Goal: Task Accomplishment & Management: Complete application form

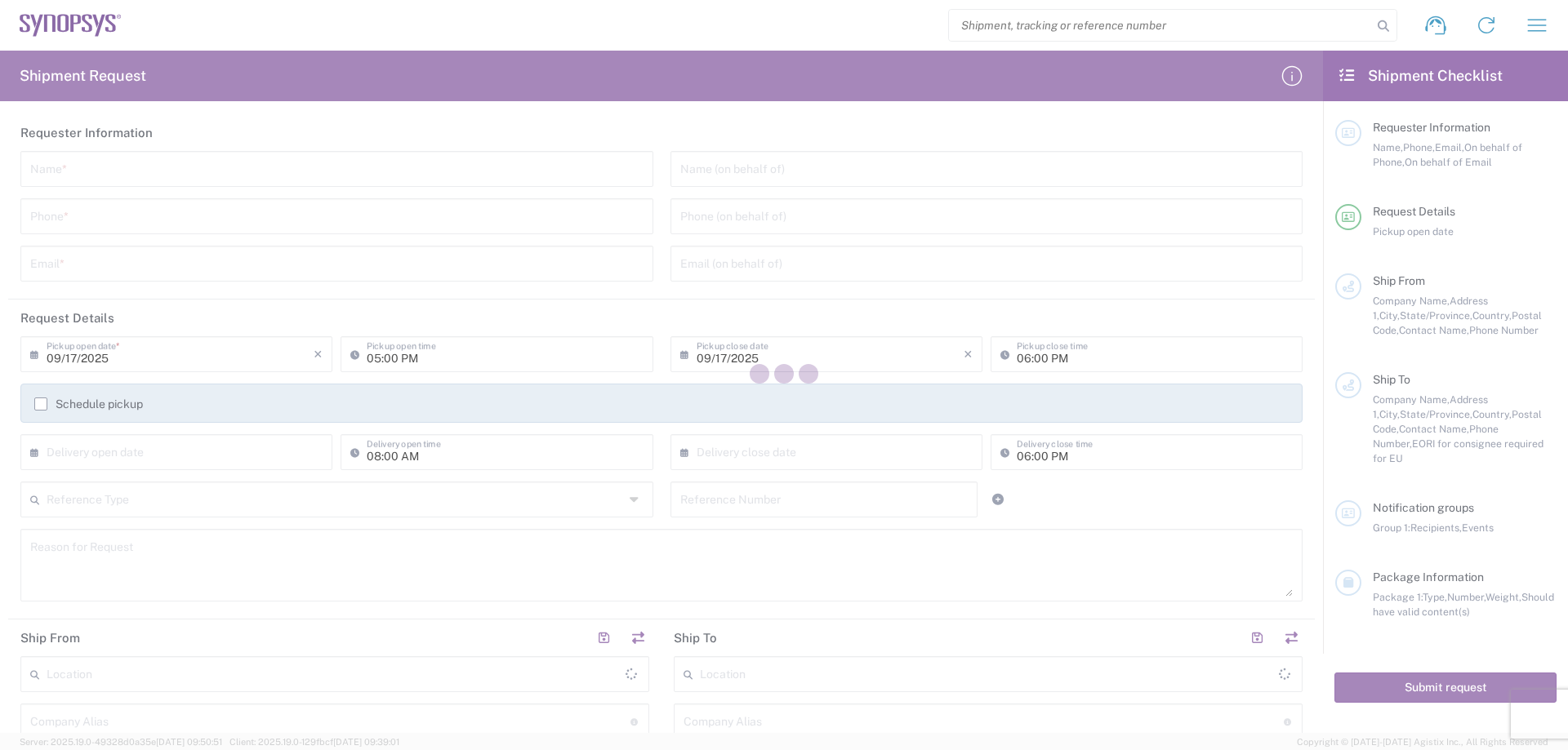
type input "[GEOGRAPHIC_DATA]"
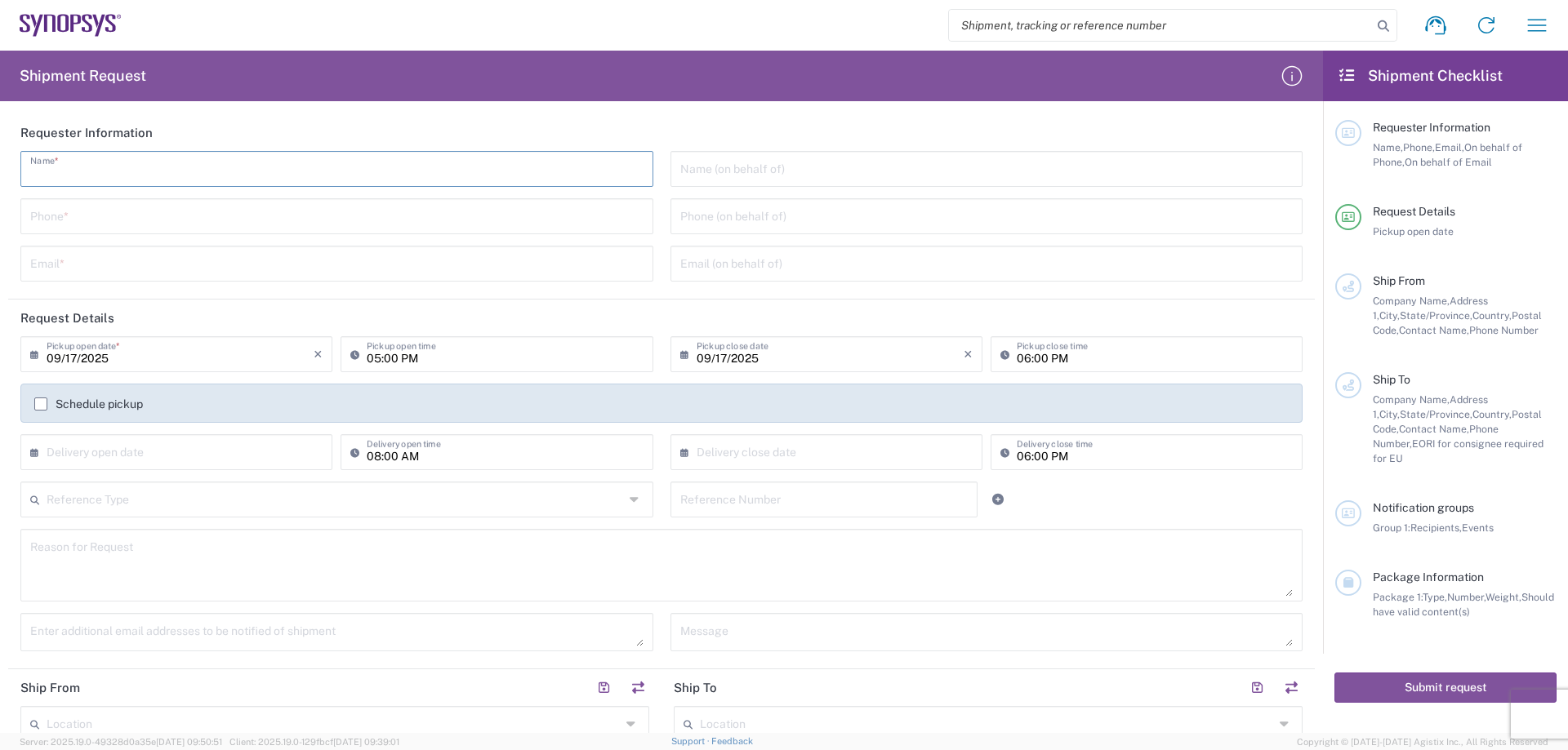
click at [195, 175] on input "text" at bounding box center [336, 167] width 614 height 28
type input "g"
type input "GORILLA CIRCUITS"
click at [189, 211] on input "tel" at bounding box center [336, 214] width 614 height 28
type input "4082949897-434"
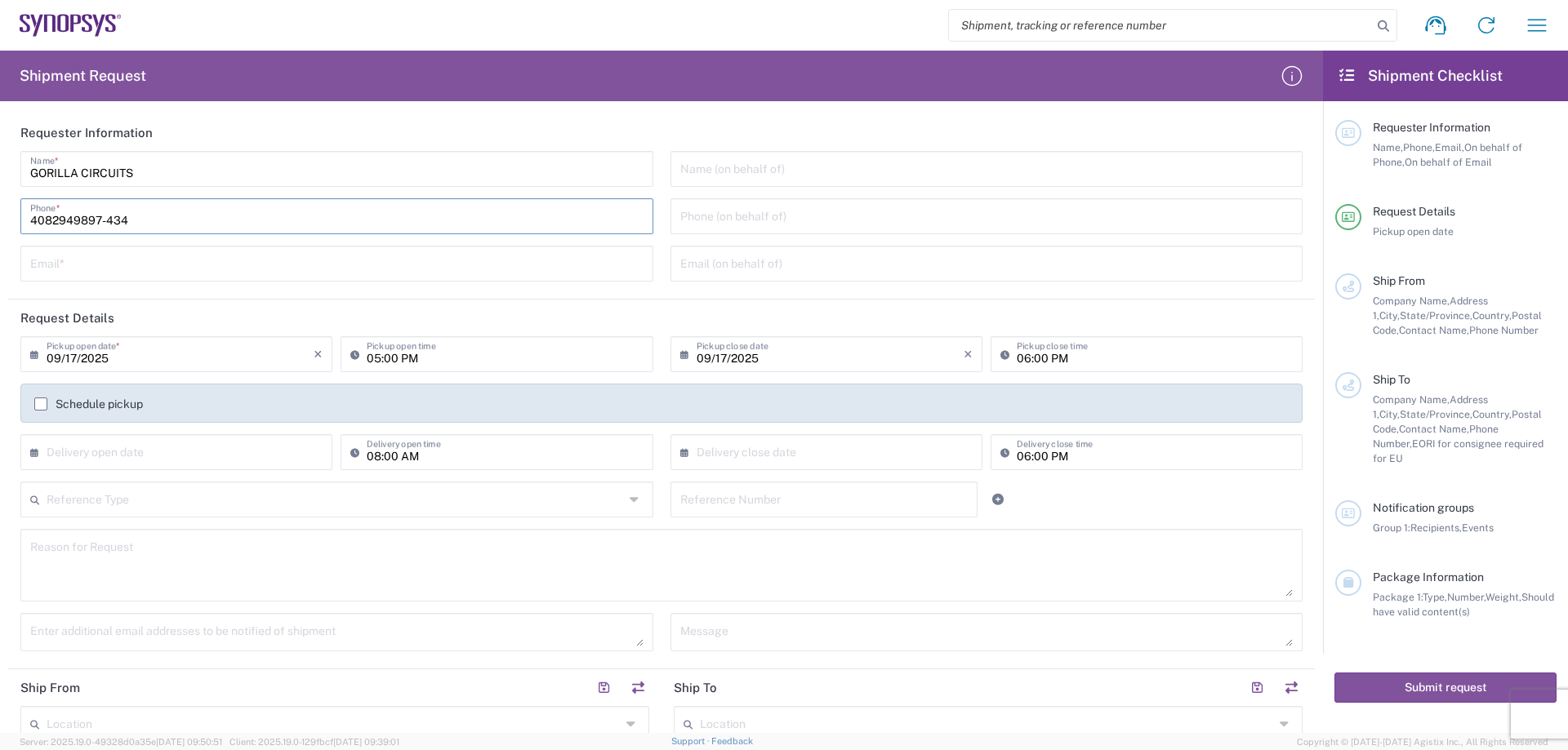
click at [148, 263] on input "text" at bounding box center [336, 262] width 614 height 28
type input "[EMAIL_ADDRESS][DOMAIN_NAME]"
click at [782, 172] on input "text" at bounding box center [987, 167] width 614 height 28
click at [774, 212] on input "tel" at bounding box center [987, 214] width 614 height 28
click at [784, 269] on input "text" at bounding box center [987, 262] width 614 height 28
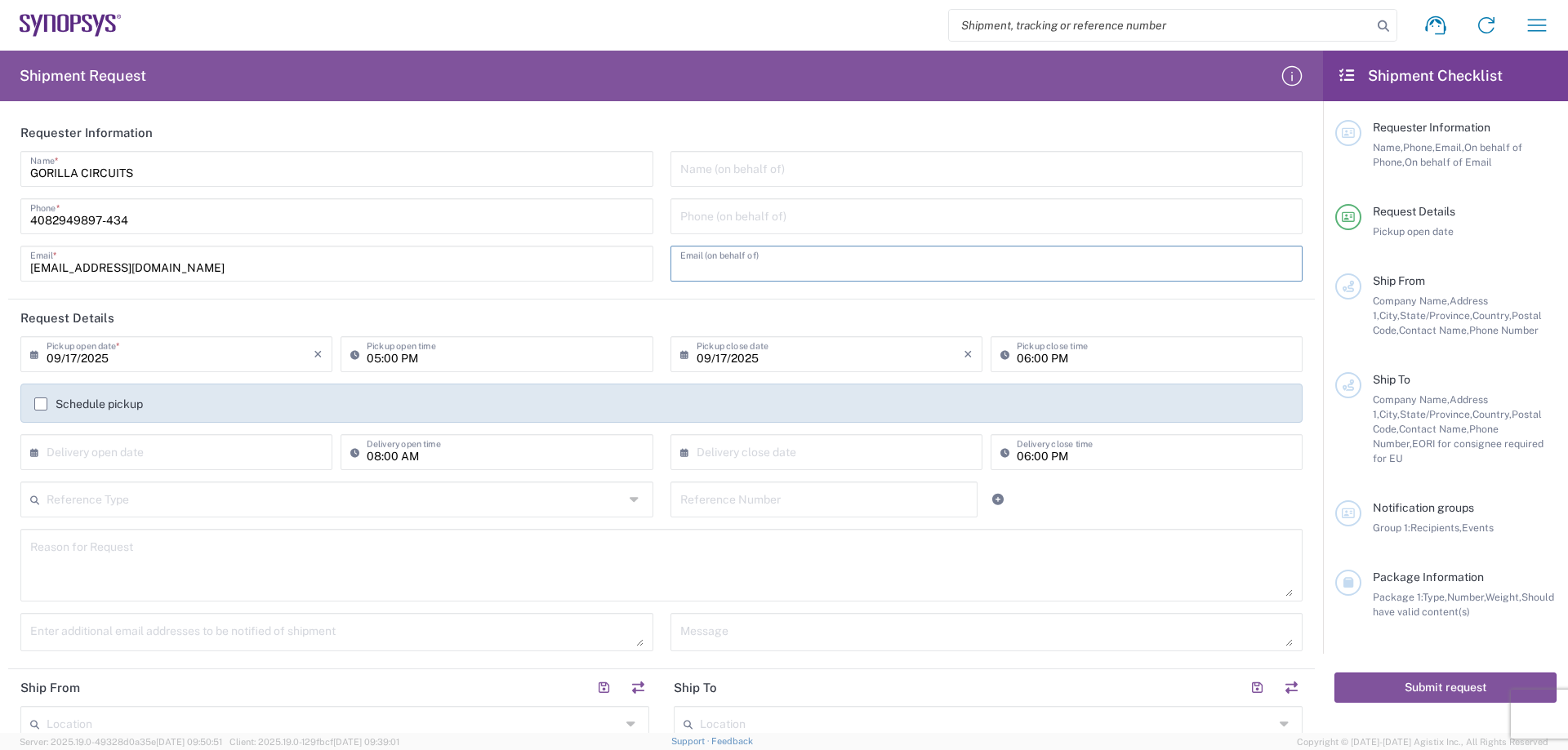
click at [816, 191] on div "Name (on behalf of) Phone (on behalf of) Email (on behalf of)" at bounding box center [987, 222] width 650 height 142
click at [821, 171] on input "text" at bounding box center [987, 167] width 614 height 28
click at [807, 218] on input "tel" at bounding box center [987, 214] width 614 height 28
click at [783, 258] on input "text" at bounding box center [987, 262] width 614 height 28
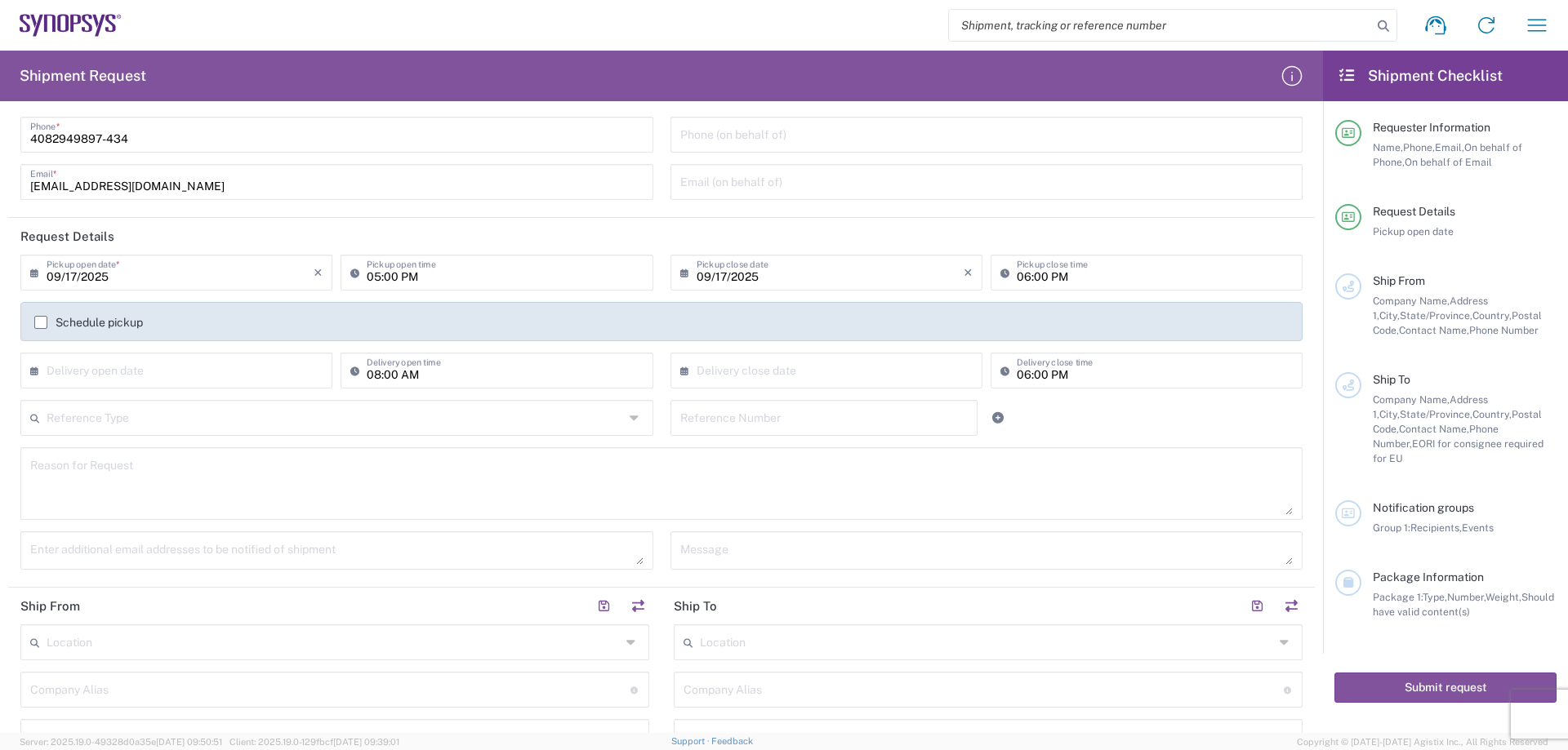
click at [40, 323] on label "Schedule pickup" at bounding box center [88, 322] width 108 height 13
click at [41, 323] on input "Schedule pickup" at bounding box center [41, 323] width 0 height 0
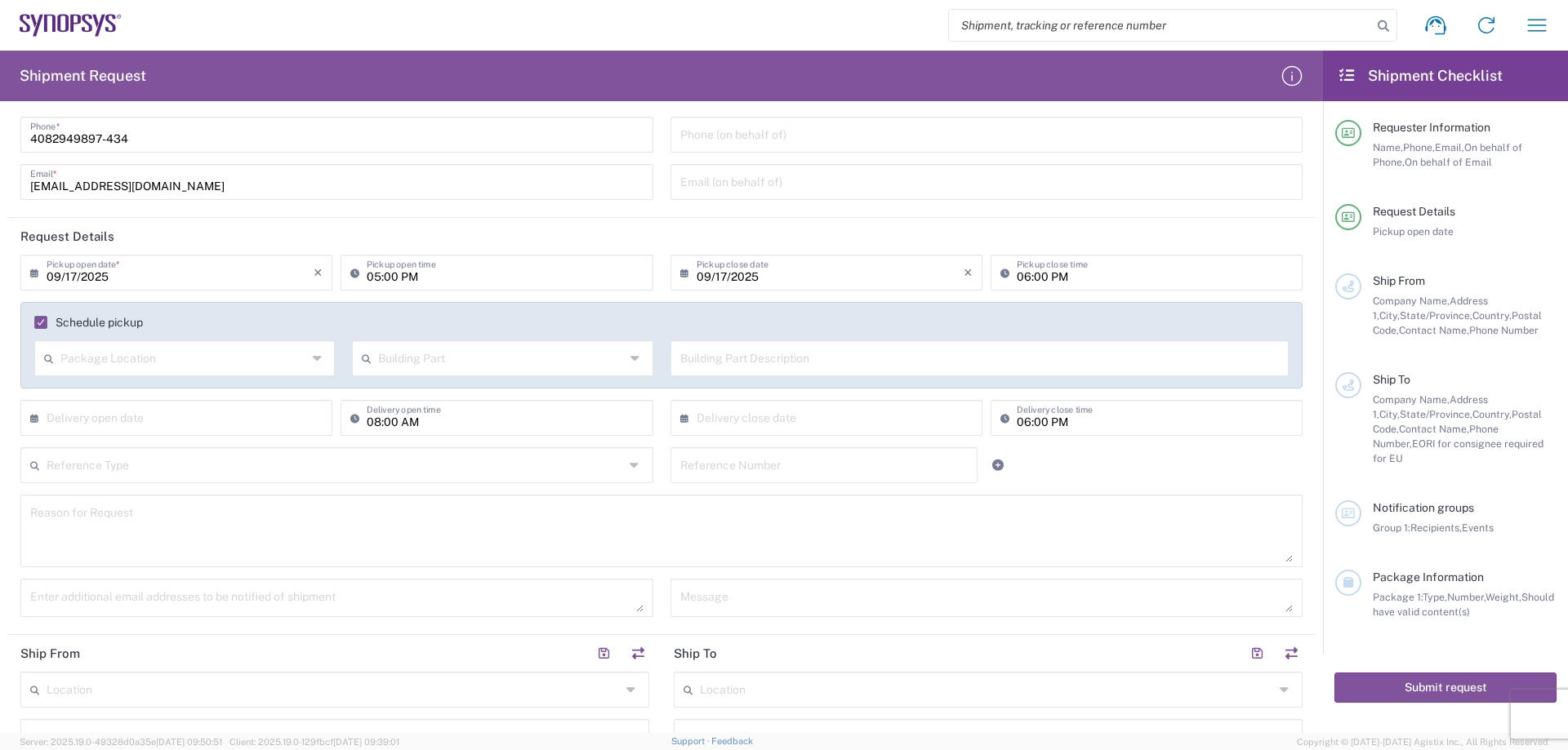
click at [40, 323] on label "Schedule pickup" at bounding box center [88, 322] width 108 height 13
click at [36, 323] on input "Schedule pickup" at bounding box center [36, 323] width 0 height 0
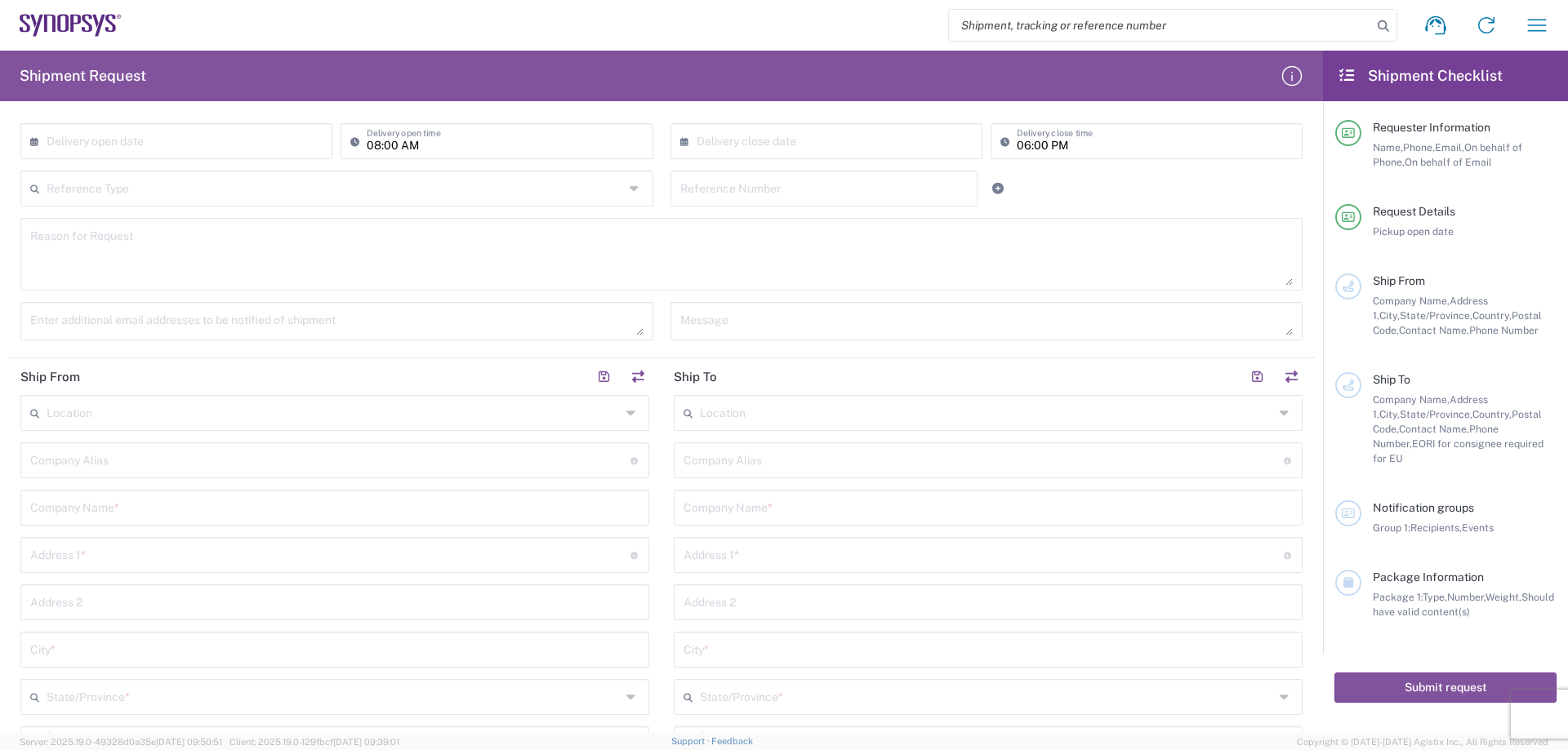
scroll to position [327, 0]
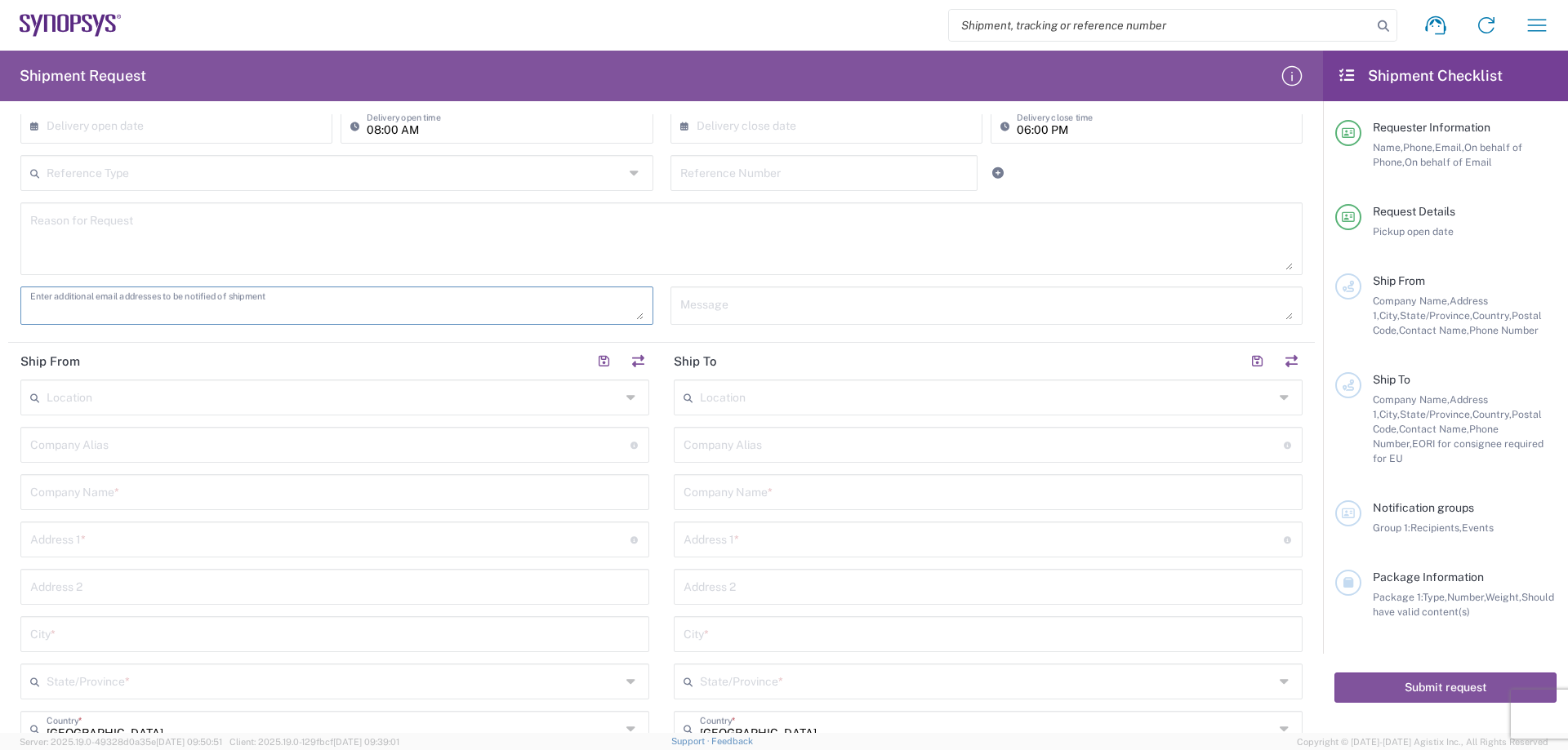
click at [312, 314] on textarea at bounding box center [336, 305] width 614 height 28
click at [300, 371] on header "Ship From" at bounding box center [335, 361] width 653 height 37
click at [187, 396] on input "text" at bounding box center [334, 396] width 574 height 28
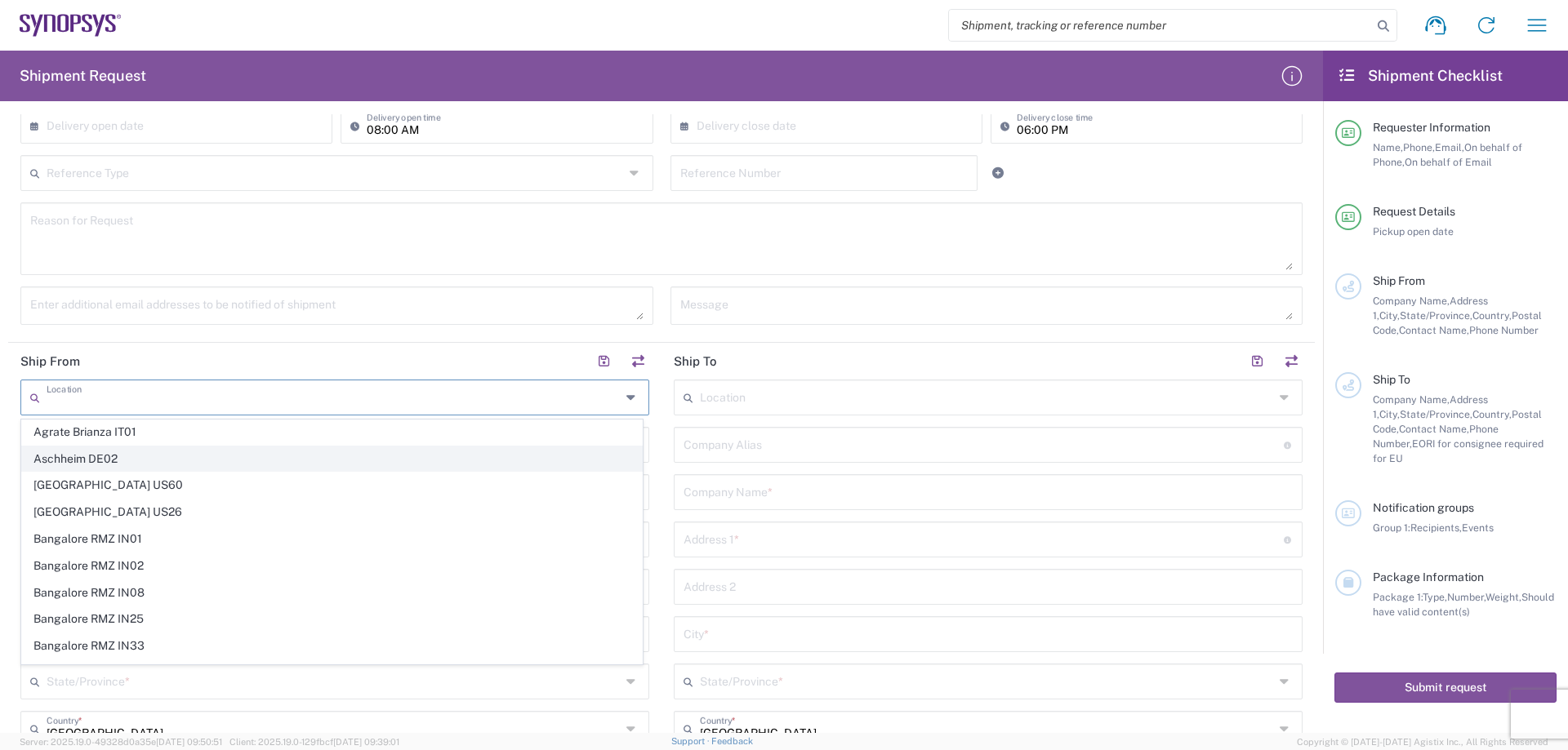
scroll to position [0, 0]
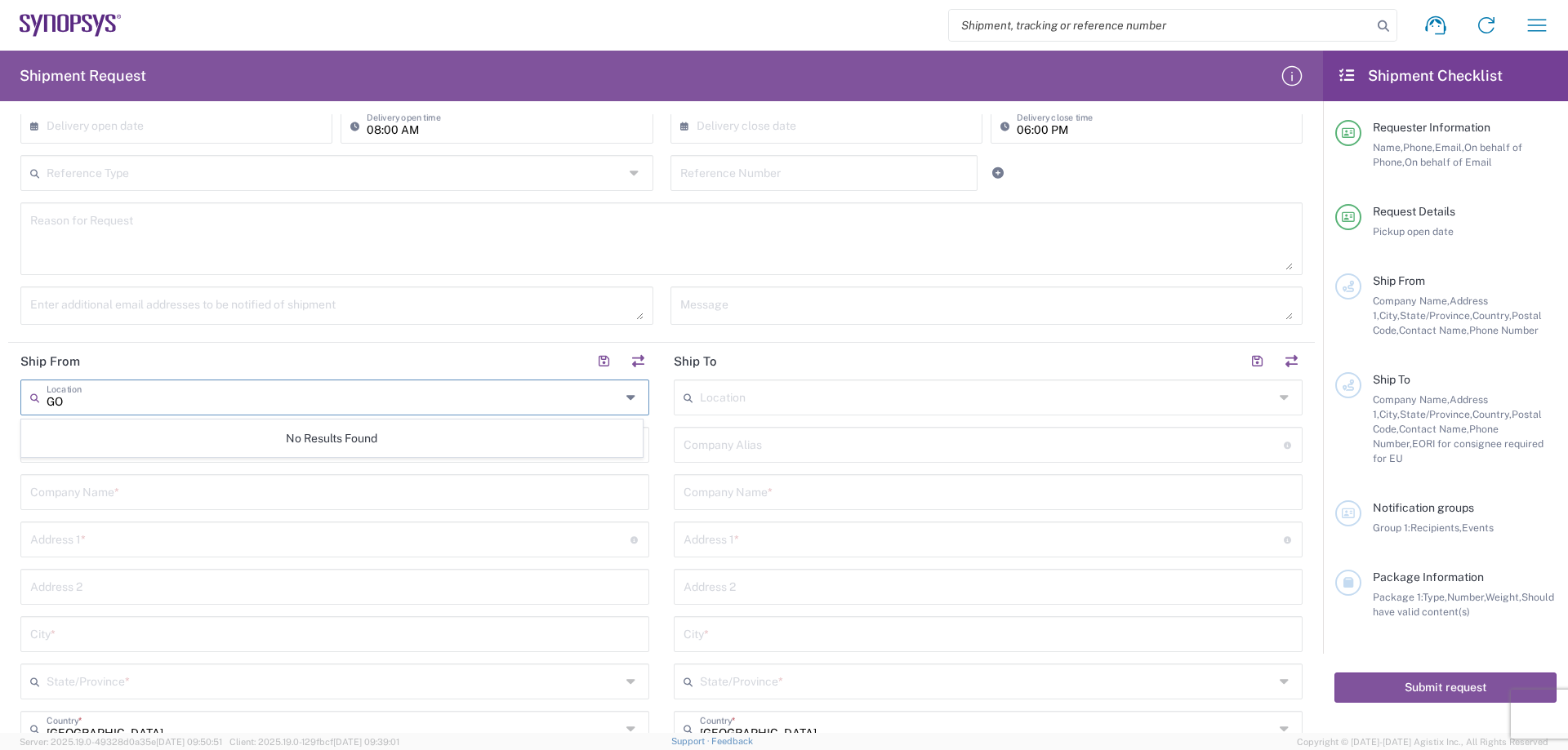
type input "G"
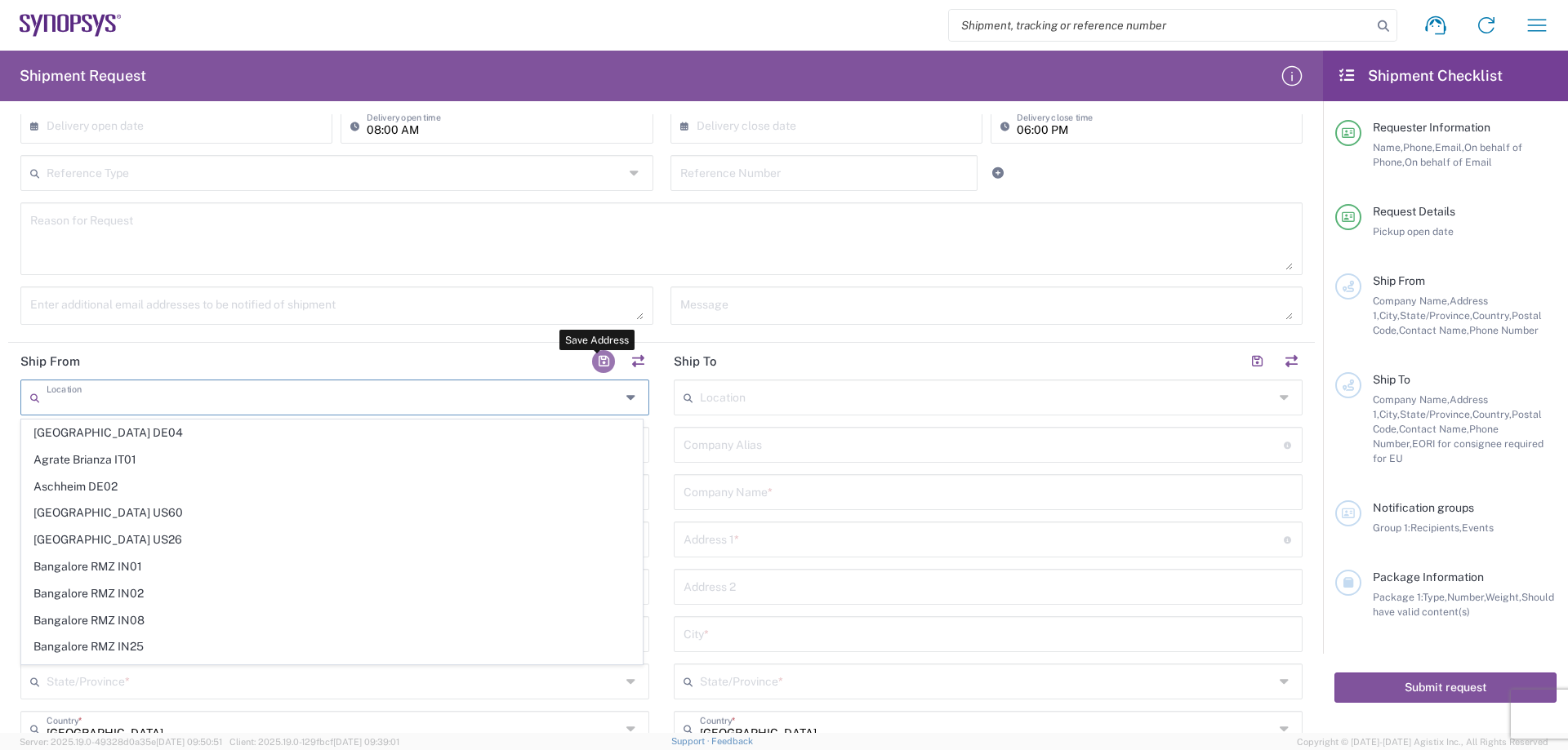
click at [603, 359] on button "button" at bounding box center [603, 361] width 23 height 23
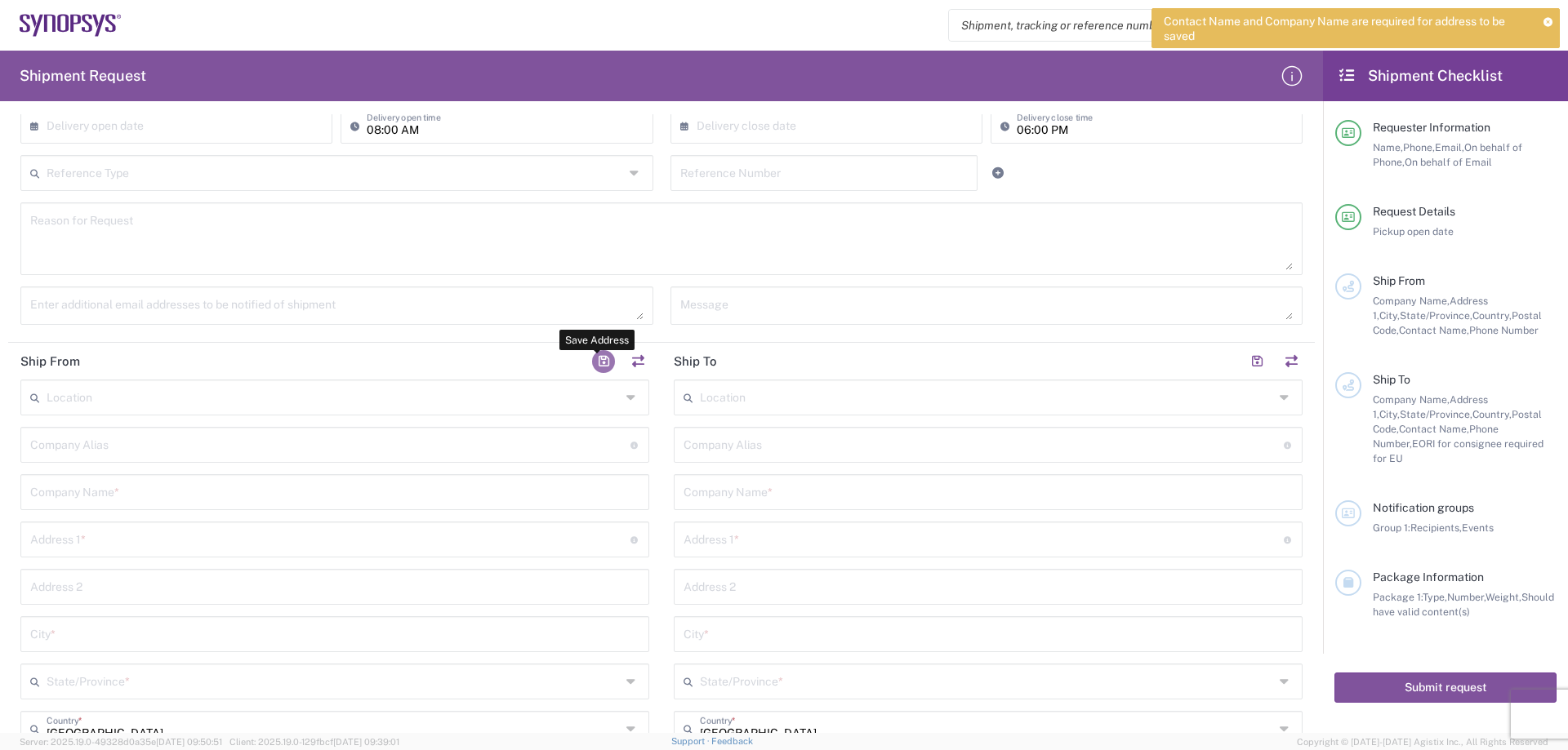
click at [597, 358] on button "button" at bounding box center [603, 361] width 23 height 23
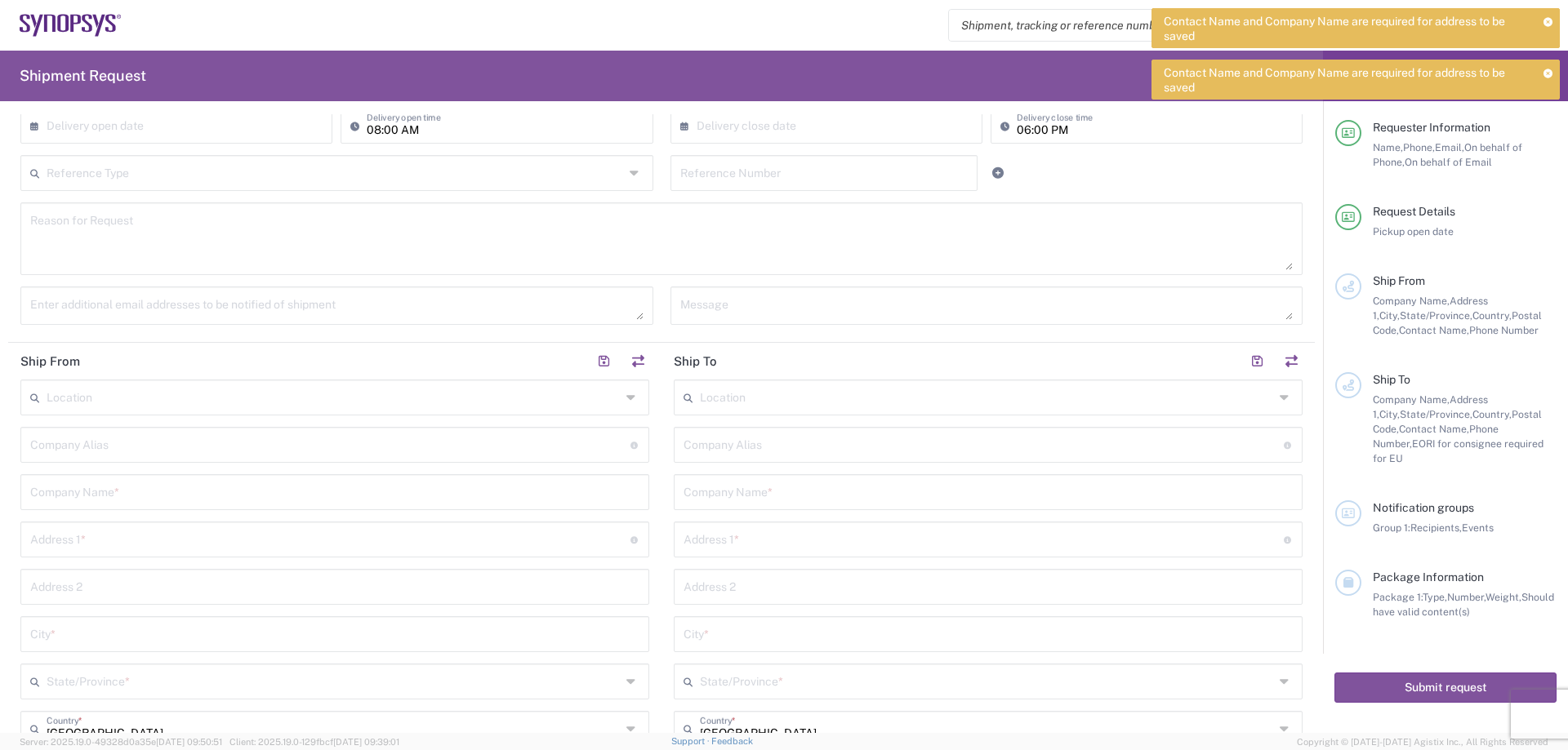
click at [100, 445] on input "text" at bounding box center [329, 443] width 600 height 28
type input "GORILLA CIRCUITS"
click at [173, 497] on input "text" at bounding box center [335, 491] width 609 height 28
drag, startPoint x: 168, startPoint y: 452, endPoint x: 0, endPoint y: 451, distance: 168.0
click at [0, 451] on form "Requester Information GORILLA CIRCUITS Name * 4082949897-434 Phone * [EMAIL_ADD…" at bounding box center [662, 423] width 1323 height 619
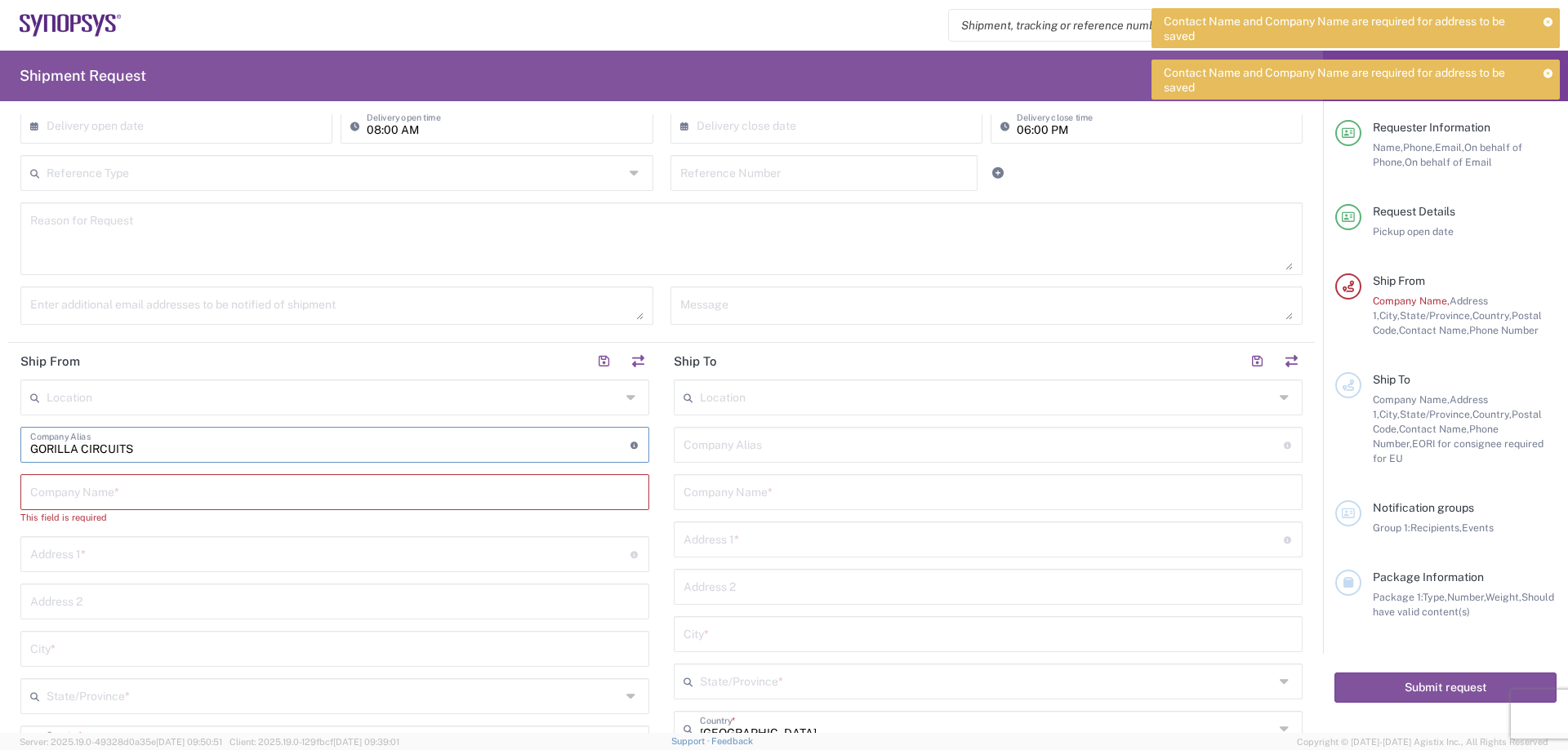
click at [107, 487] on input "text" at bounding box center [335, 491] width 609 height 28
paste input "GORILLA CIRCUITS"
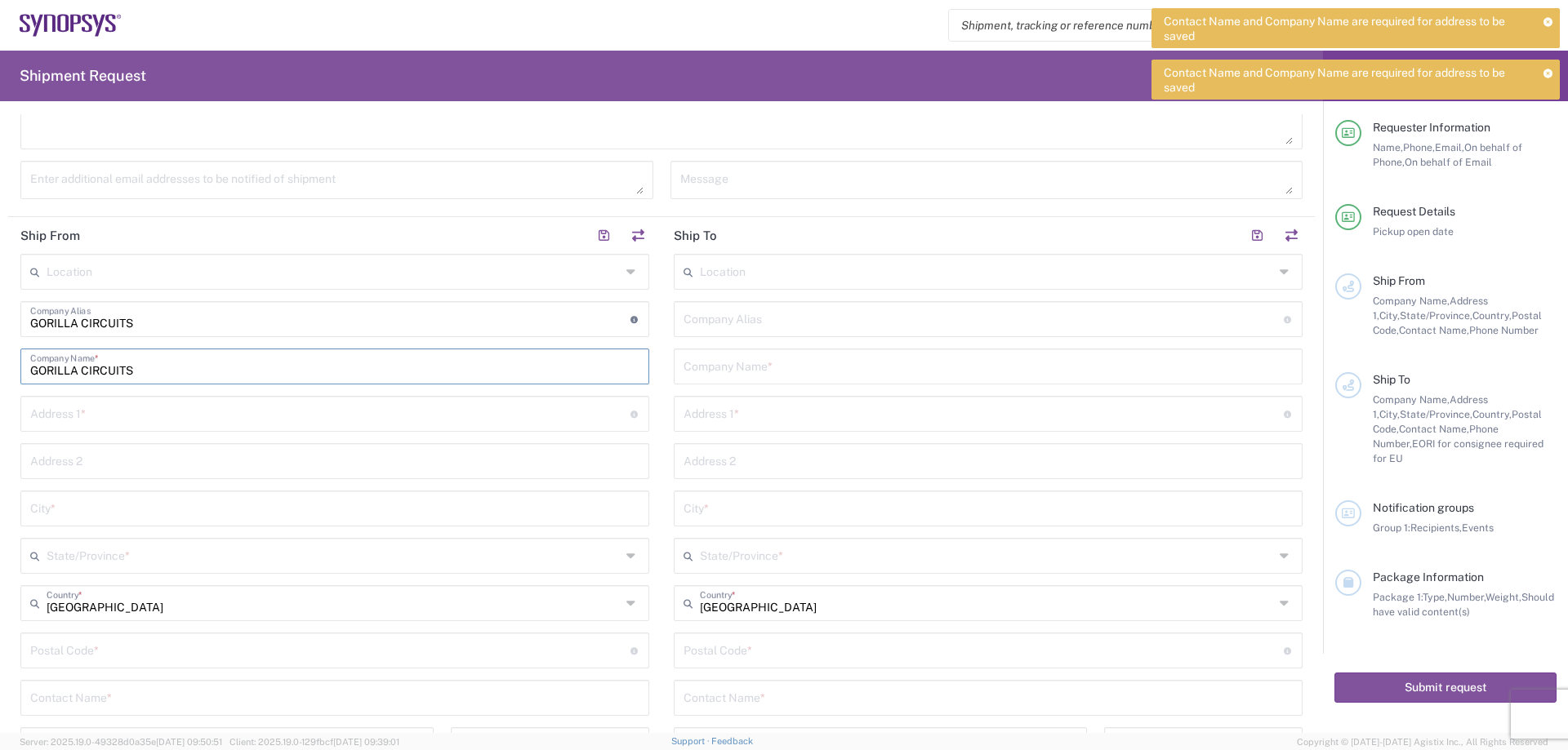
scroll to position [490, 0]
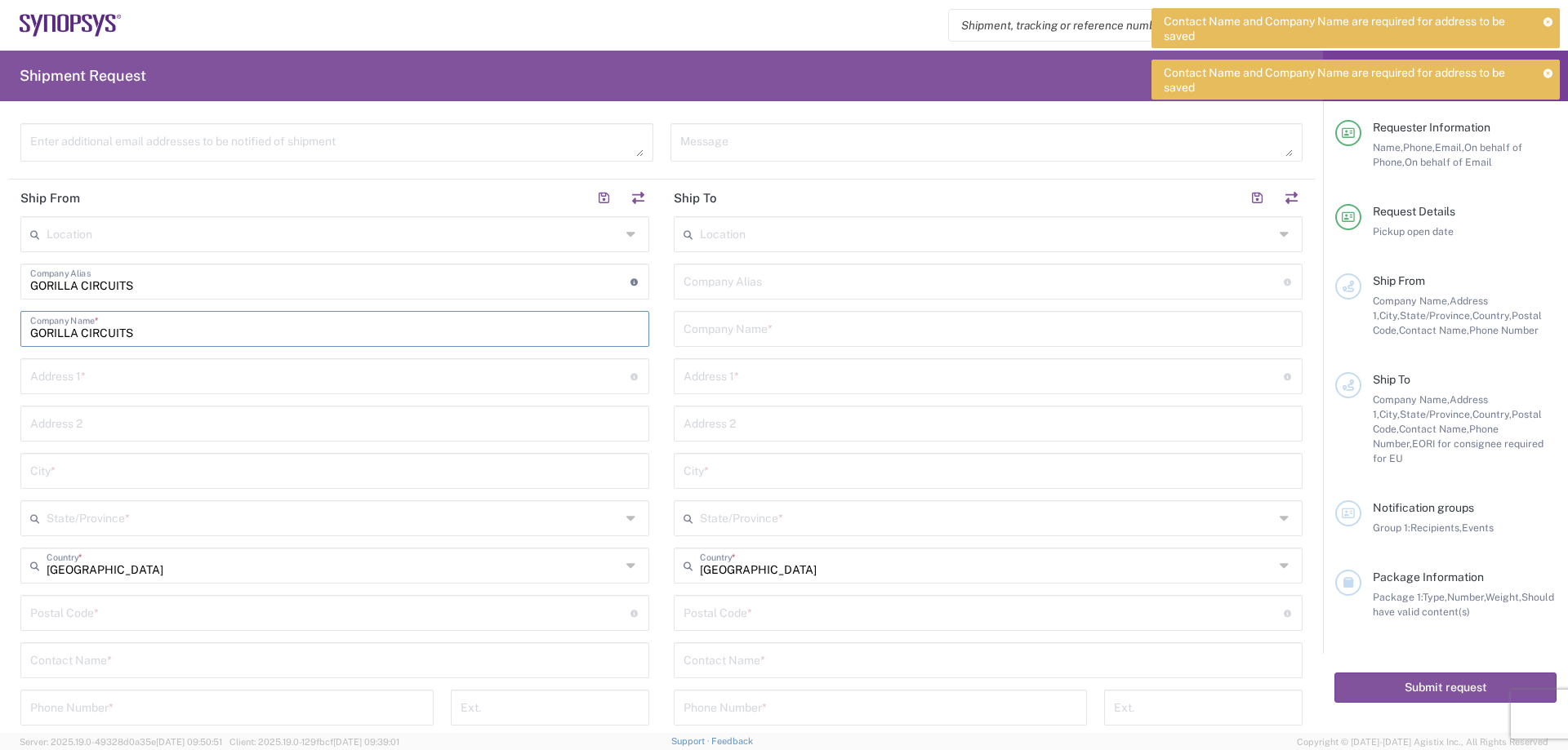
type input "GORILLA CIRCUITS"
click at [98, 381] on input "text" at bounding box center [329, 375] width 600 height 28
type input "[STREET_ADDRESS]"
click at [100, 480] on input "text" at bounding box center [335, 469] width 609 height 28
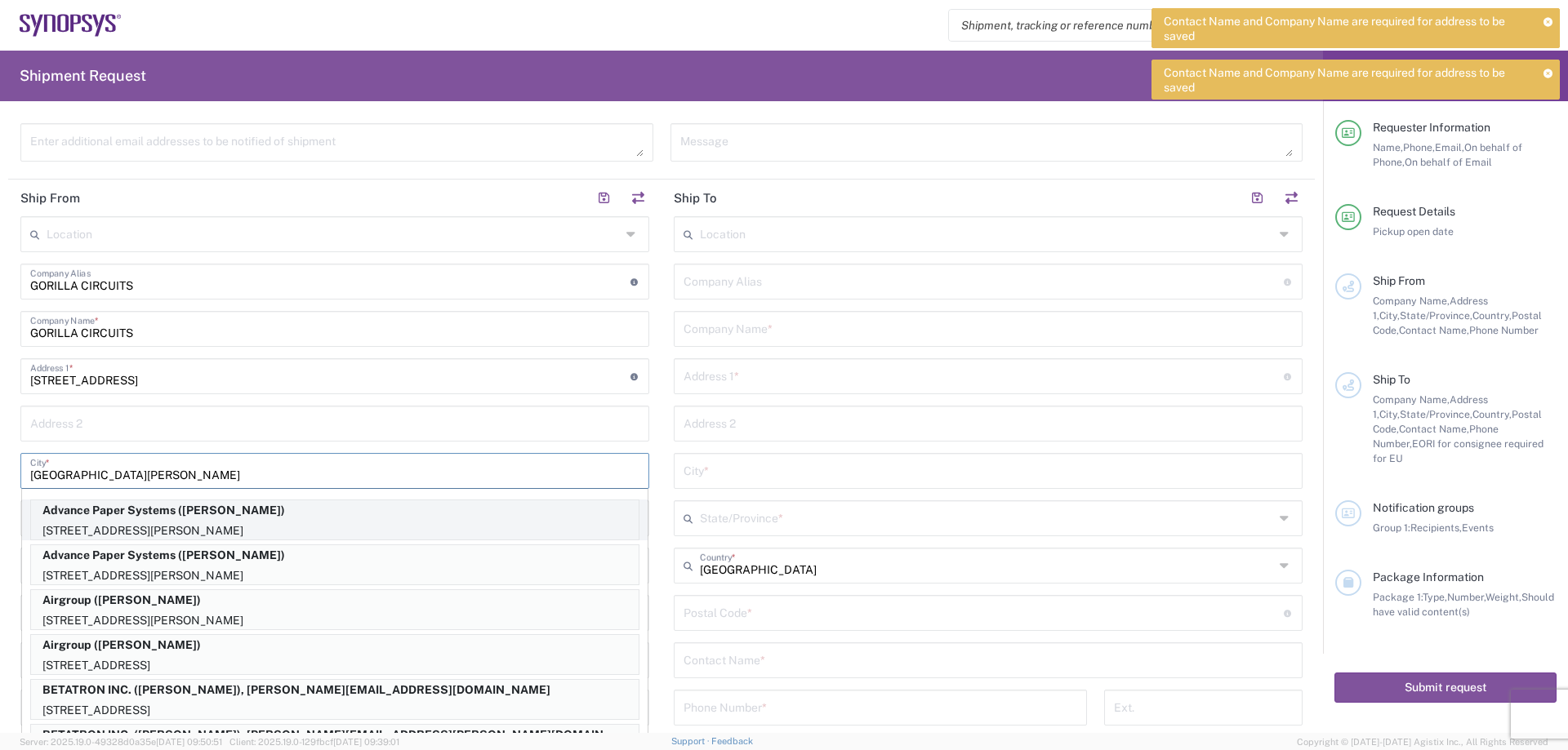
type input "[GEOGRAPHIC_DATA][PERSON_NAME]"
click at [388, 529] on p "[STREET_ADDRESS][PERSON_NAME]" at bounding box center [335, 531] width 608 height 20
type input "Advance Paper Systems"
type input "[STREET_ADDRESS][PERSON_NAME]"
type input "[GEOGRAPHIC_DATA][PERSON_NAME]"
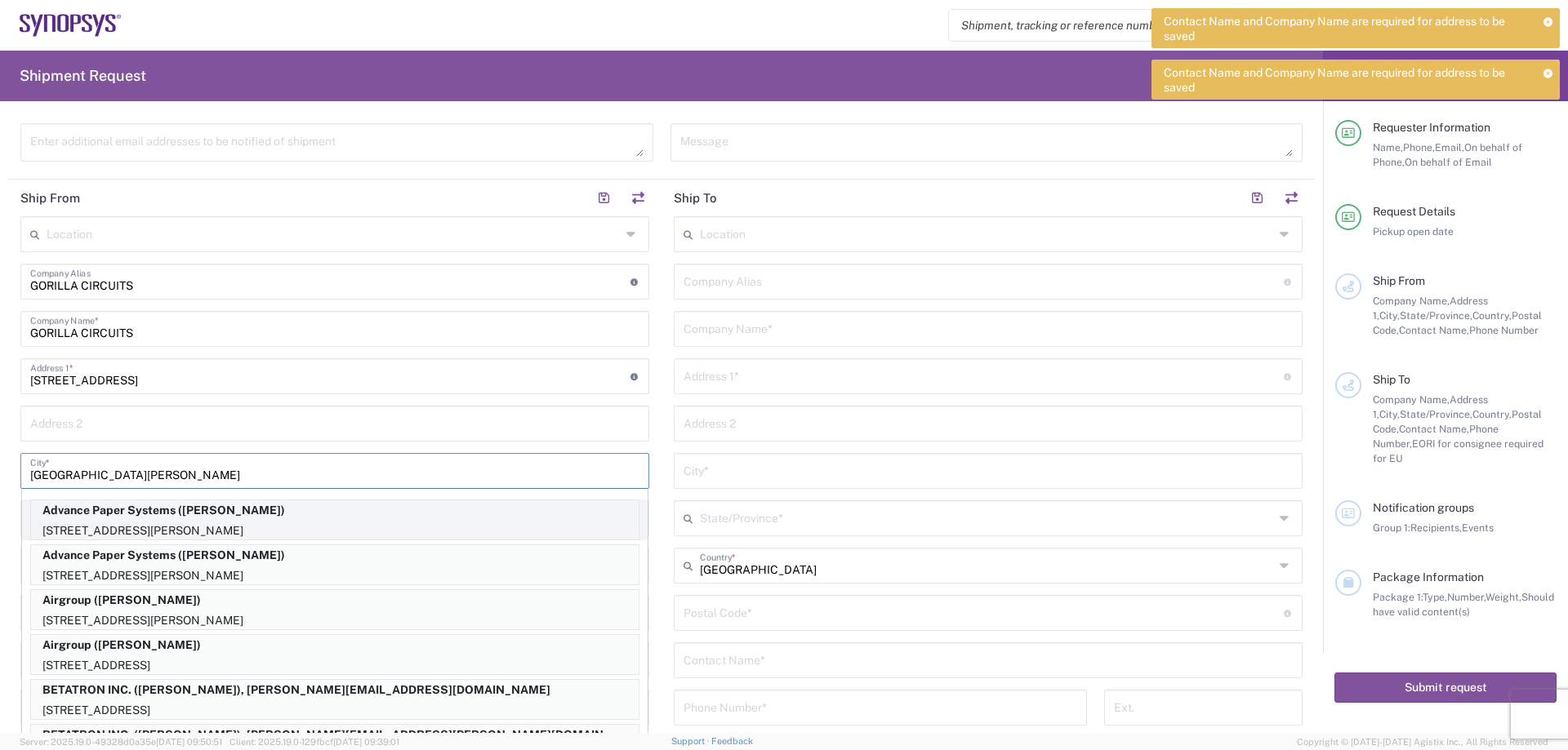
type input "[US_STATE]"
type input "95112"
type input "[PERSON_NAME]"
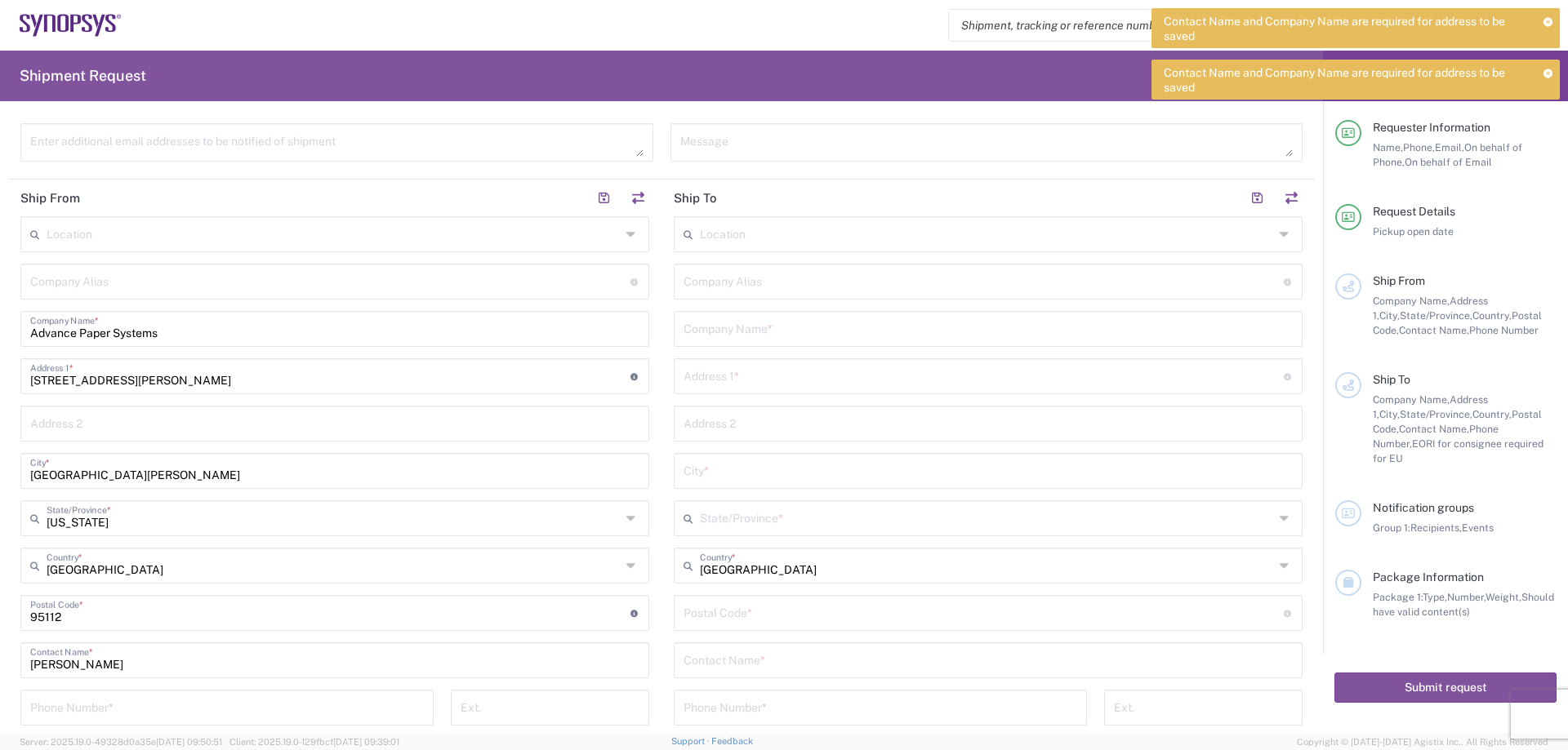
click at [126, 626] on div "Postal Code * Postal Code for [GEOGRAPHIC_DATA] should have the following forma…" at bounding box center [335, 613] width 629 height 36
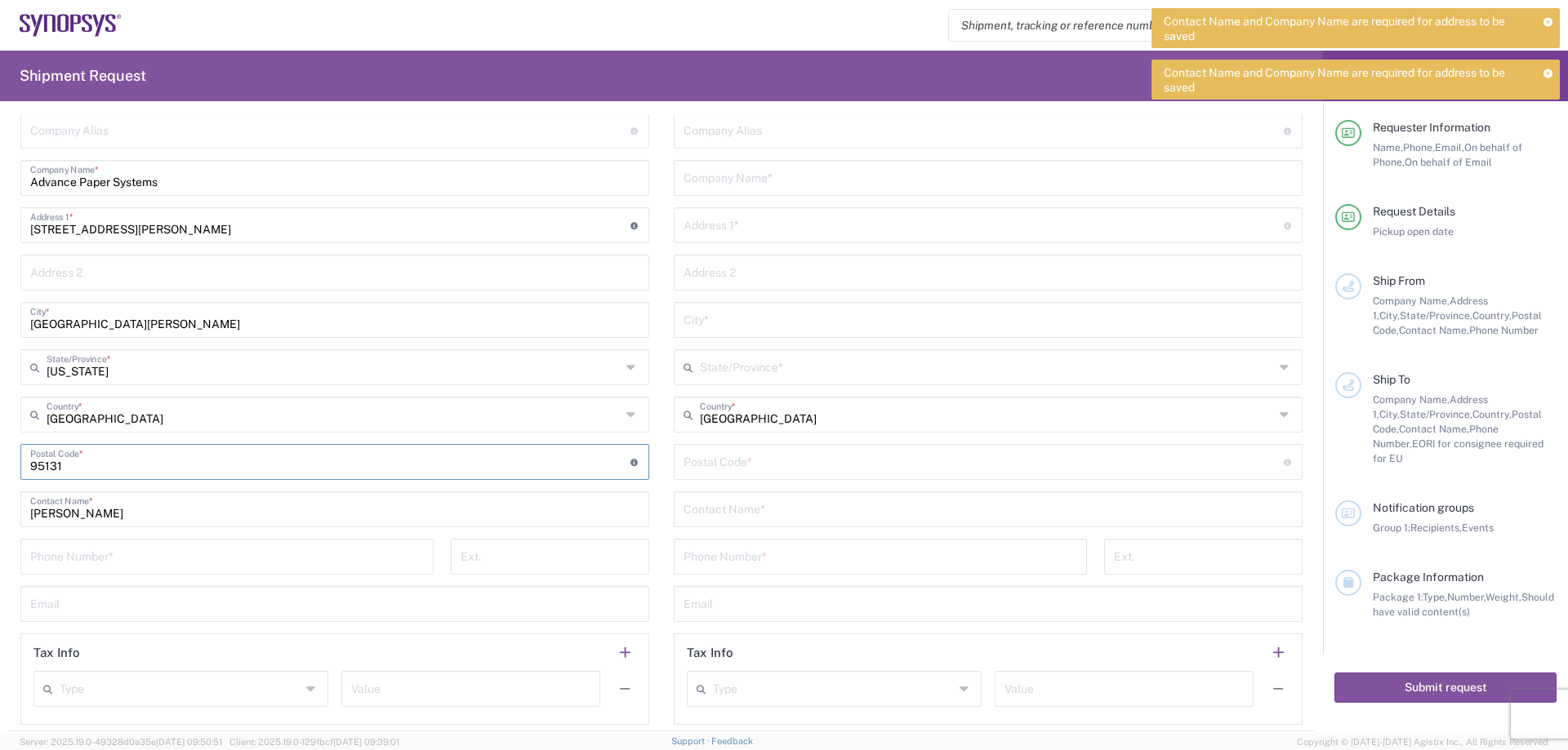
scroll to position [653, 0]
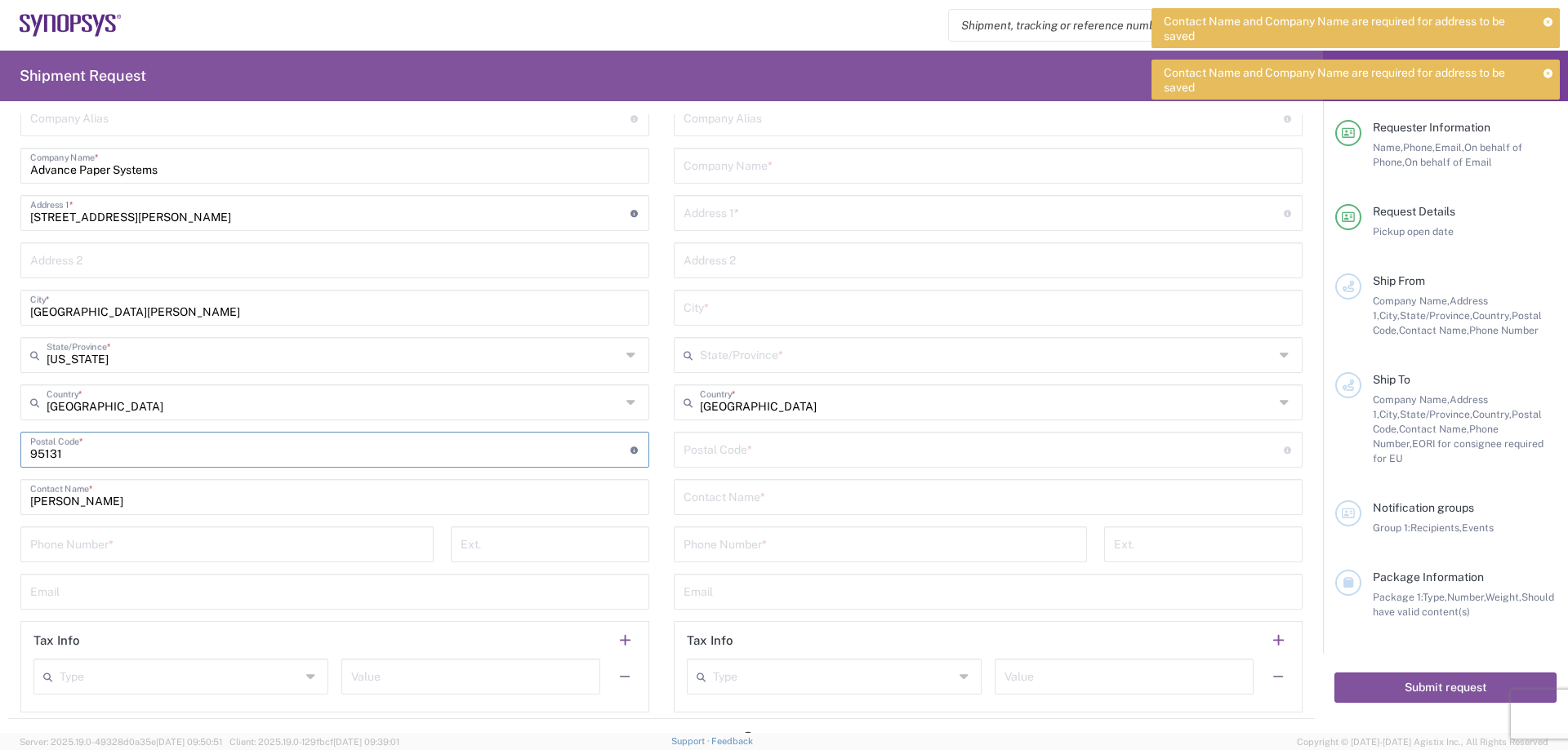
type input "95131"
click at [166, 495] on input "[PERSON_NAME]" at bounding box center [335, 496] width 609 height 28
drag, startPoint x: 189, startPoint y: 501, endPoint x: 7, endPoint y: 496, distance: 182.1
click at [7, 496] on form "Requester Information GORILLA CIRCUITS Name * 4082949897-434 Phone * [EMAIL_ADD…" at bounding box center [662, 423] width 1323 height 619
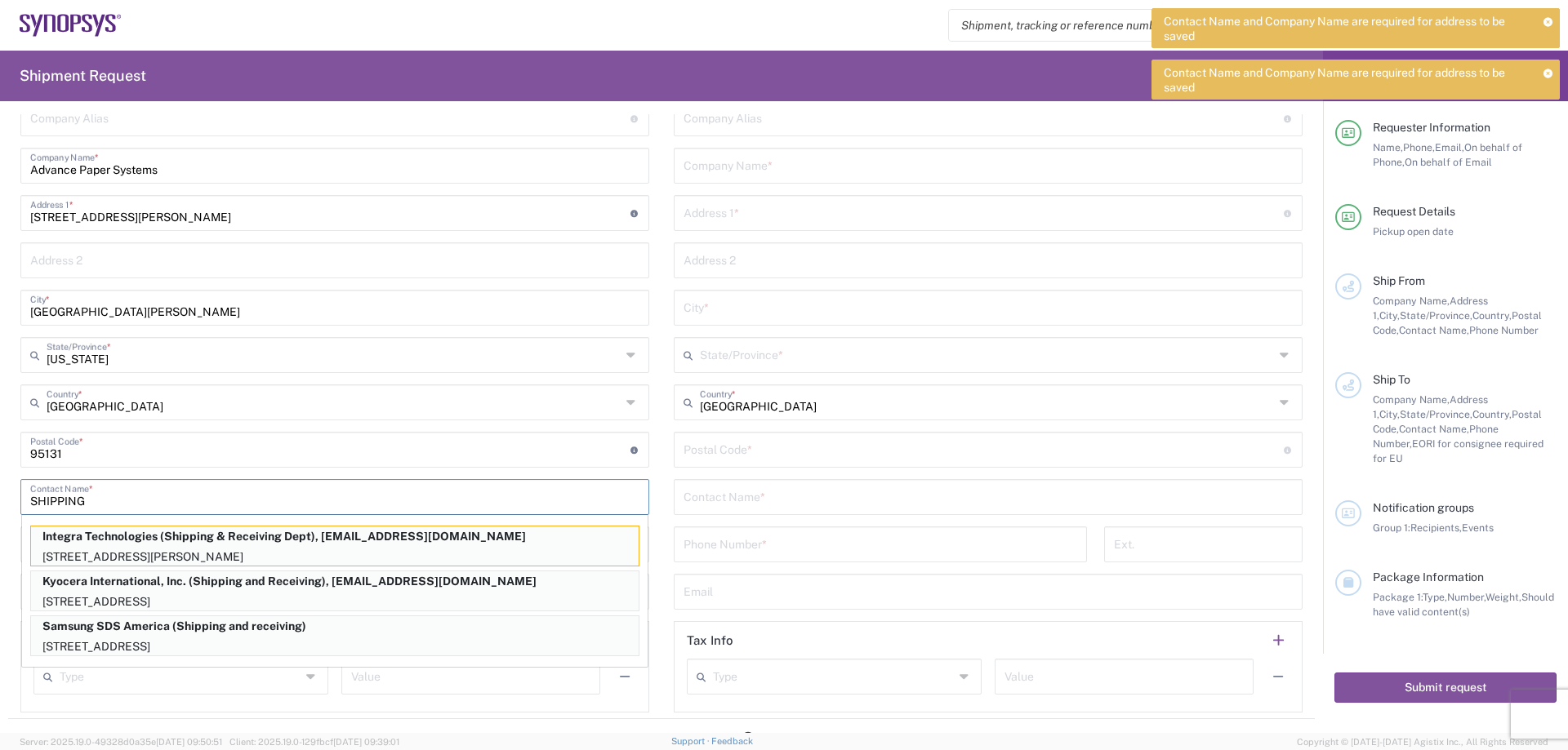
click at [294, 494] on input "SHIPPING" at bounding box center [335, 496] width 609 height 28
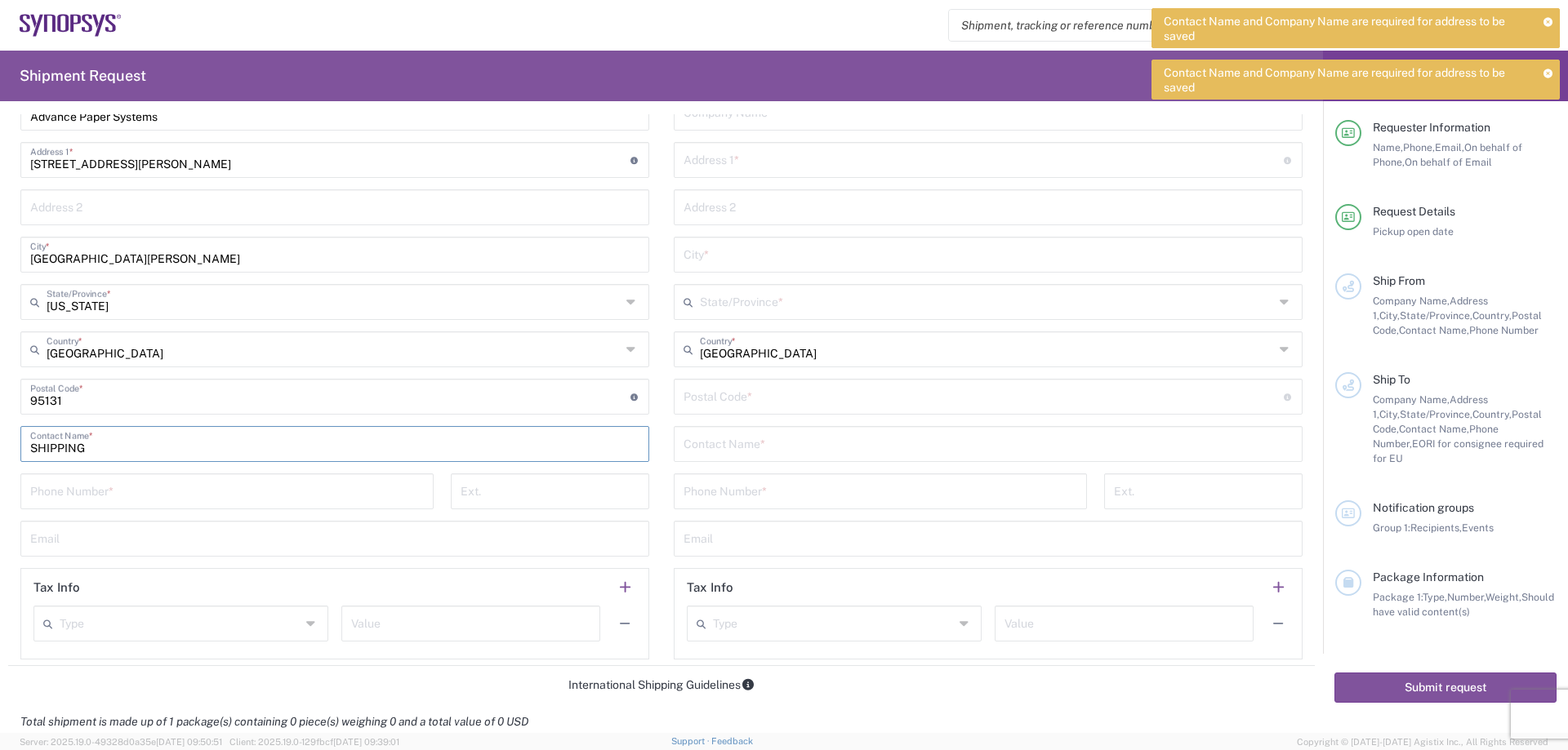
scroll to position [735, 0]
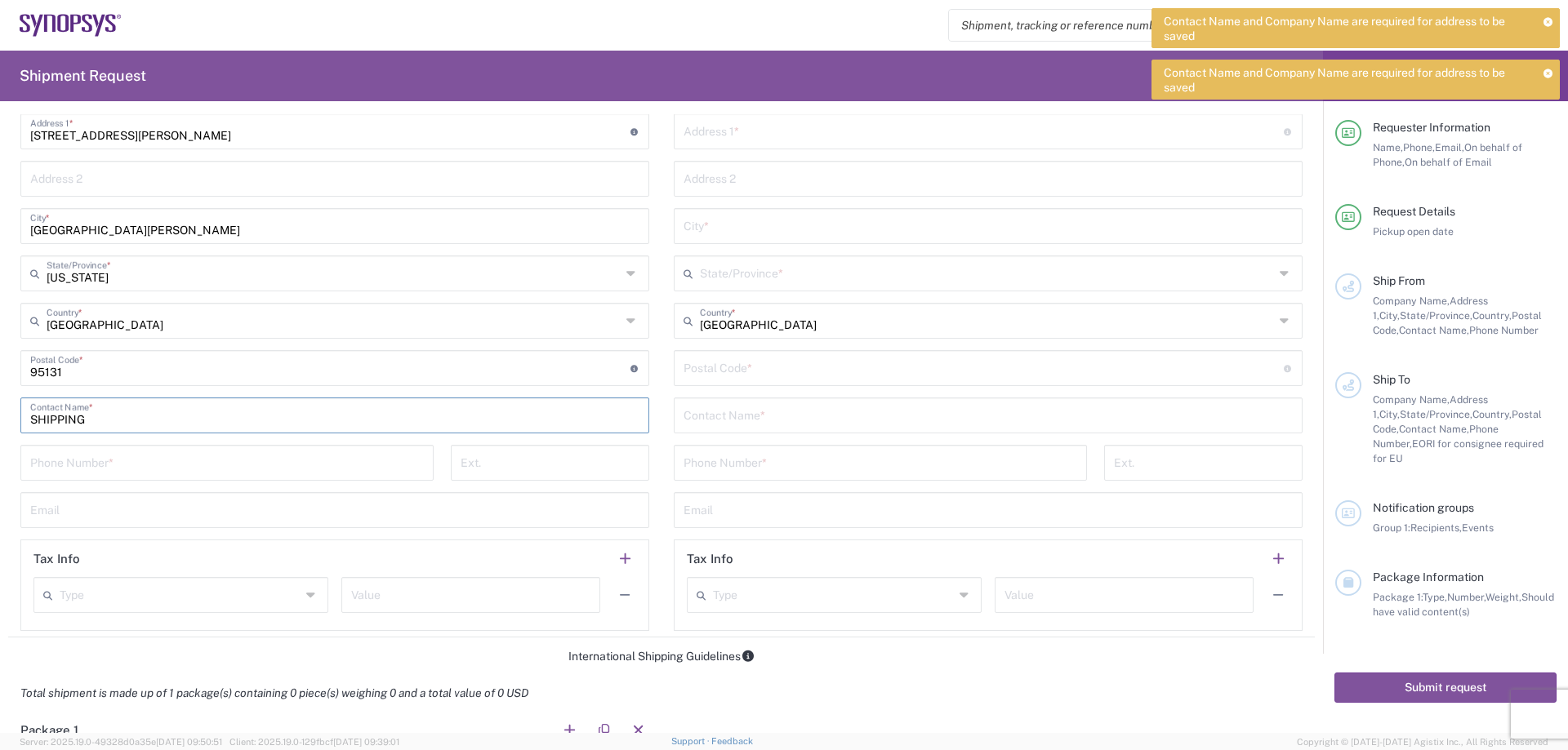
type input "SHIPPING"
click at [255, 468] on input "tel" at bounding box center [226, 461] width 393 height 28
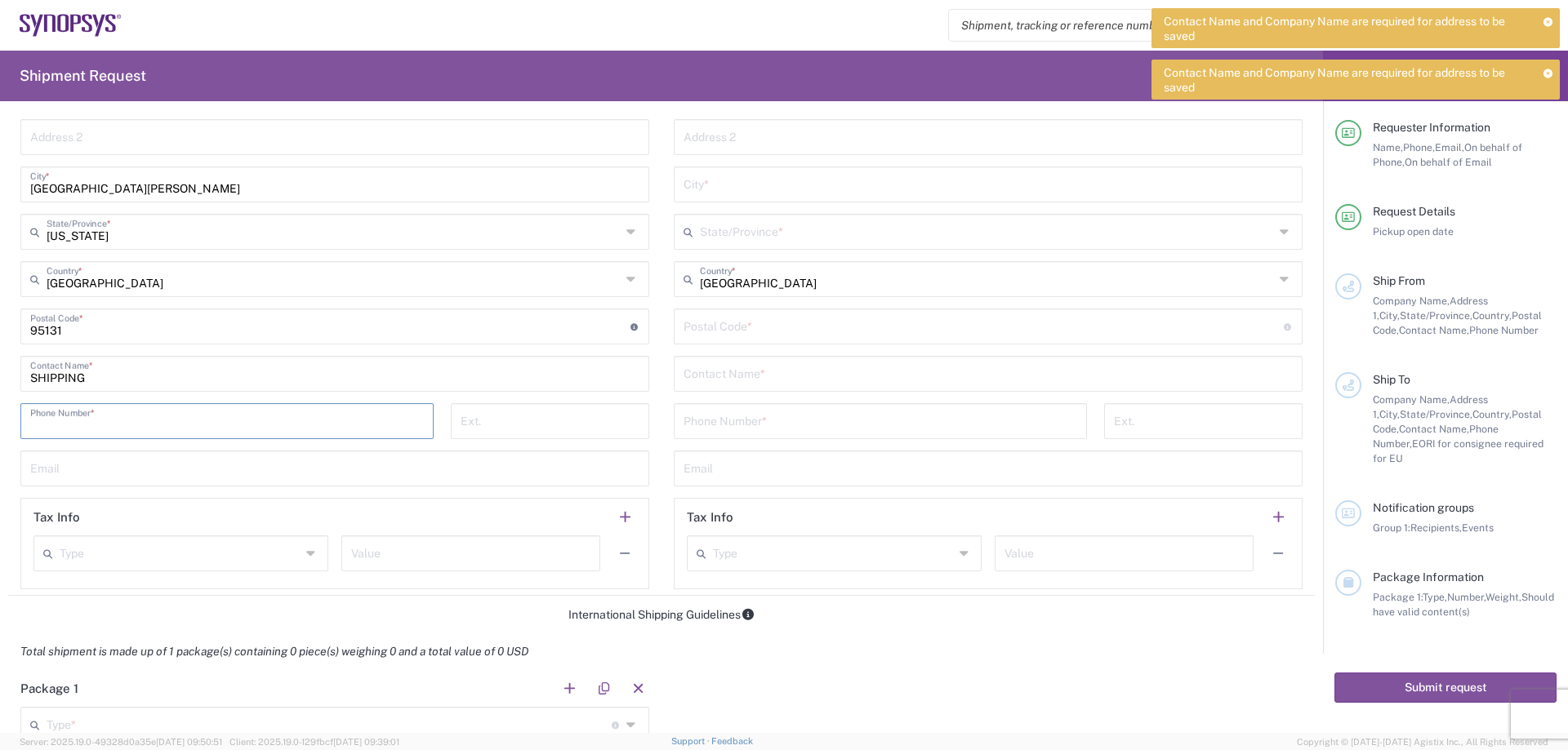
scroll to position [817, 0]
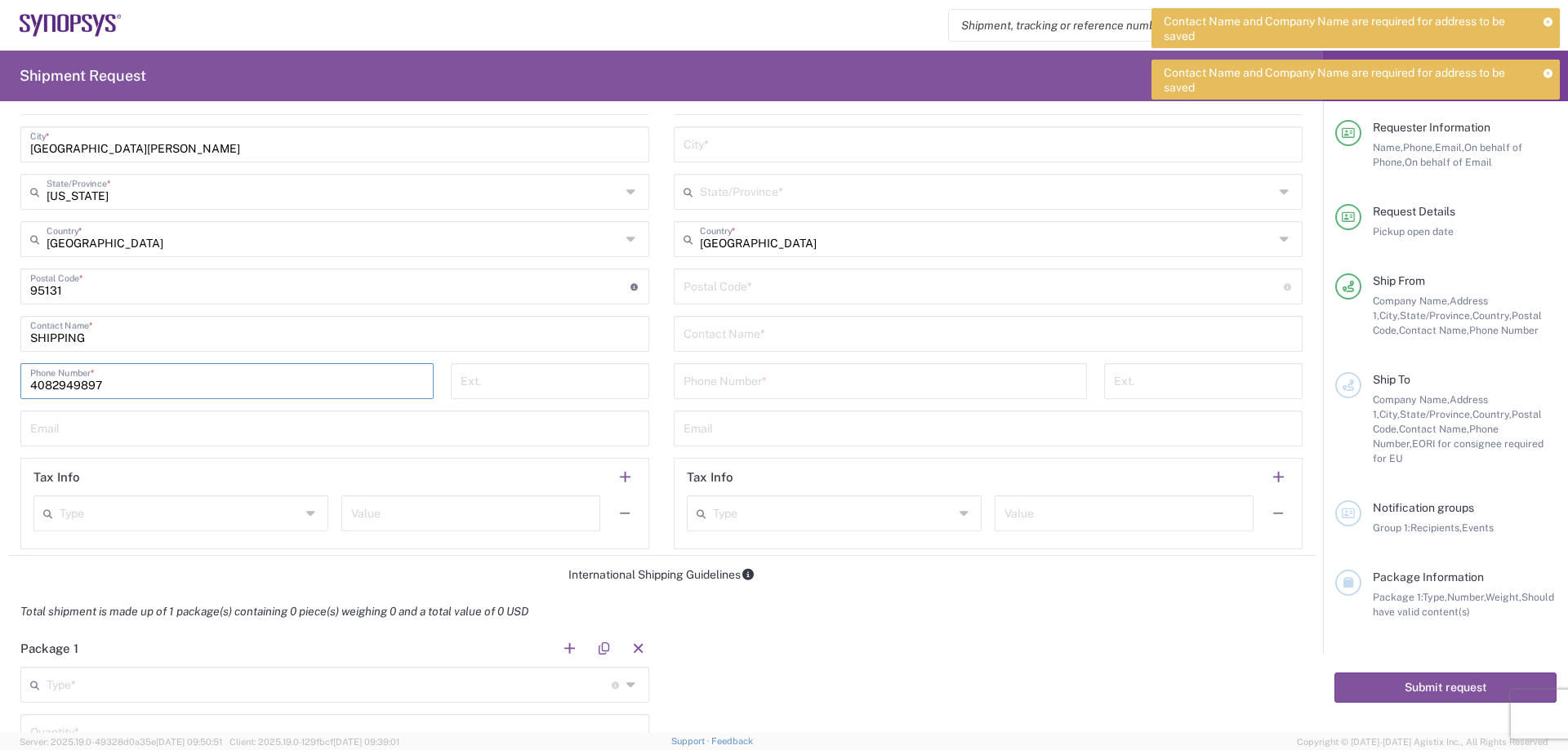
type input "4082949897"
click at [248, 417] on input "text" at bounding box center [335, 427] width 609 height 28
click at [201, 524] on input "text" at bounding box center [180, 512] width 241 height 28
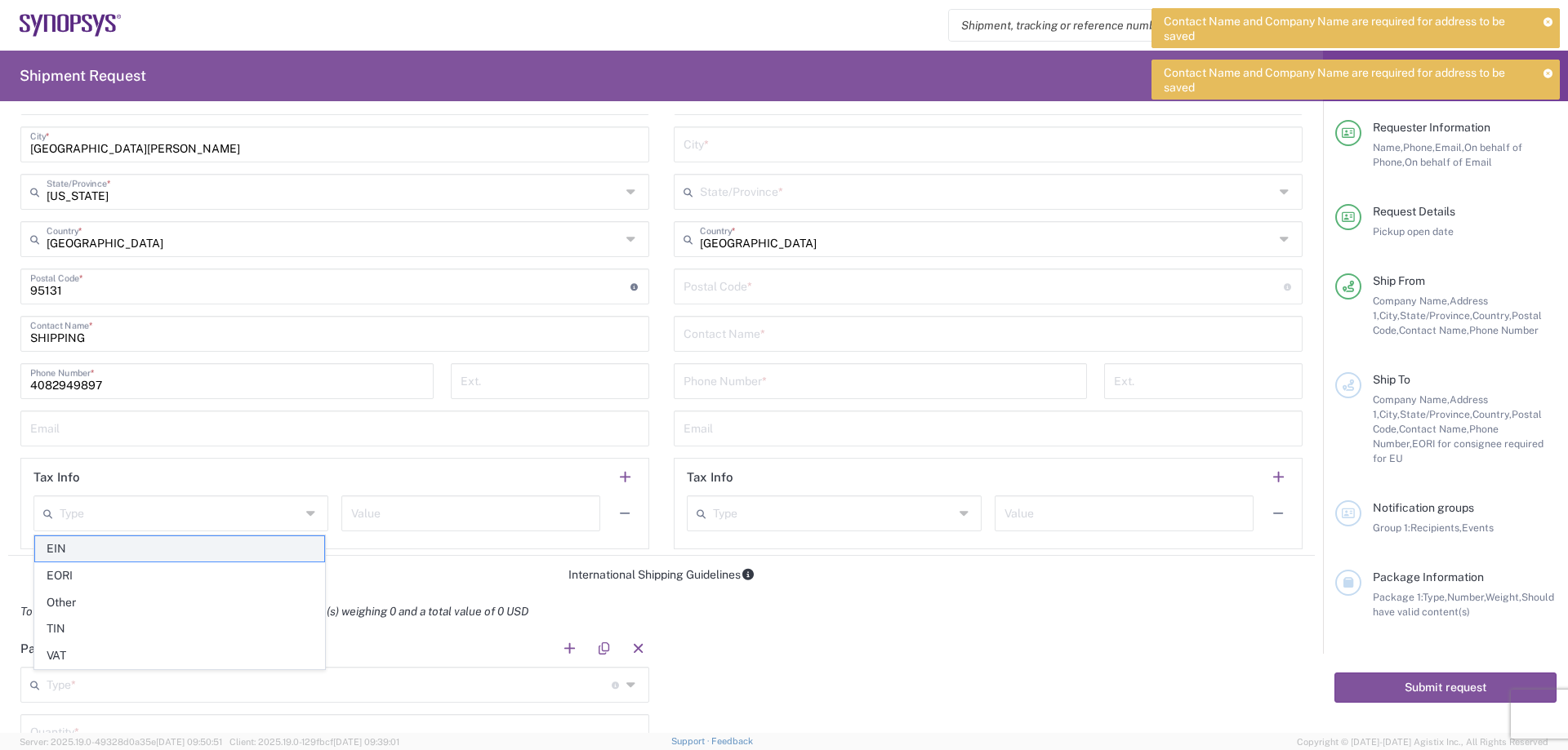
click at [172, 548] on span "EIN" at bounding box center [179, 549] width 289 height 26
type input "EIN"
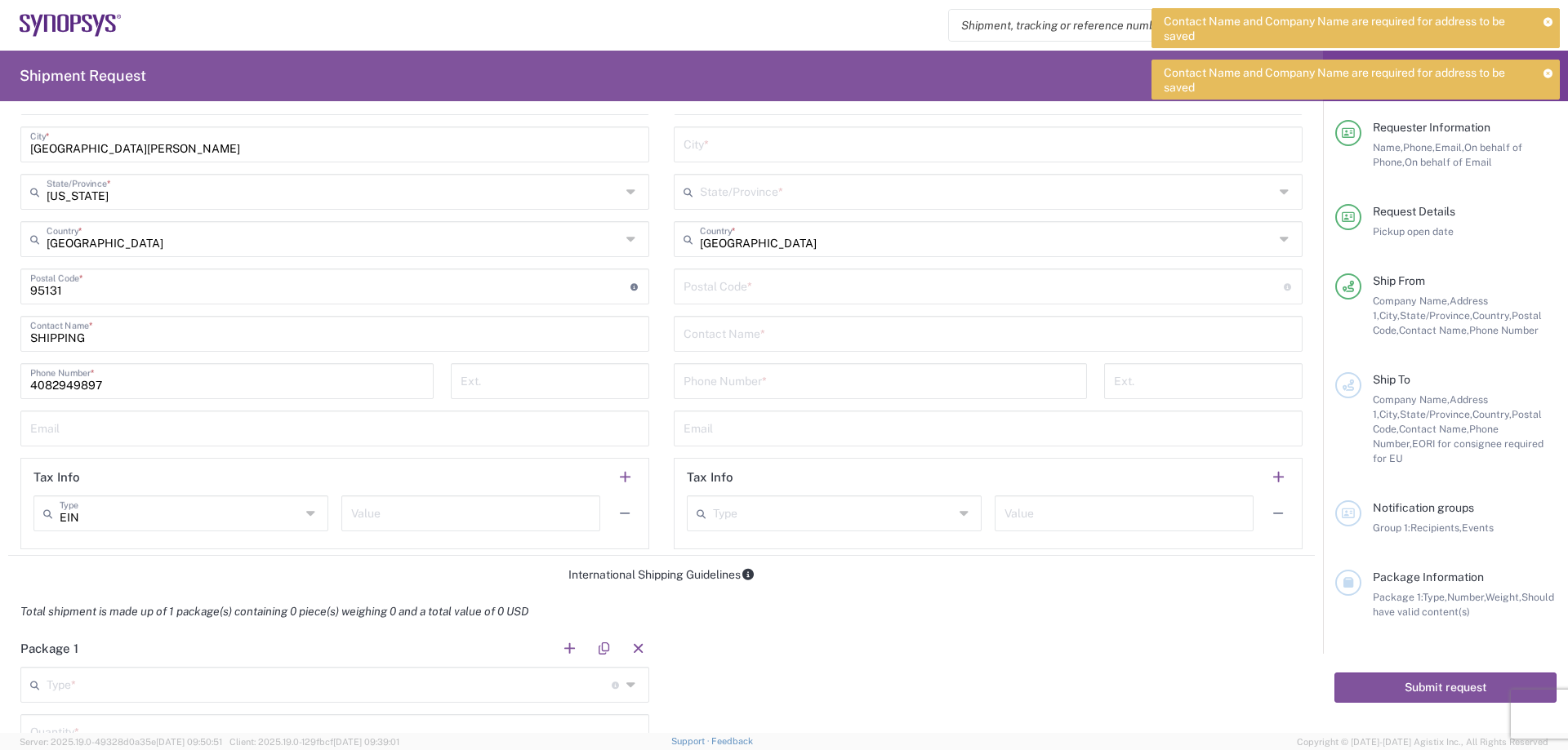
click at [458, 512] on input "text" at bounding box center [470, 512] width 239 height 28
type input "941694315"
click at [368, 561] on form "Requester Information GORILLA CIRCUITS Name * 4082949897-434 Phone * [EMAIL_ADD…" at bounding box center [662, 423] width 1323 height 619
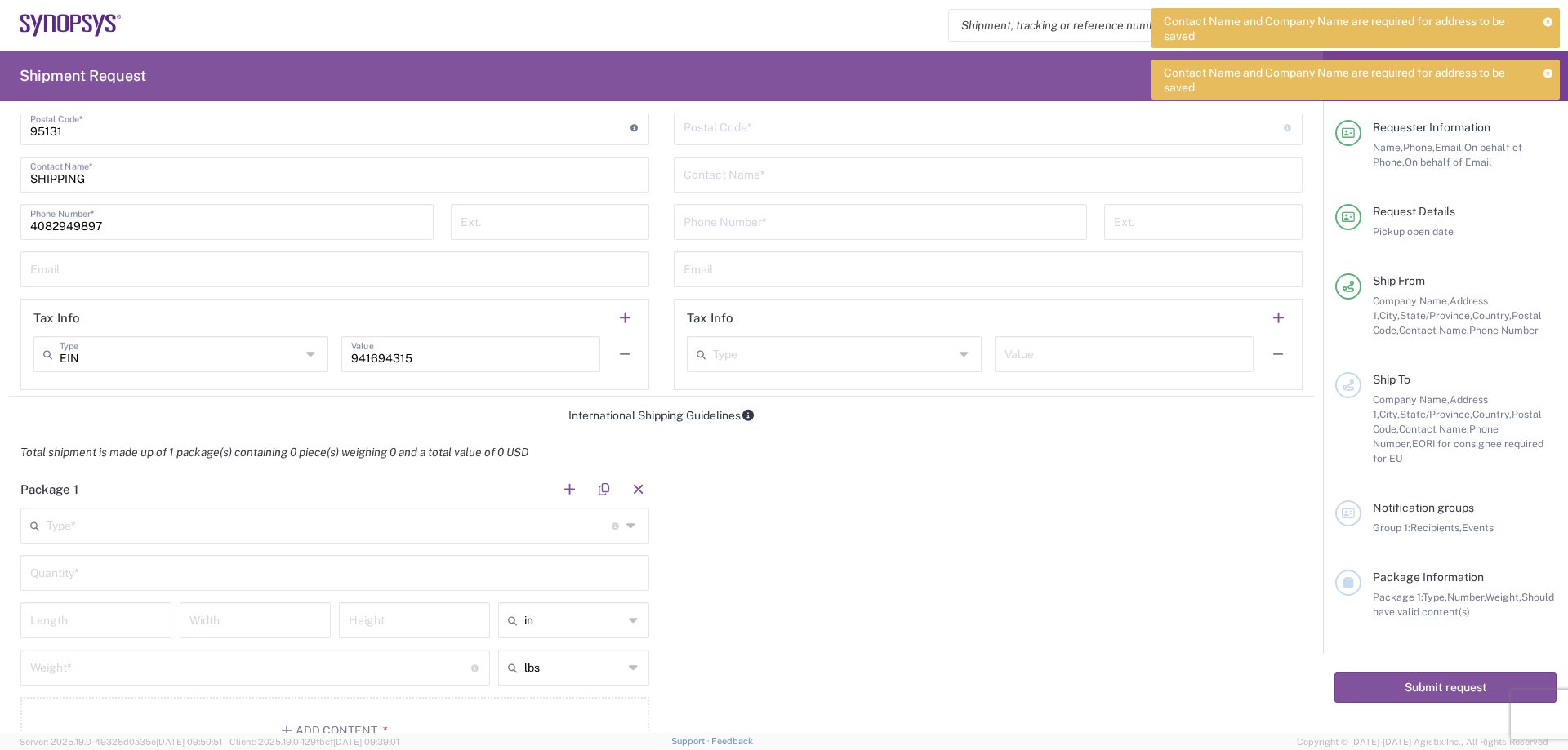
scroll to position [980, 0]
click at [255, 531] on input "text" at bounding box center [329, 520] width 565 height 28
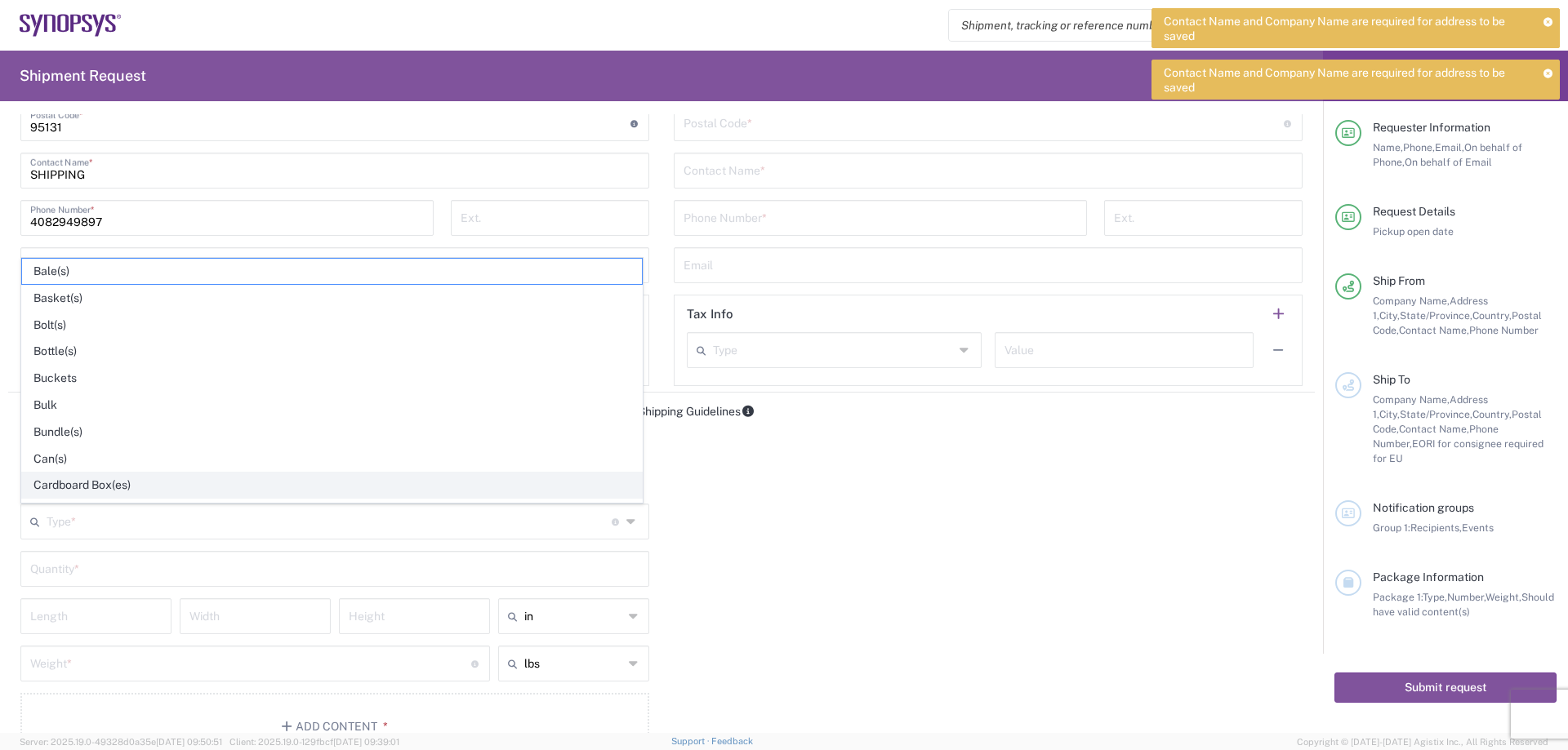
click at [115, 489] on span "Cardboard Box(es)" at bounding box center [332, 485] width 620 height 26
type input "Cardboard Box(es)"
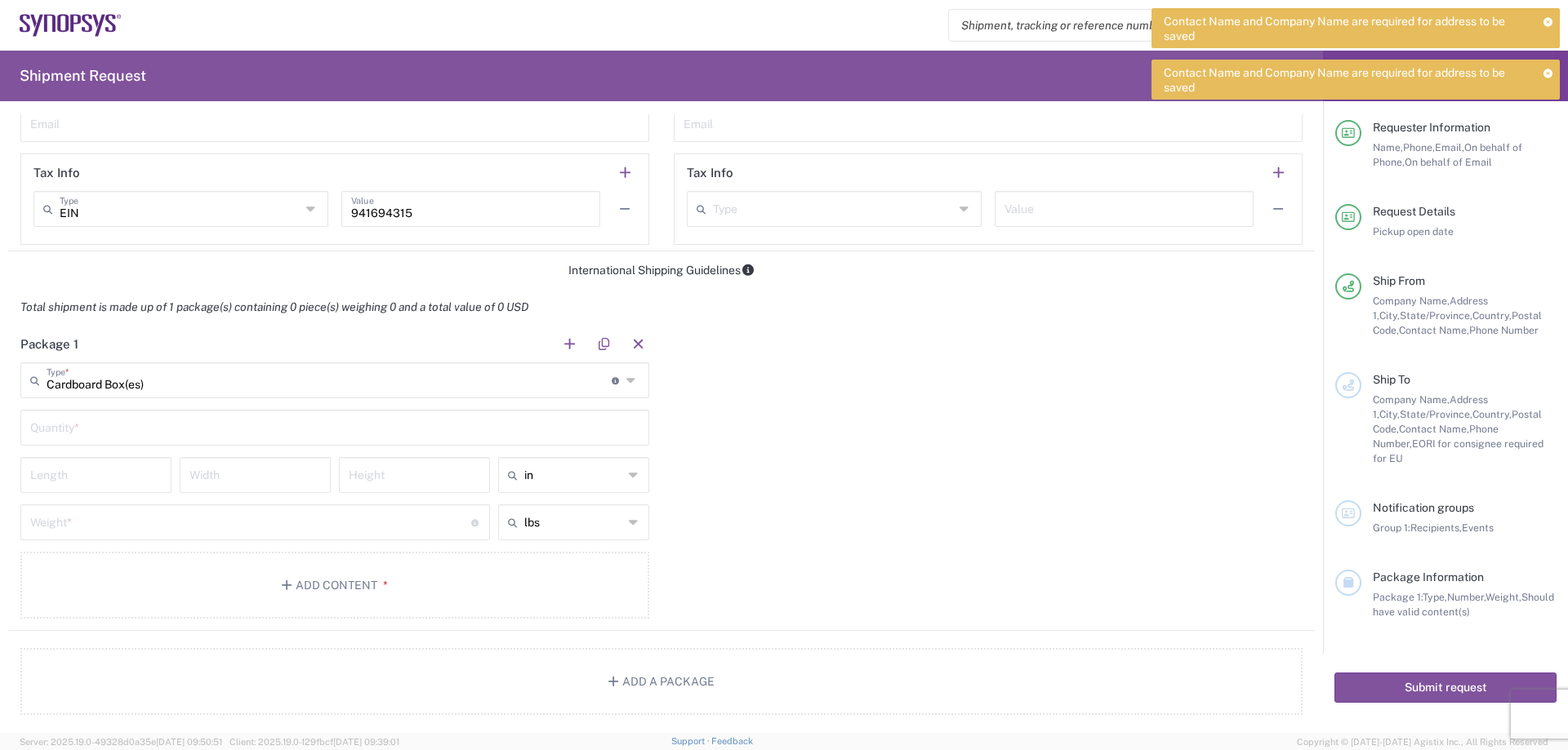
scroll to position [1143, 0]
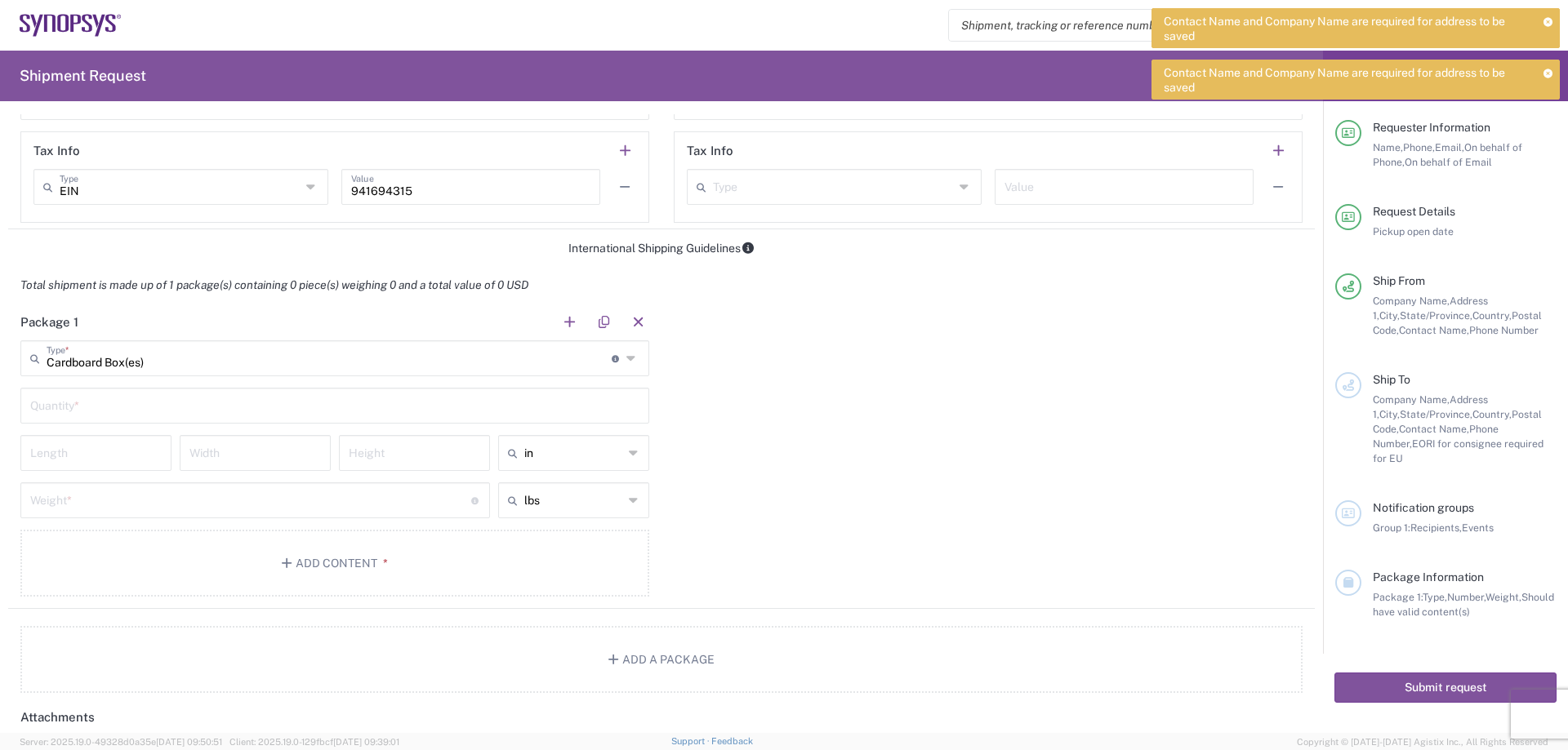
click at [143, 410] on input "text" at bounding box center [335, 404] width 609 height 28
type input "1"
click at [110, 462] on input "number" at bounding box center [96, 451] width 131 height 28
type input "16"
type input "12"
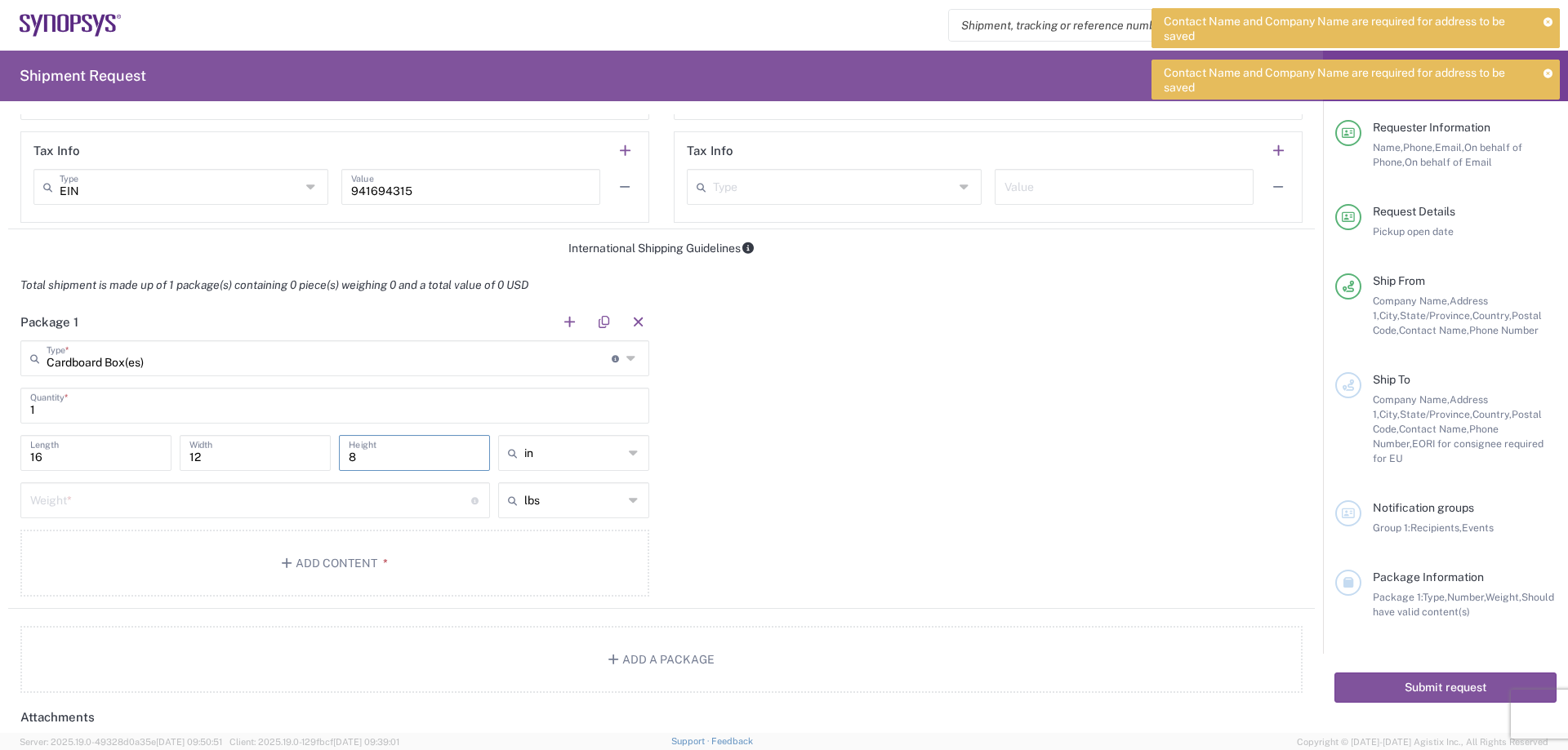
type input "8"
click at [629, 460] on icon at bounding box center [634, 453] width 10 height 26
click at [548, 487] on span "in" at bounding box center [568, 489] width 146 height 26
click at [564, 455] on input "text" at bounding box center [574, 453] width 99 height 26
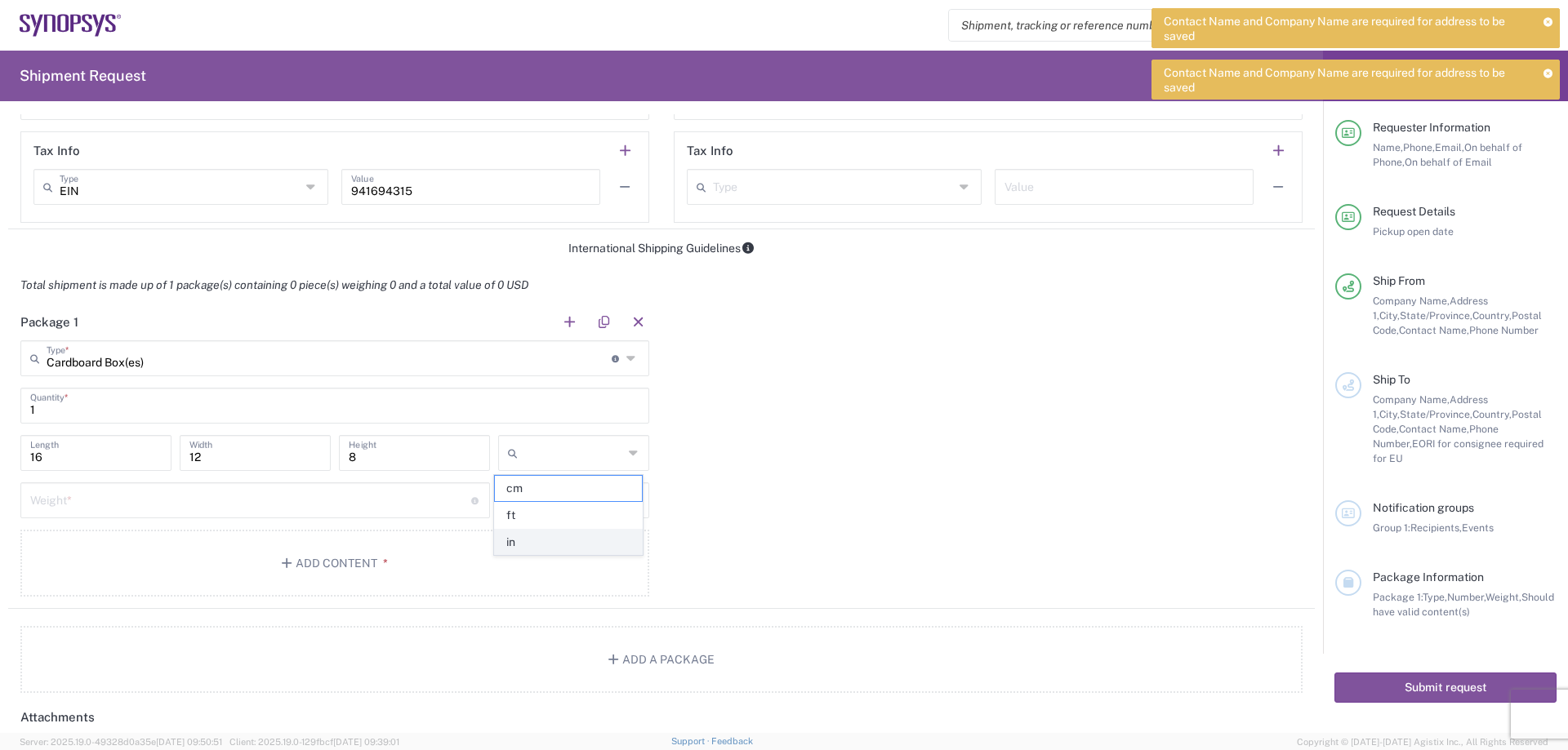
click at [515, 541] on span "in" at bounding box center [568, 543] width 146 height 26
type input "in"
click at [131, 500] on input "number" at bounding box center [250, 498] width 441 height 28
type input "10"
click at [806, 522] on div "Package 1 Cardboard Box(es) Type * Material used to package goods Bale(s) Baske…" at bounding box center [662, 456] width 1307 height 305
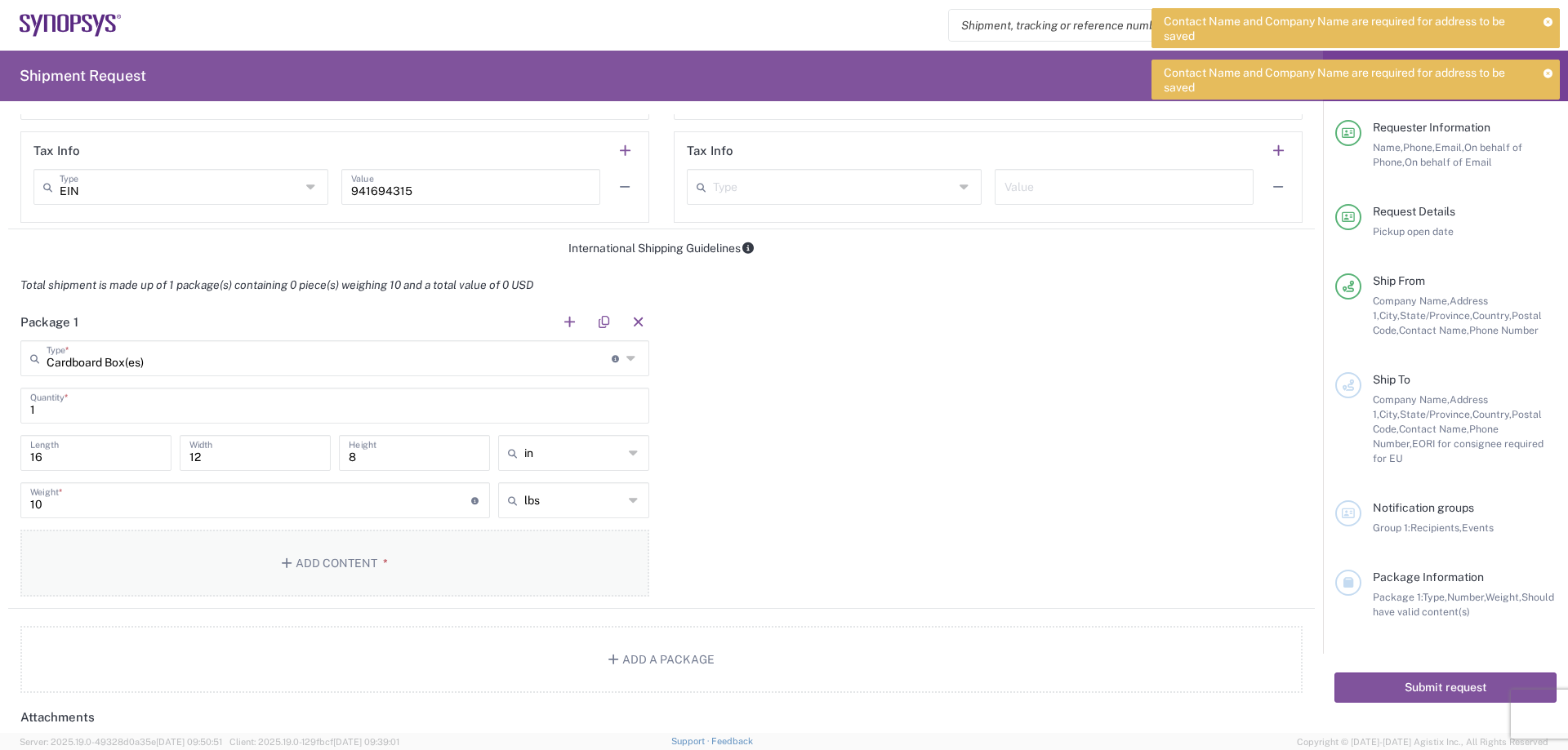
click at [343, 567] on button "Add Content *" at bounding box center [335, 563] width 629 height 67
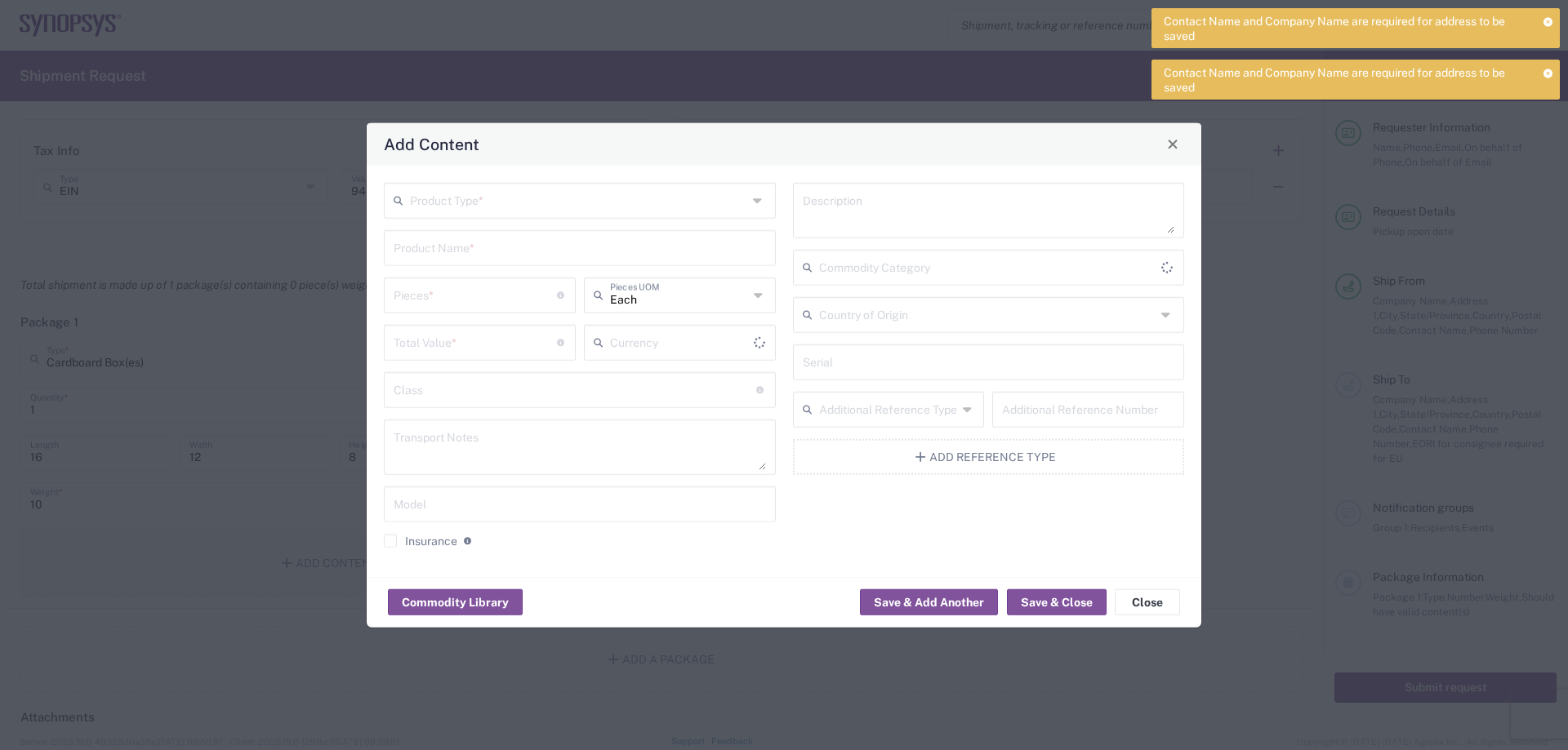
type input "US Dollar"
click at [1052, 602] on button "Save & Close" at bounding box center [1057, 602] width 100 height 26
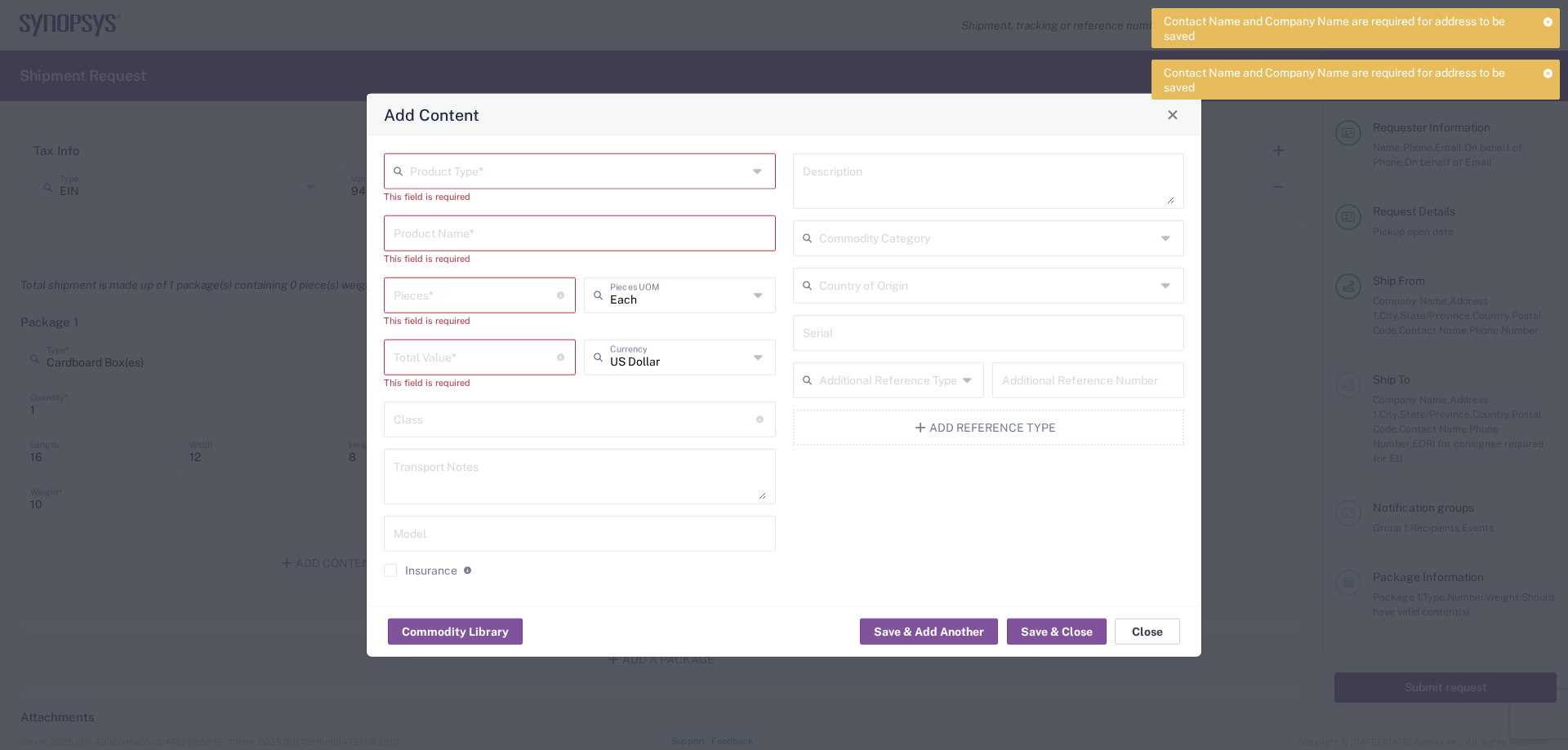
click at [1147, 634] on button "Close" at bounding box center [1147, 631] width 66 height 26
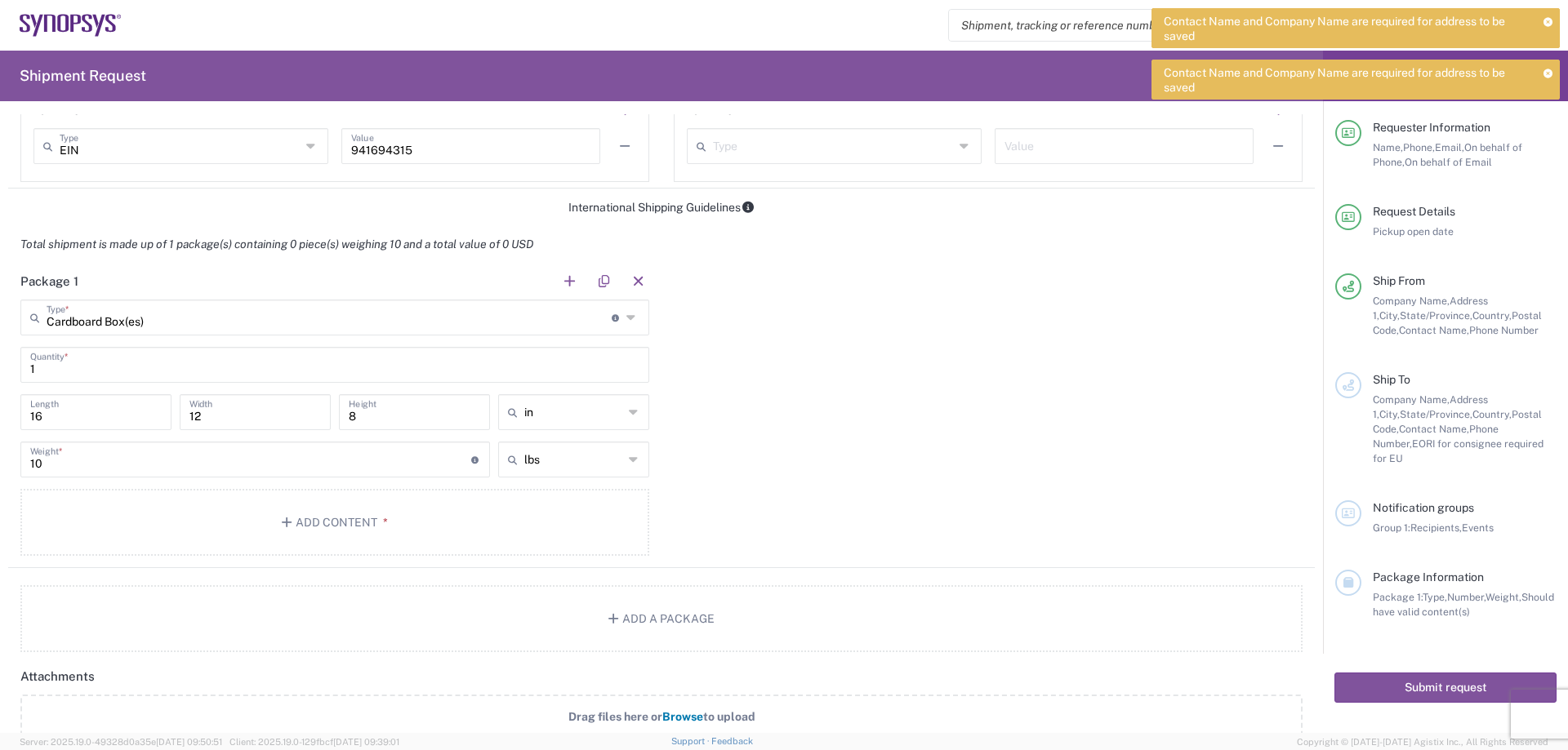
scroll to position [1224, 0]
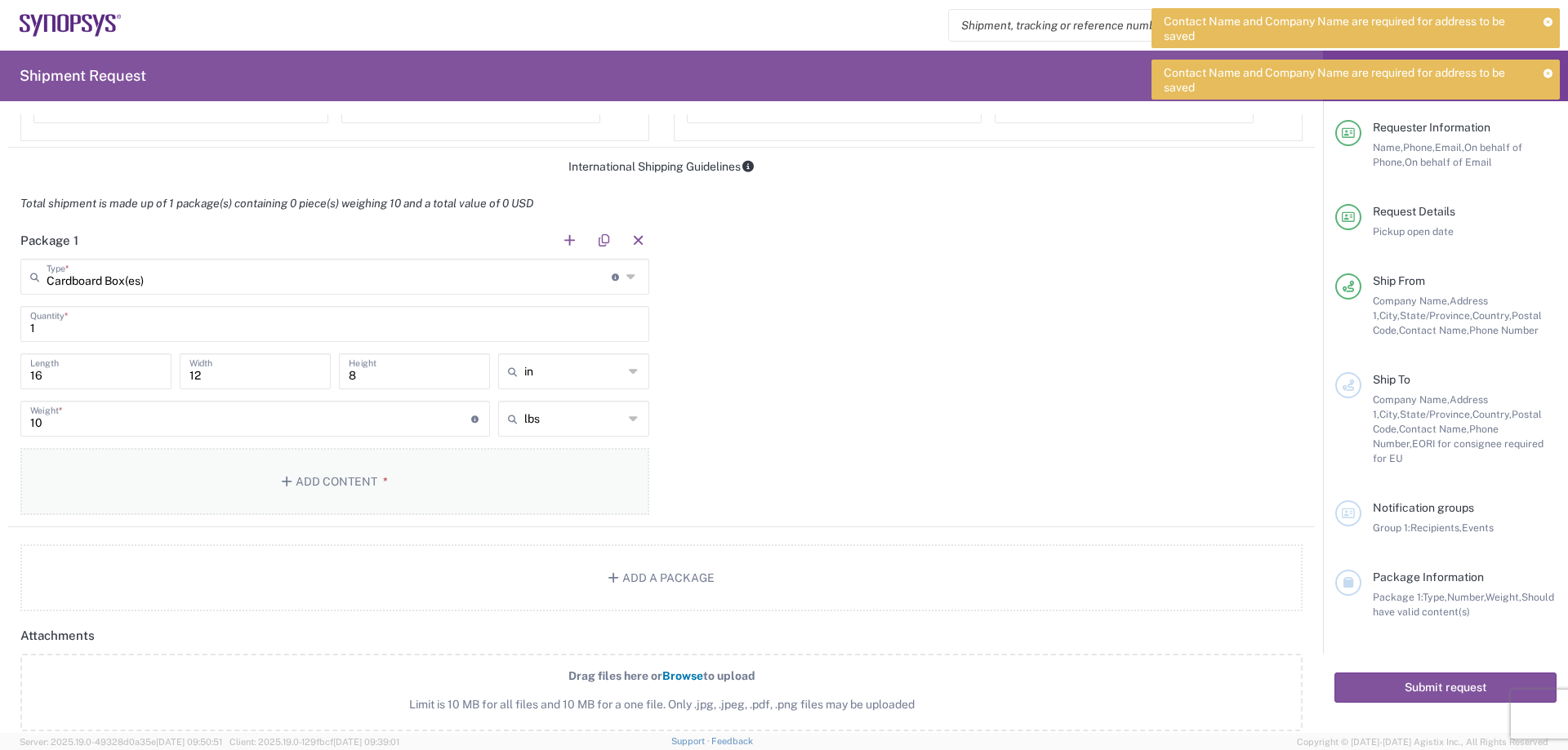
click at [379, 487] on span "*" at bounding box center [382, 481] width 10 height 13
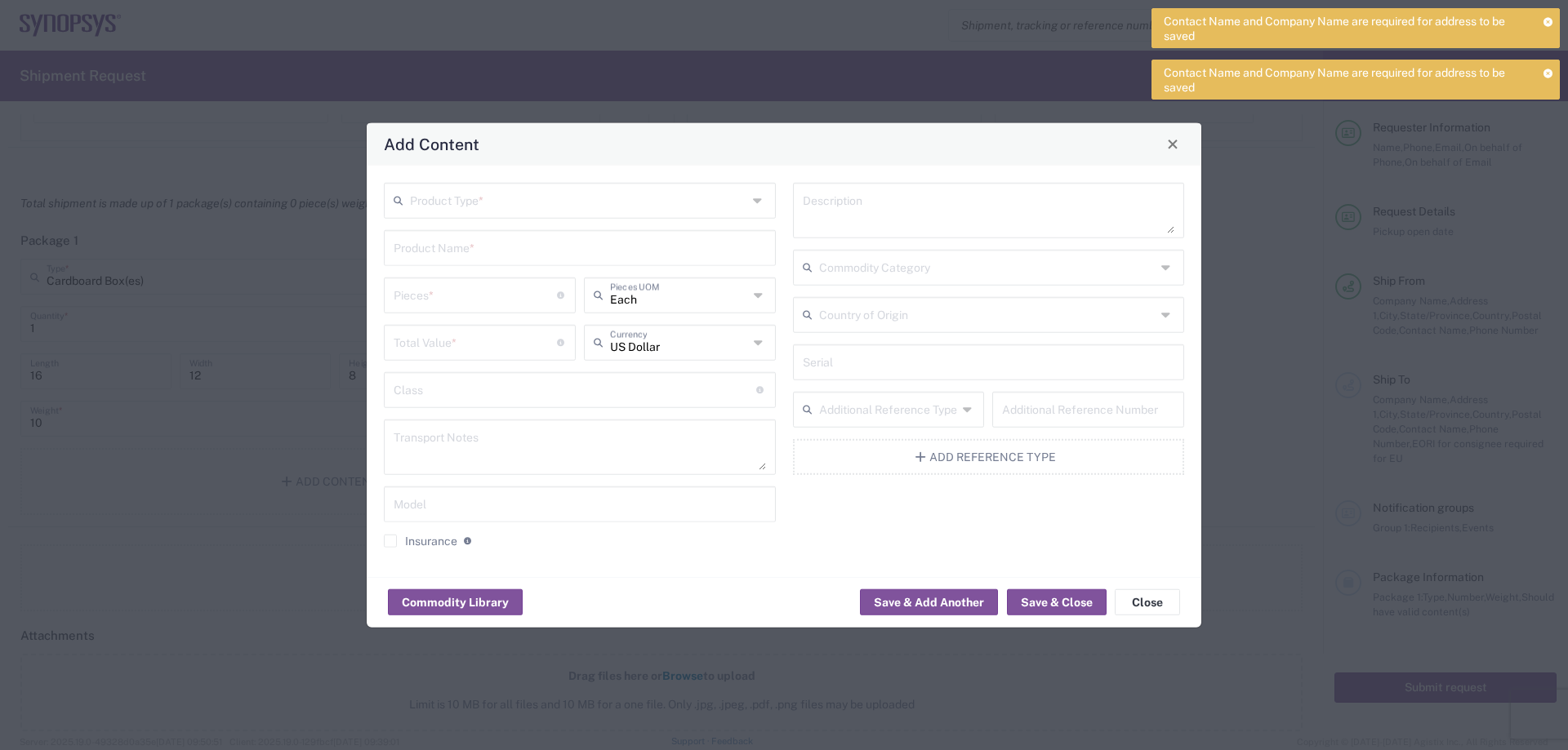
click at [505, 200] on input "text" at bounding box center [578, 198] width 337 height 28
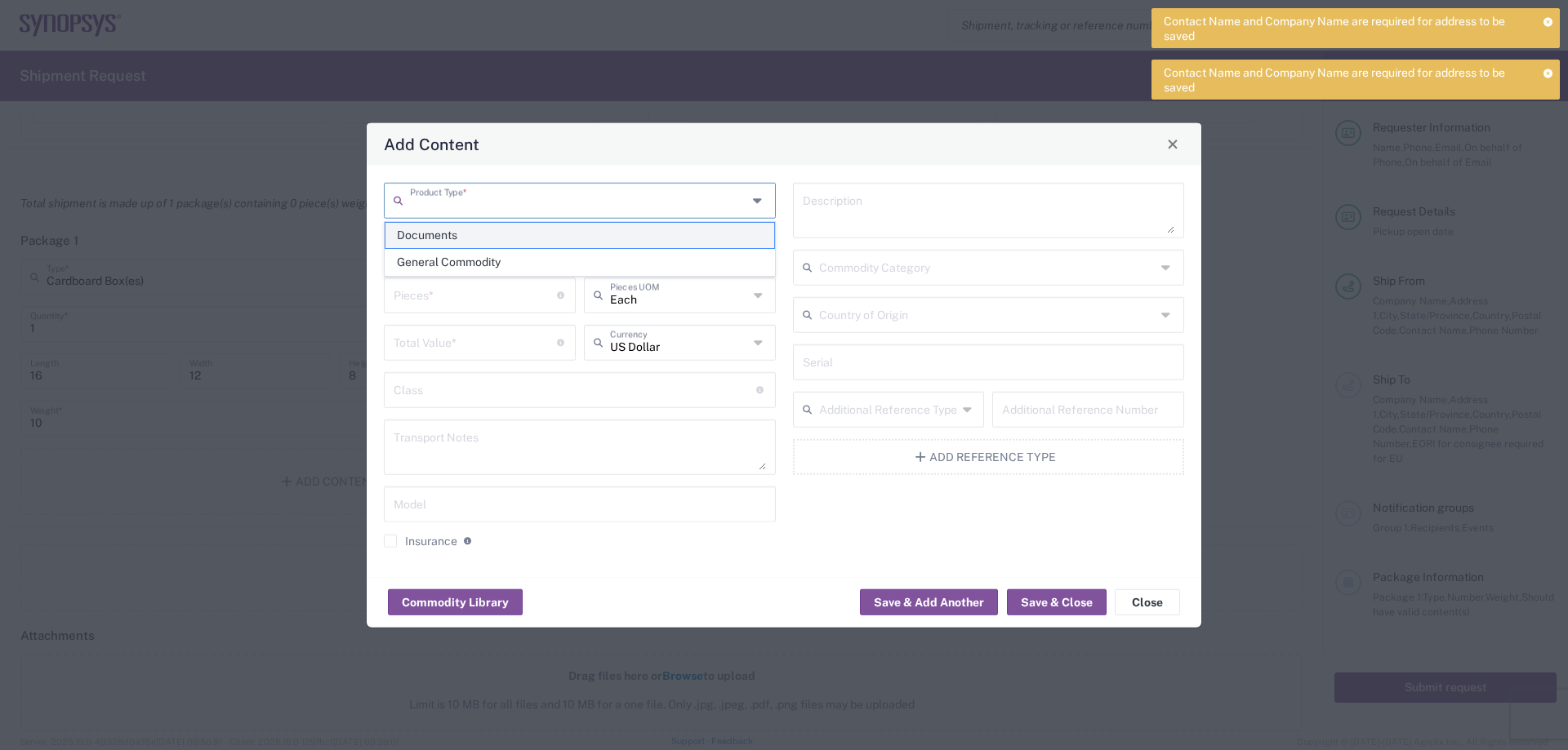
click at [469, 239] on span "Documents" at bounding box center [580, 235] width 388 height 26
type input "Documents"
type input "1"
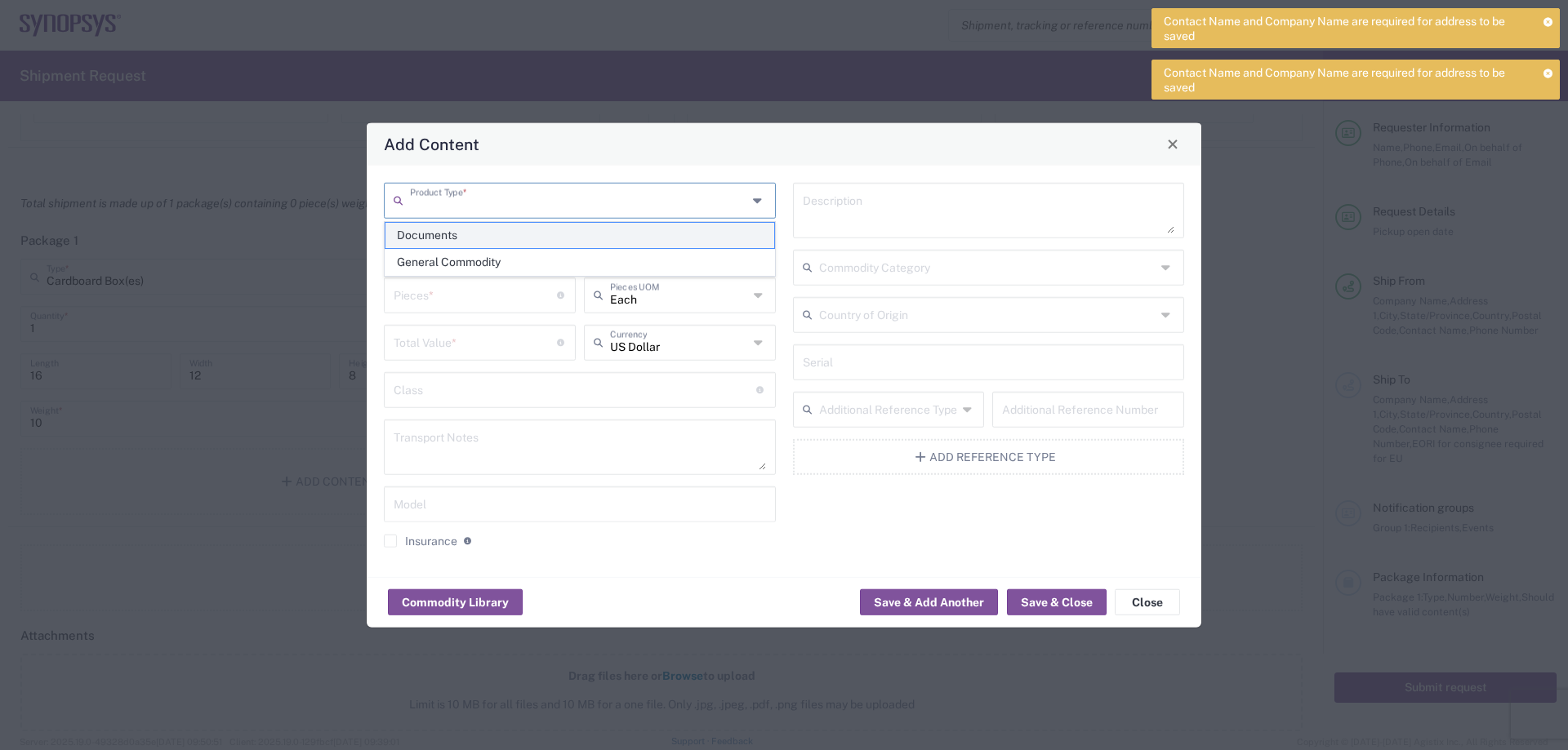
type textarea "Documents"
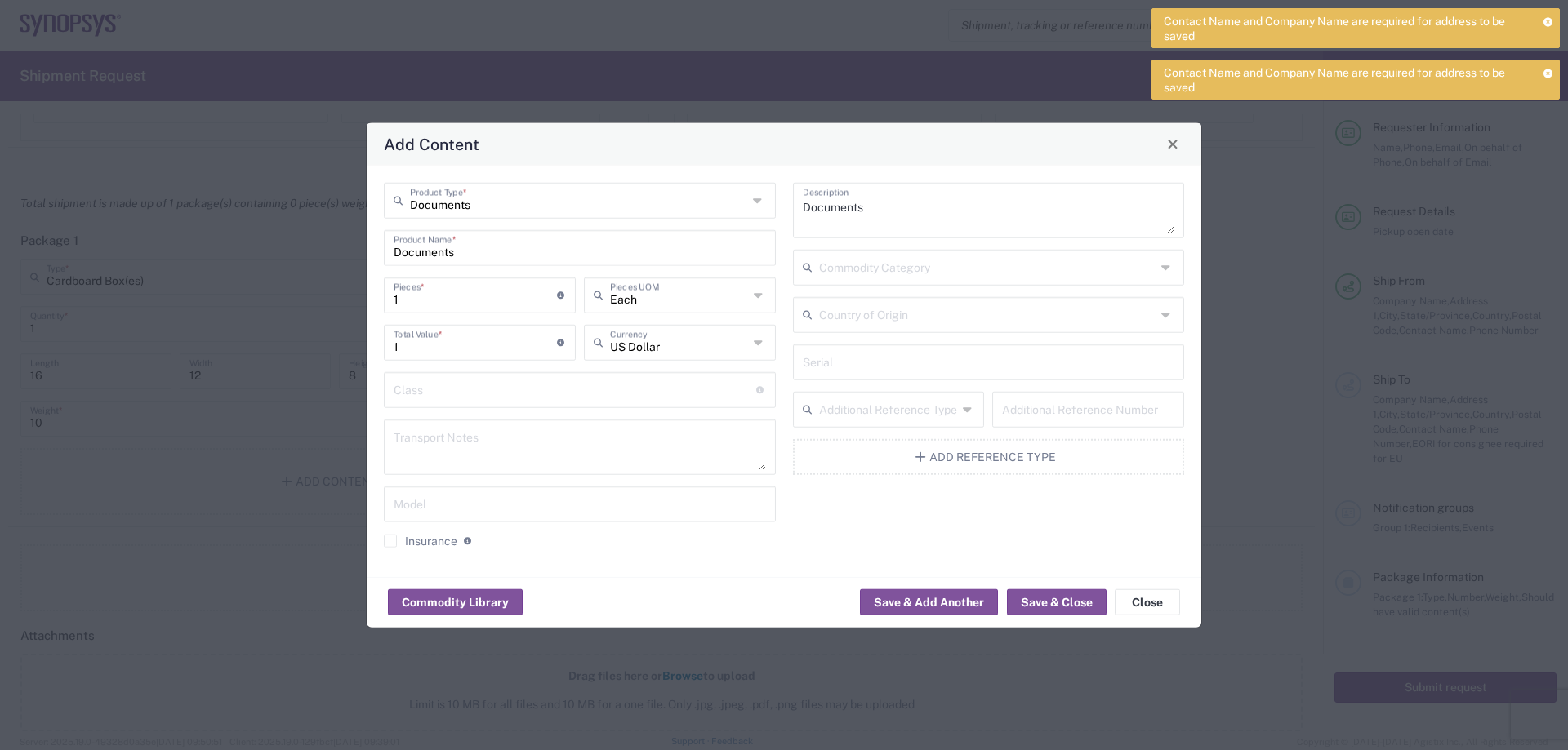
click at [464, 294] on input "1" at bounding box center [475, 293] width 163 height 28
type input "5"
click at [501, 350] on input "5" at bounding box center [475, 340] width 163 height 28
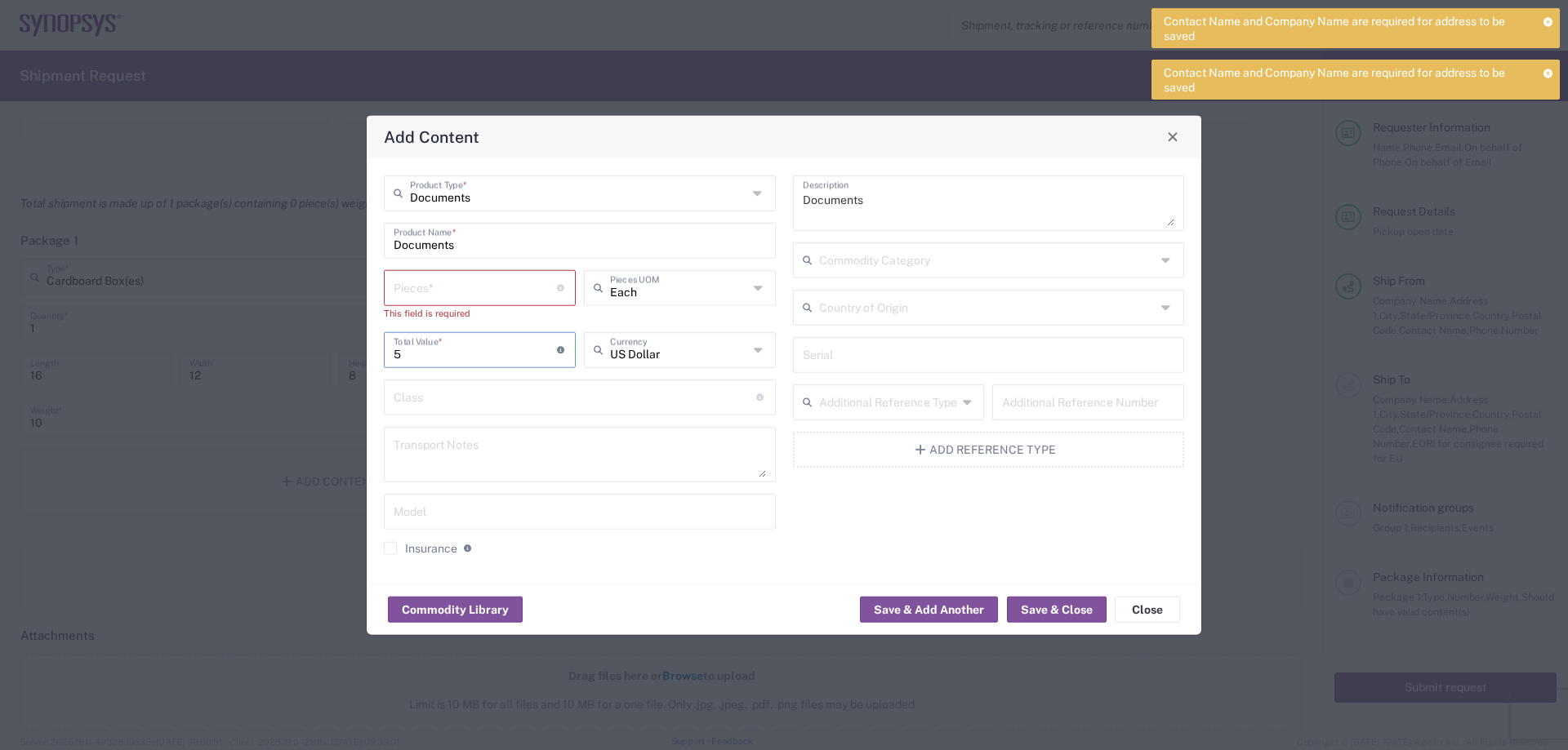
click at [475, 298] on input "number" at bounding box center [475, 286] width 163 height 28
type input "5"
type input "25"
type input "2"
type input "50"
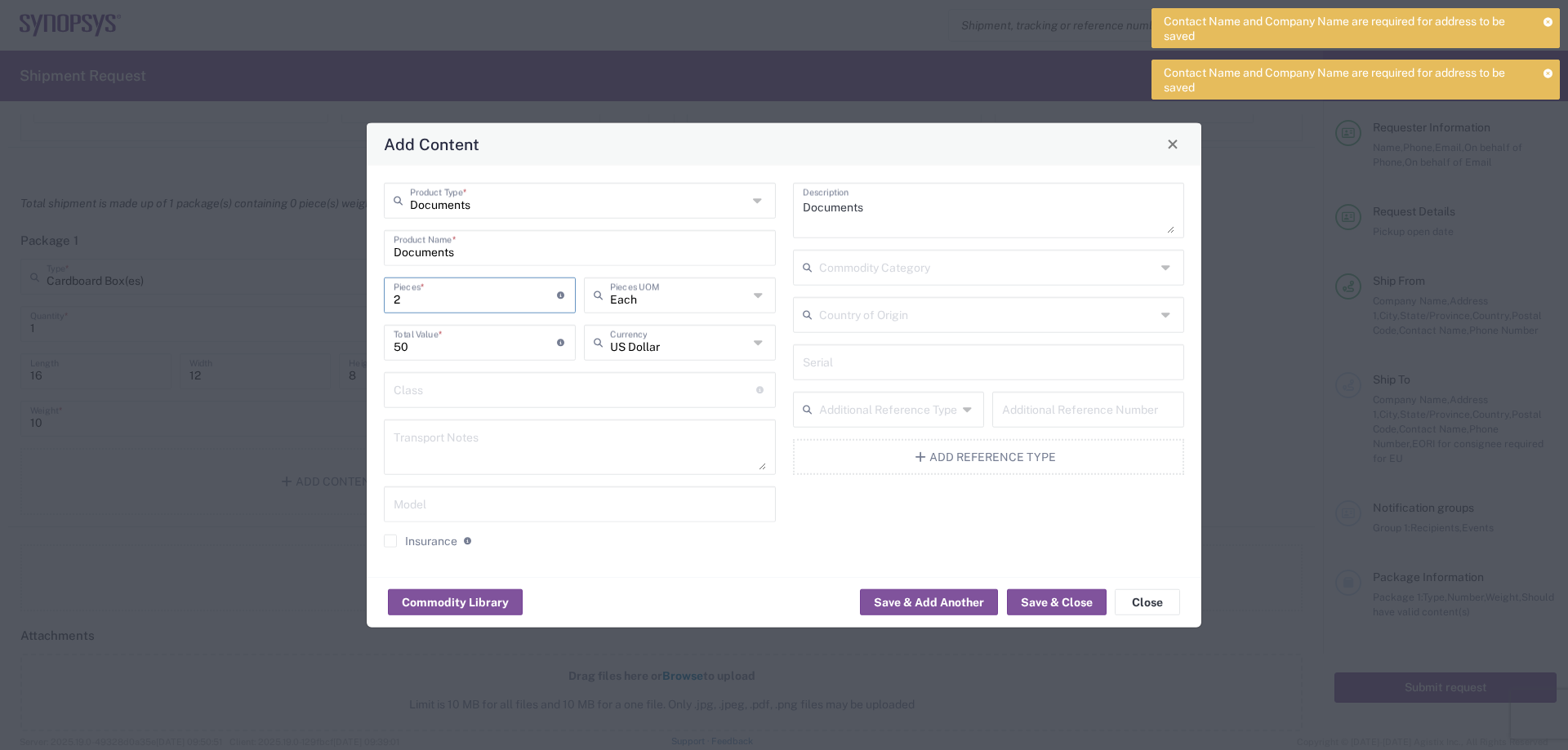
type input "20"
type input "500"
type input "20"
click at [446, 350] on input "500" at bounding box center [475, 340] width 163 height 28
type input "5"
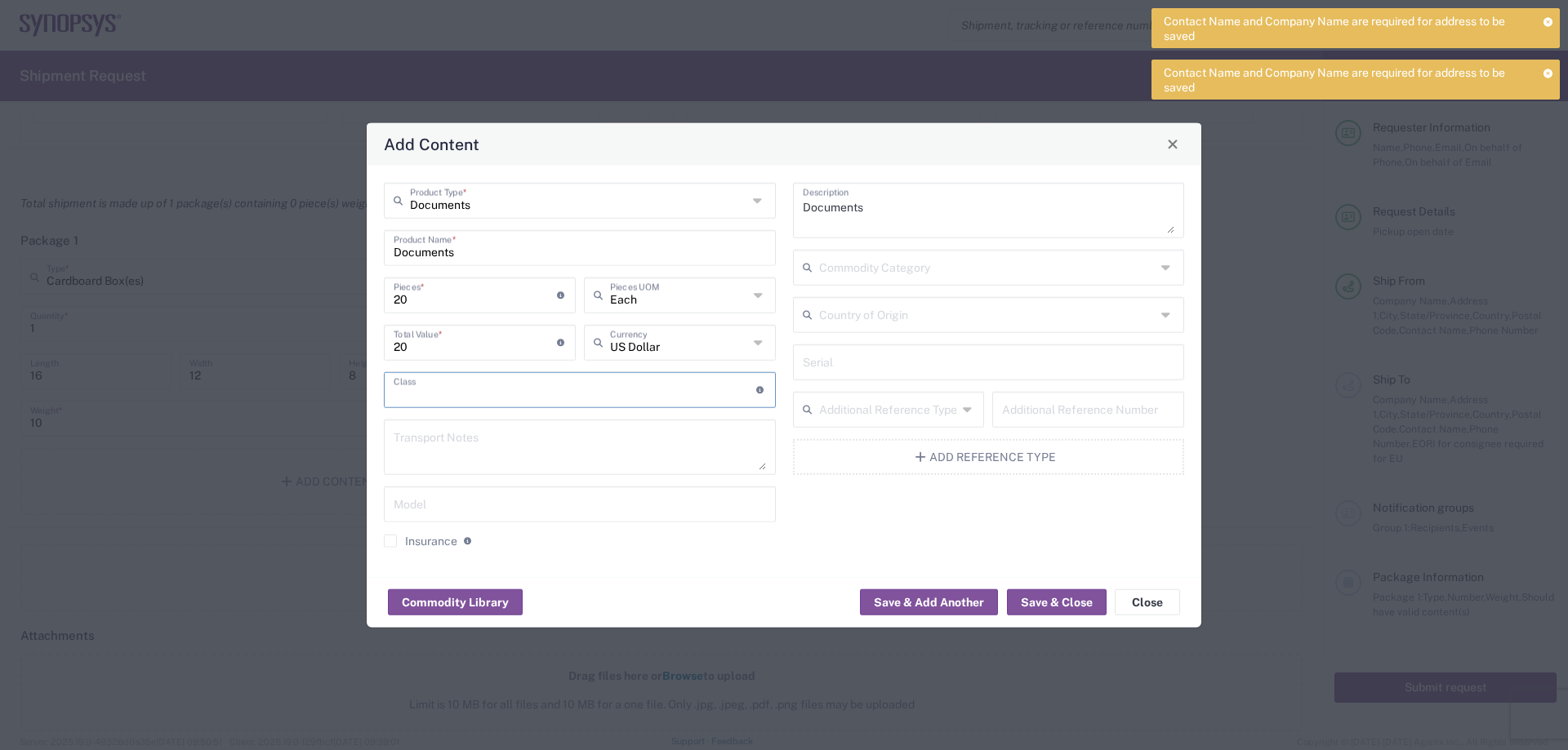
click at [568, 394] on input "text" at bounding box center [574, 387] width 363 height 28
click at [440, 346] on input "20" at bounding box center [475, 340] width 163 height 28
type input "2"
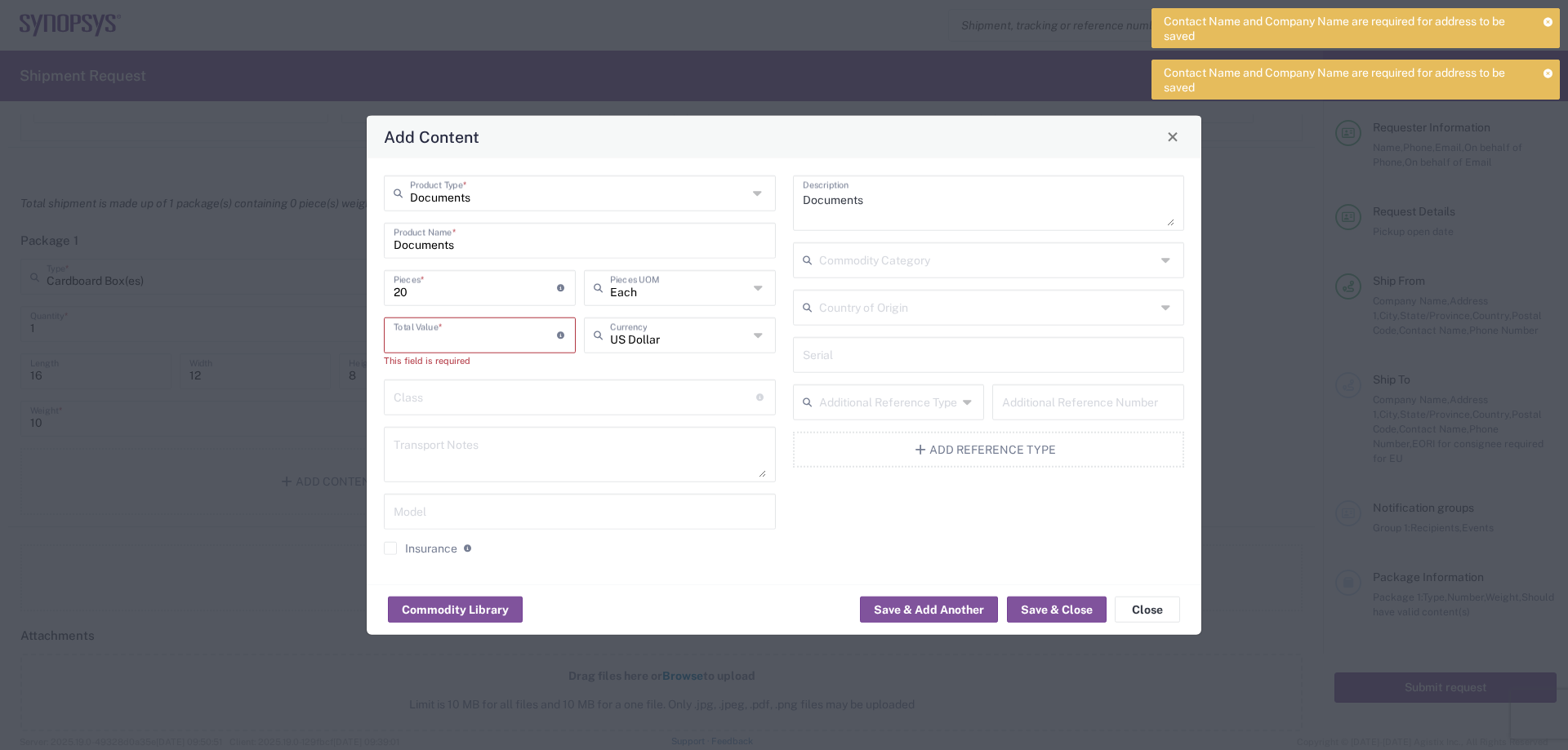
click at [551, 404] on input "text" at bounding box center [574, 395] width 363 height 28
click at [1070, 608] on button "Save & Close" at bounding box center [1057, 609] width 100 height 26
click at [567, 244] on input "Documents" at bounding box center [580, 238] width 372 height 28
click at [568, 201] on input "Documents" at bounding box center [578, 191] width 337 height 28
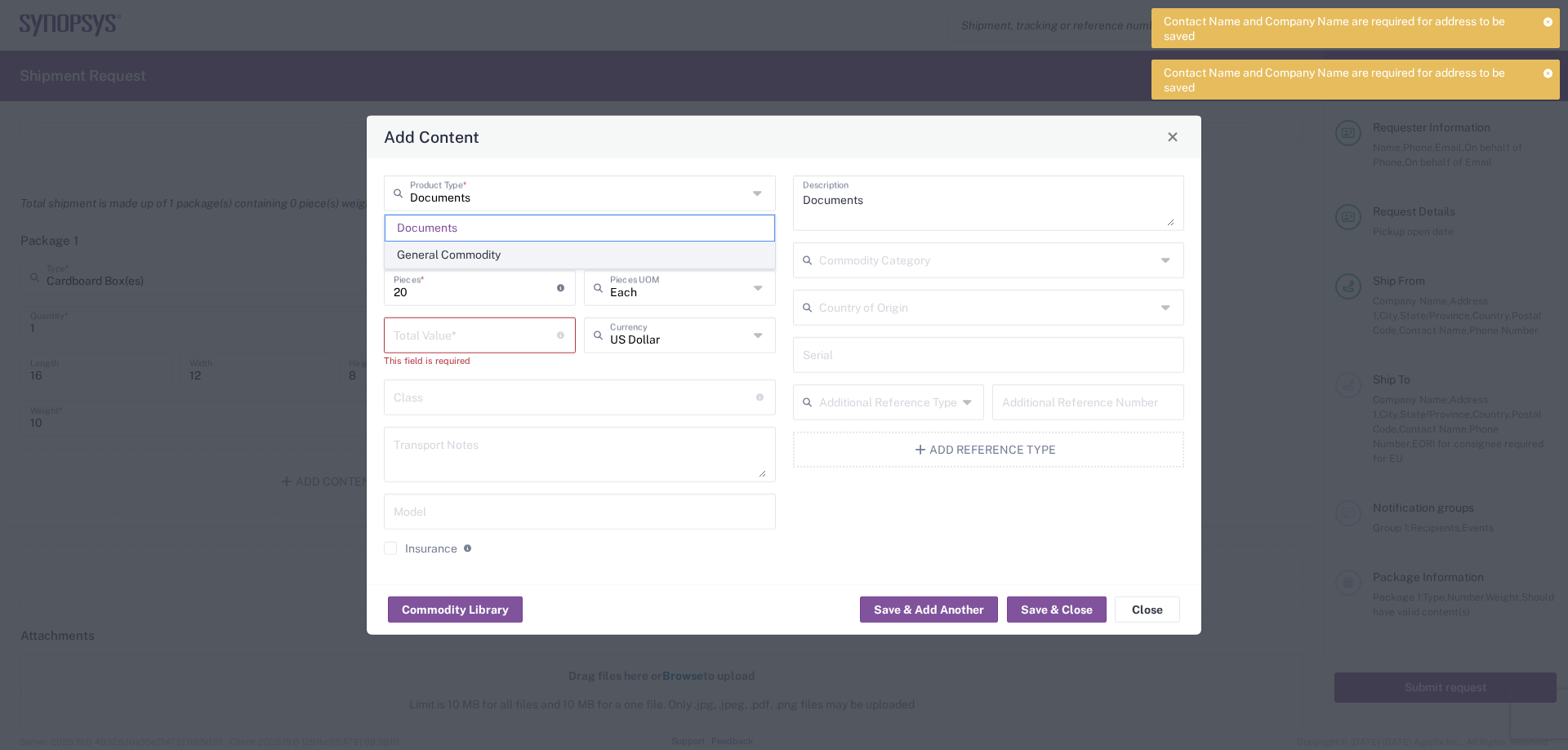
click at [597, 257] on span "General Commodity" at bounding box center [580, 255] width 388 height 26
type input "General Commodity"
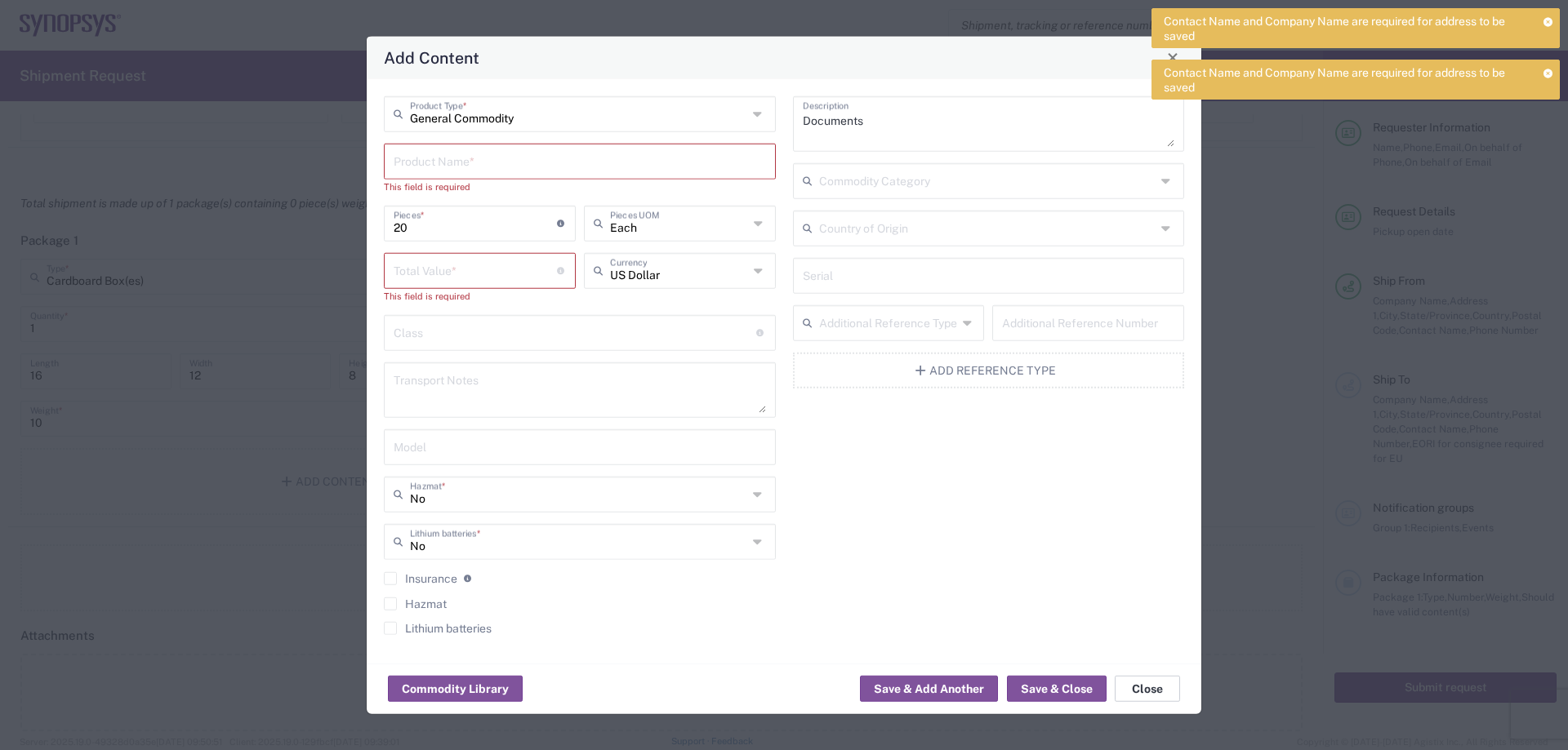
click at [1157, 693] on button "Close" at bounding box center [1147, 689] width 66 height 26
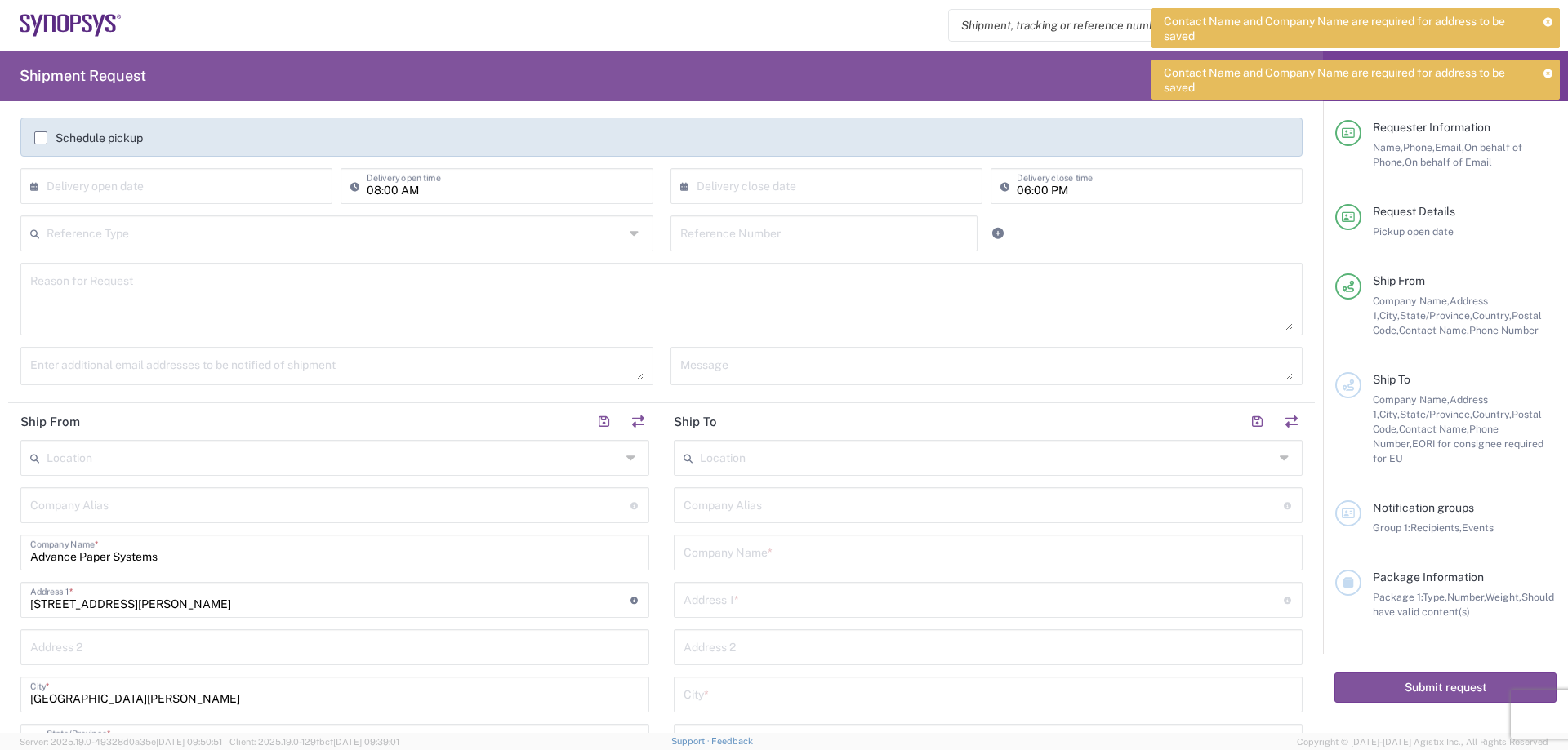
scroll to position [259, 0]
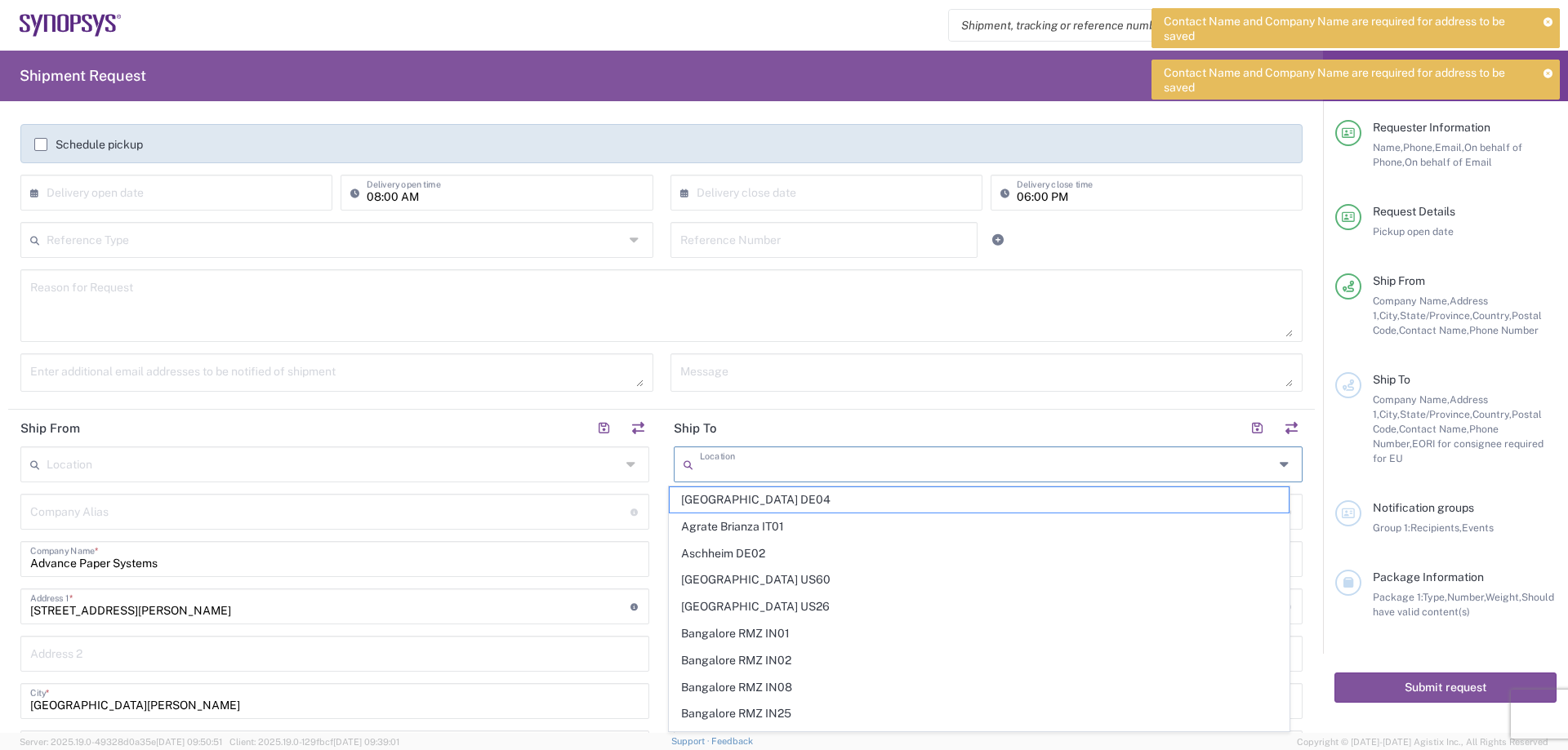
click at [772, 467] on input "text" at bounding box center [987, 462] width 574 height 28
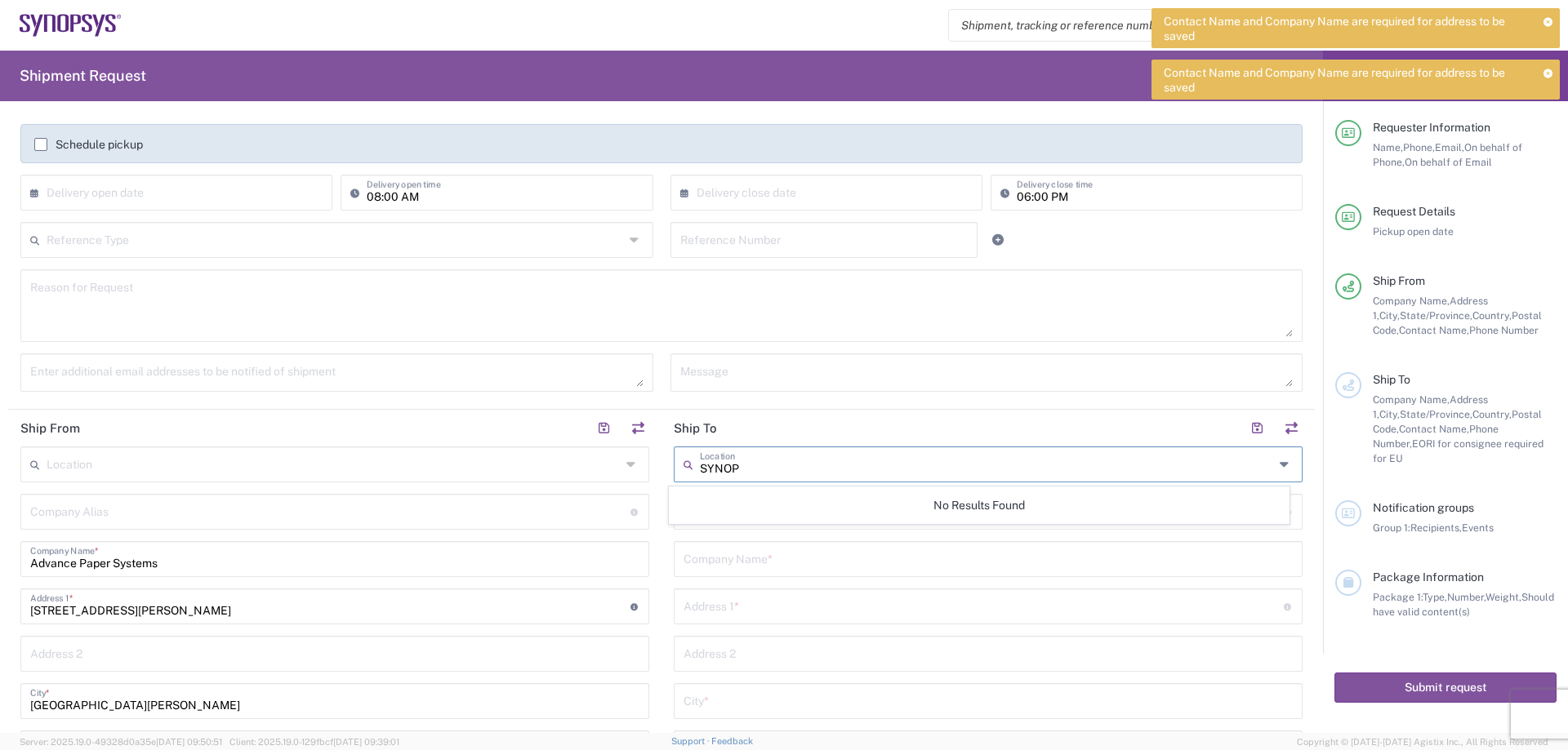
type input "SYNOP"
drag, startPoint x: 750, startPoint y: 467, endPoint x: 565, endPoint y: 478, distance: 185.3
click at [565, 478] on div "Ship From Location [GEOGRAPHIC_DATA] DE04 Agrate Brianza IT01 [GEOGRAPHIC_DATA]…" at bounding box center [662, 761] width 1307 height 703
click at [767, 515] on input "text" at bounding box center [983, 510] width 600 height 28
paste input "Synopsys Inc"
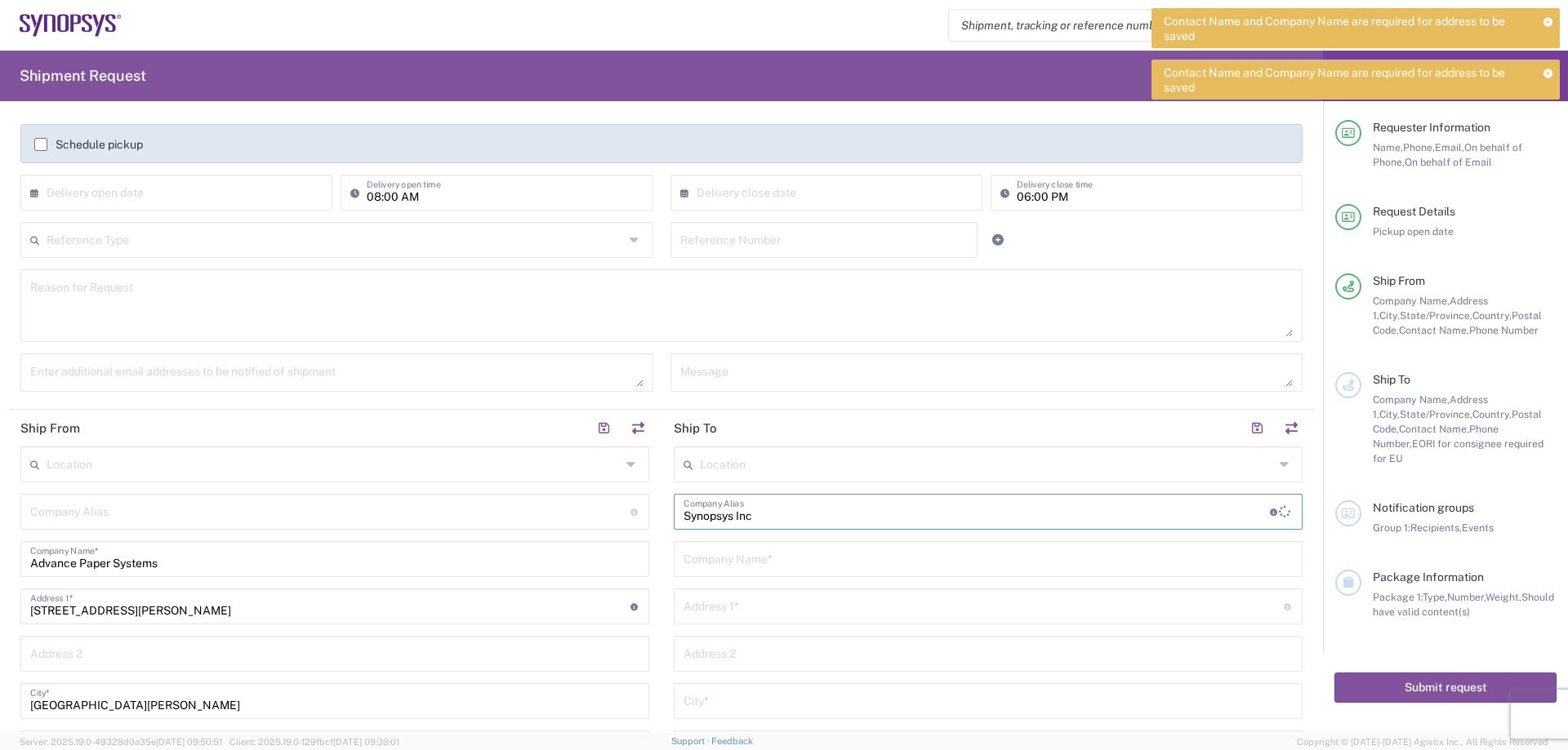
type input "Synopsys Inc"
click at [1279, 470] on icon at bounding box center [1285, 464] width 13 height 26
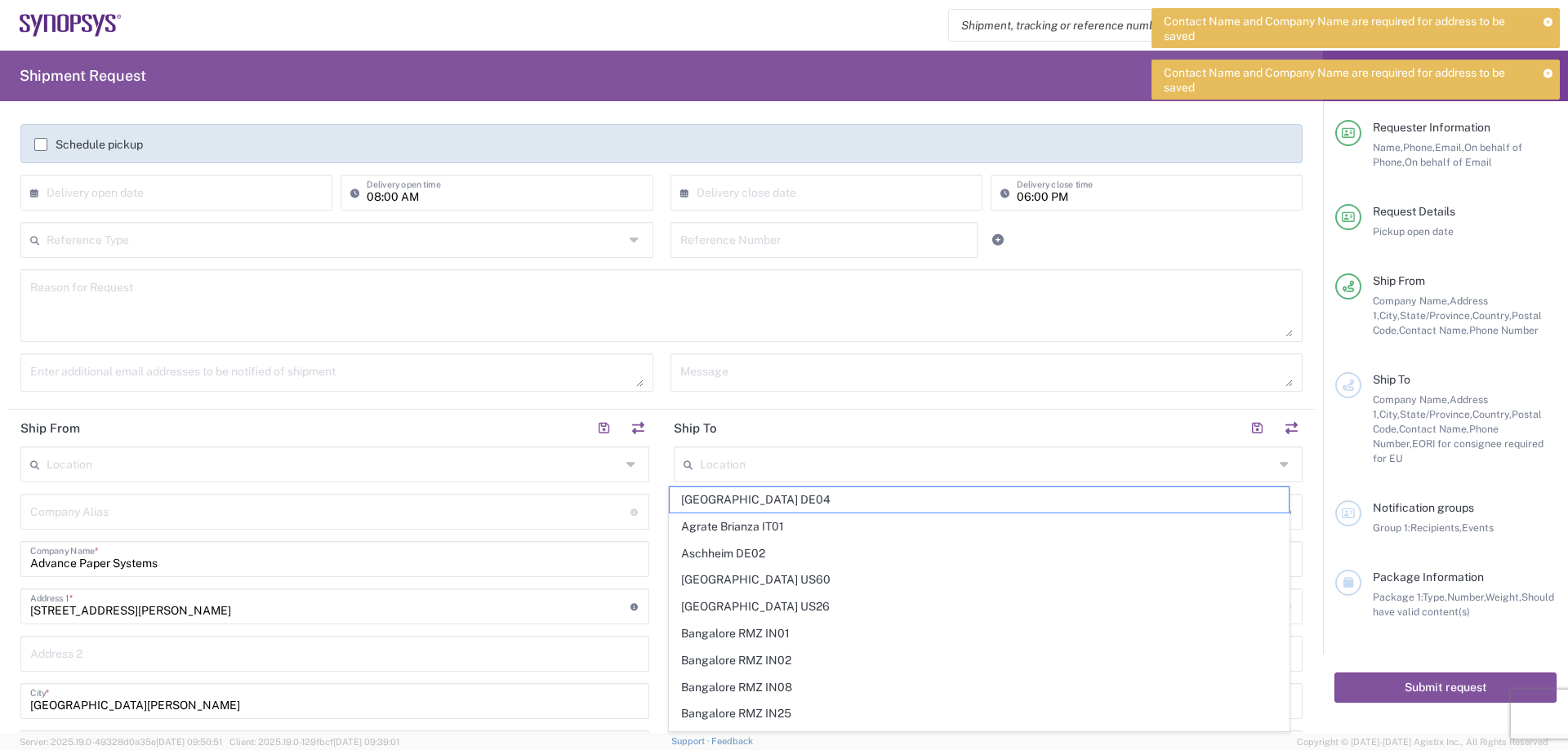
click at [1279, 470] on icon at bounding box center [1285, 464] width 13 height 26
paste input "Synopsys Inc"
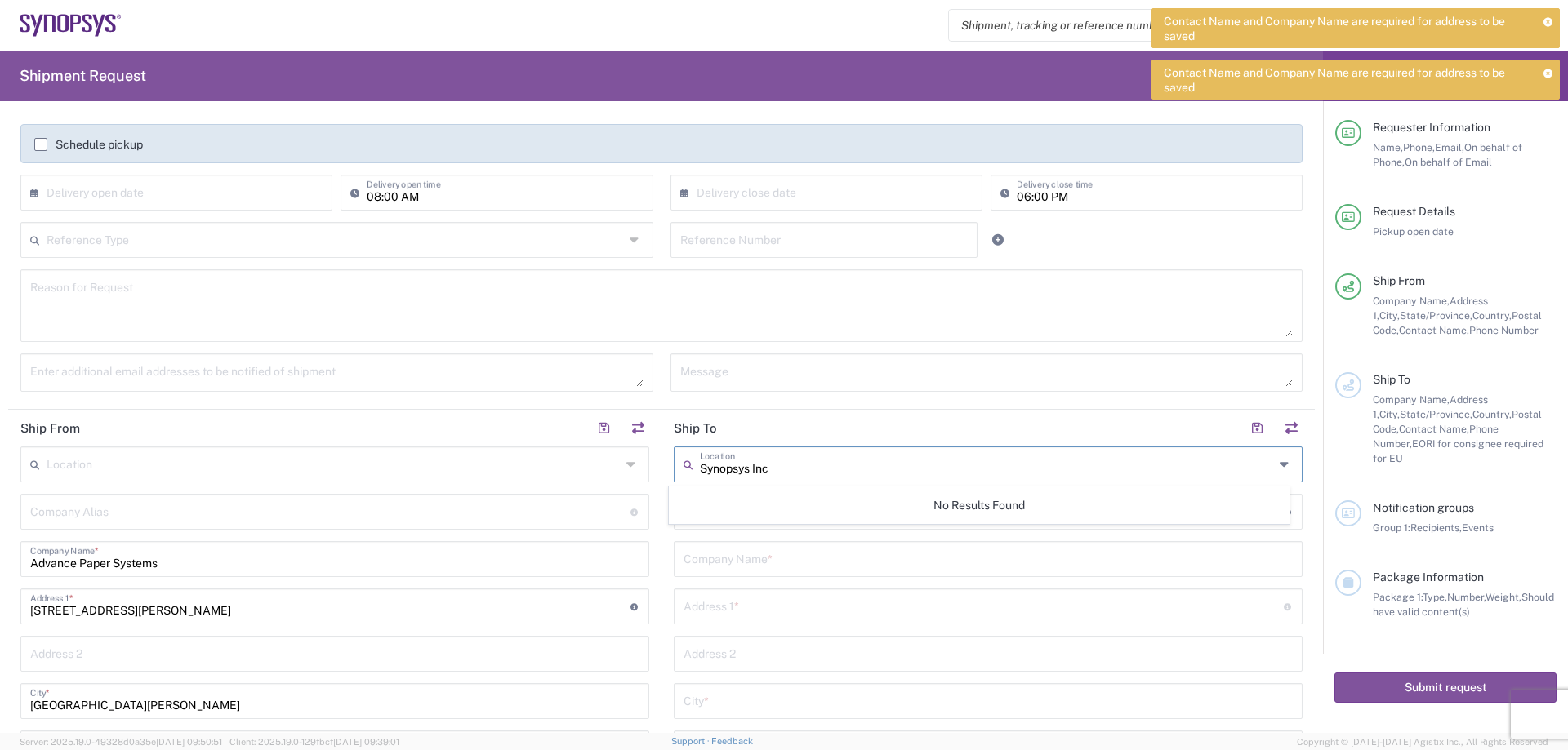
type input "Synopsys Inc"
click at [827, 590] on div "Address 1 * For cross streets use street names with '&' or 'and' in between. Fo…" at bounding box center [988, 607] width 629 height 36
click at [728, 567] on input "text" at bounding box center [988, 557] width 609 height 28
paste input "Synopsys Inc"
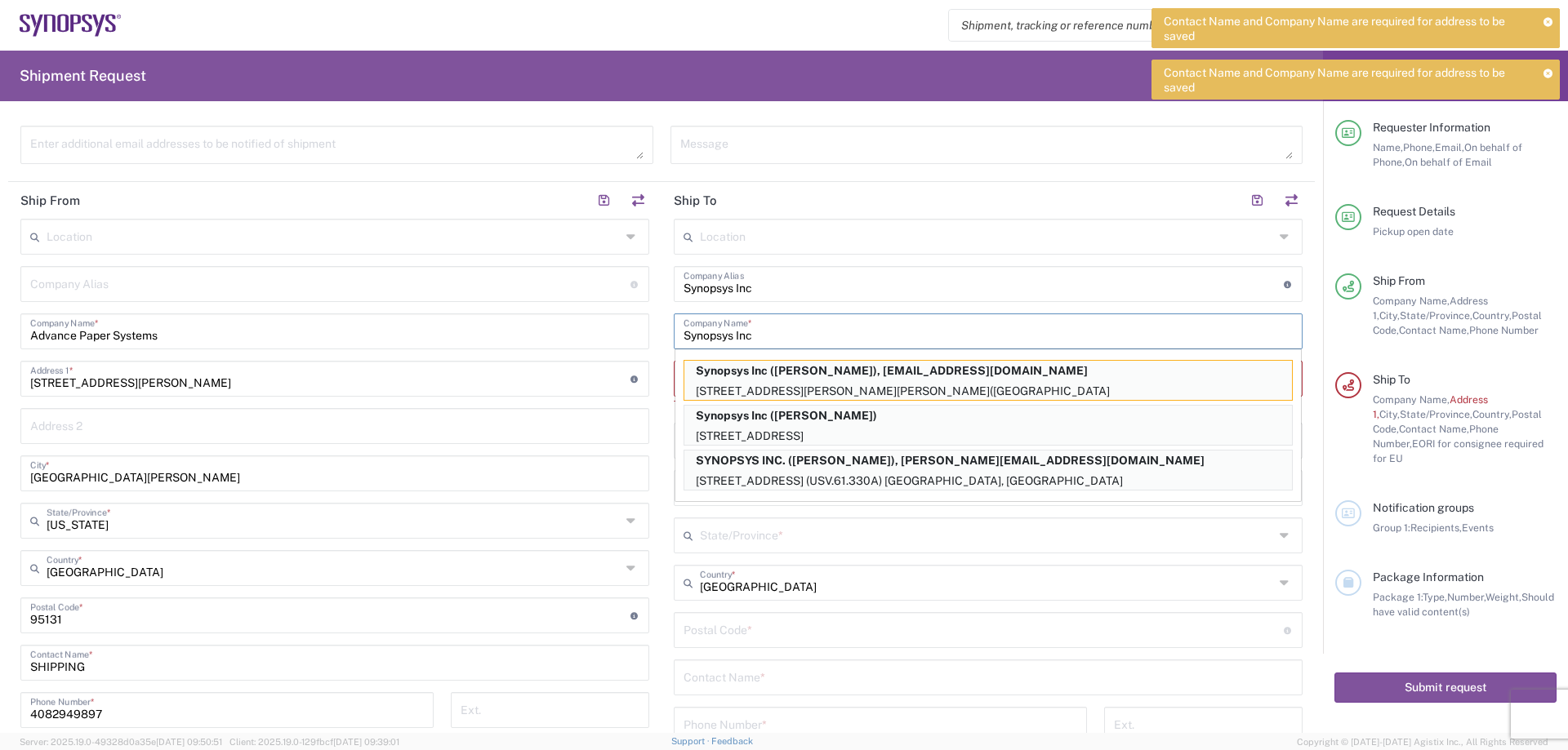
scroll to position [504, 0]
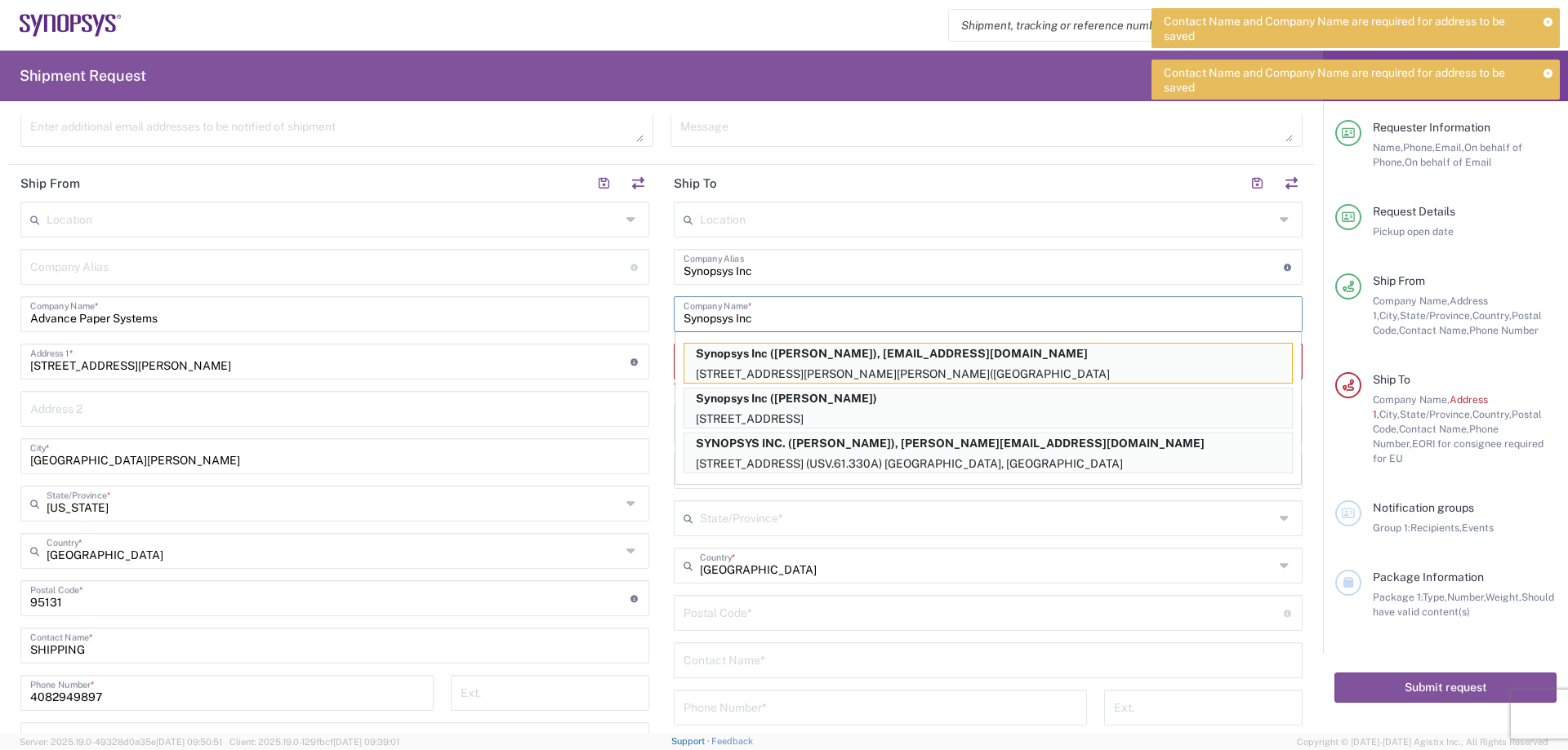
type input "Synopsys Inc"
click at [800, 530] on input "text" at bounding box center [987, 516] width 574 height 28
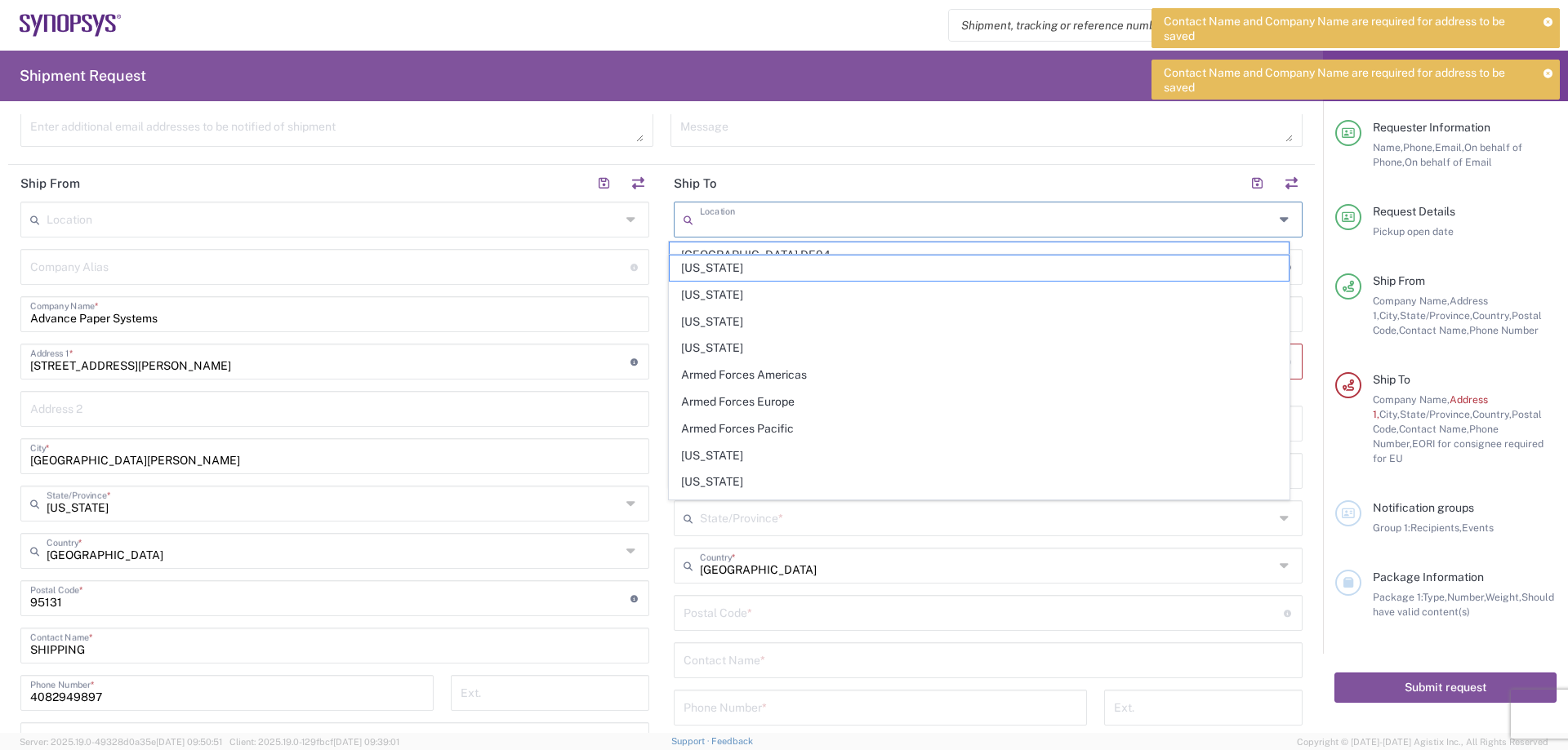
click at [785, 224] on input "text" at bounding box center [987, 218] width 574 height 28
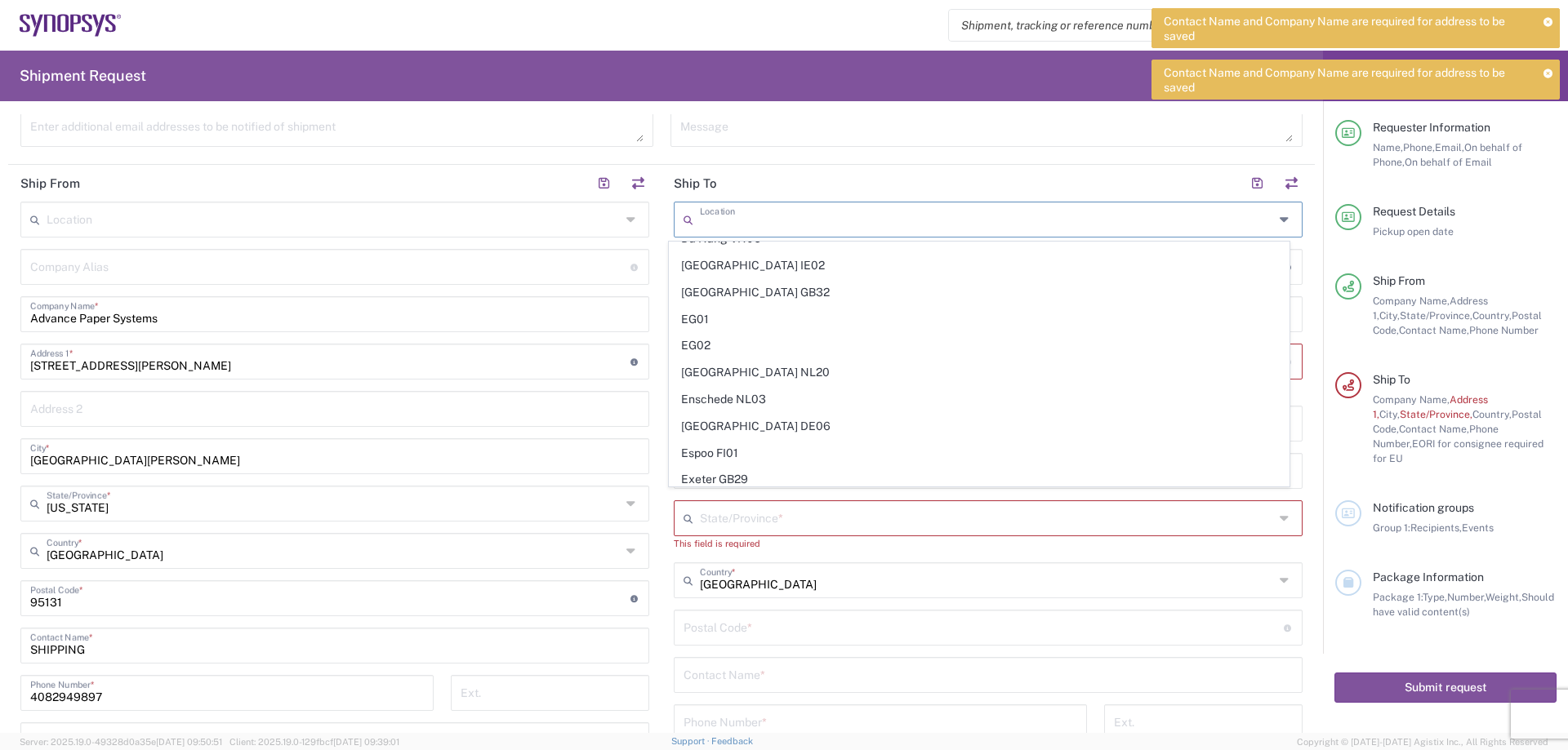
scroll to position [1061, 0]
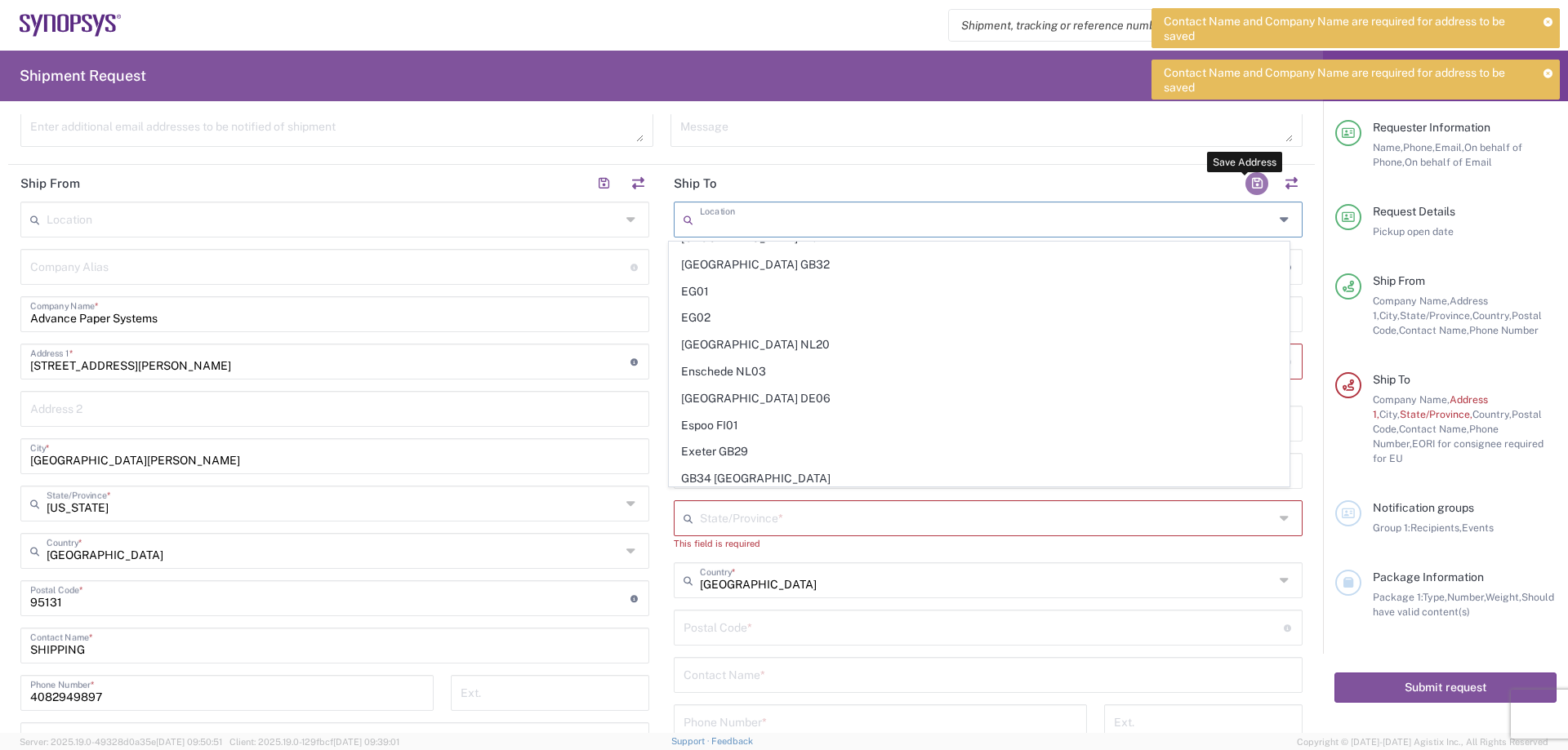
click at [1247, 180] on button "button" at bounding box center [1256, 183] width 23 height 23
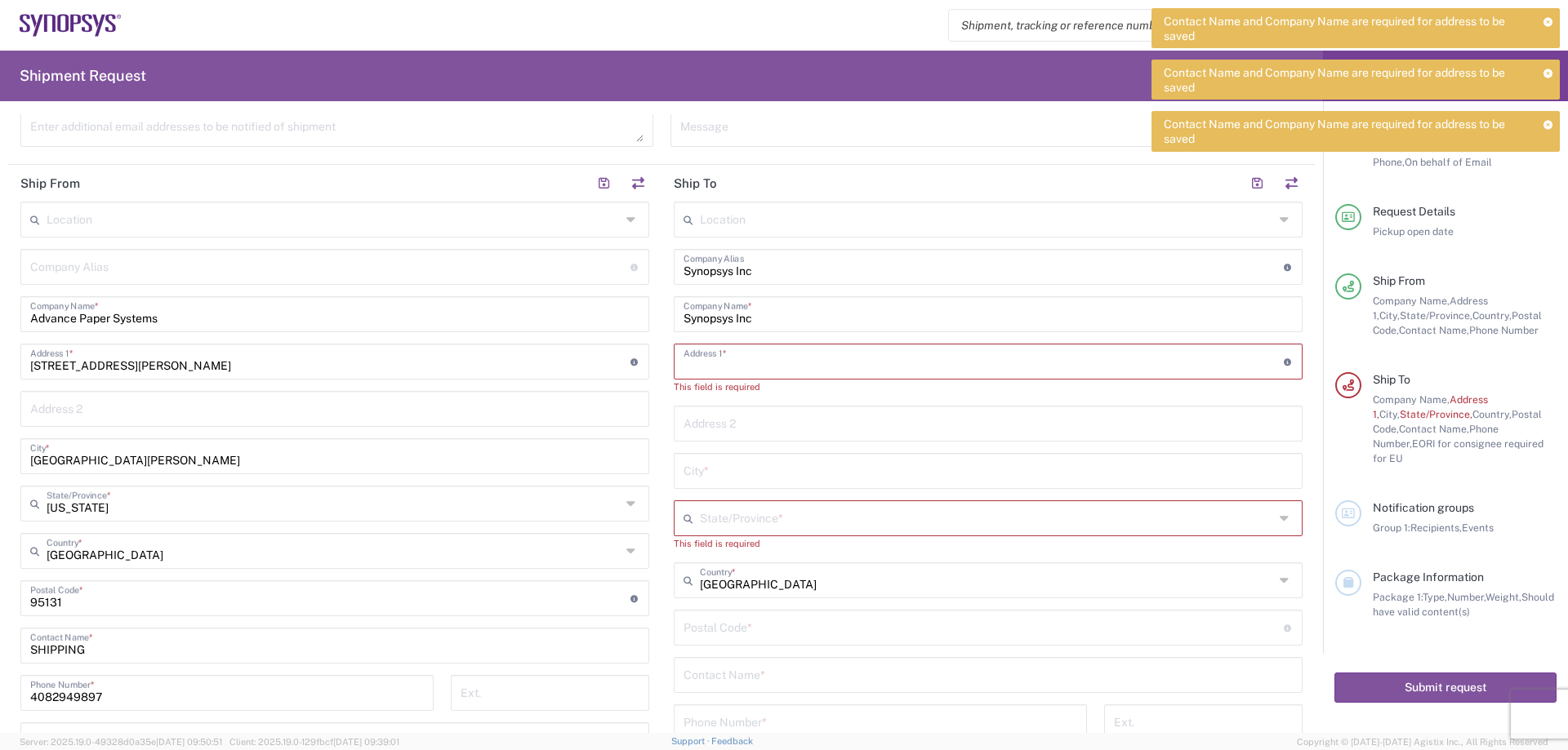
paste input "Attn [PERSON_NAME]"
type input "Attn [PERSON_NAME]"
click at [714, 402] on input "text" at bounding box center [988, 407] width 609 height 28
paste input "[STREET_ADDRESS][PERSON_NAME]"
type input "[STREET_ADDRESS][PERSON_NAME]"
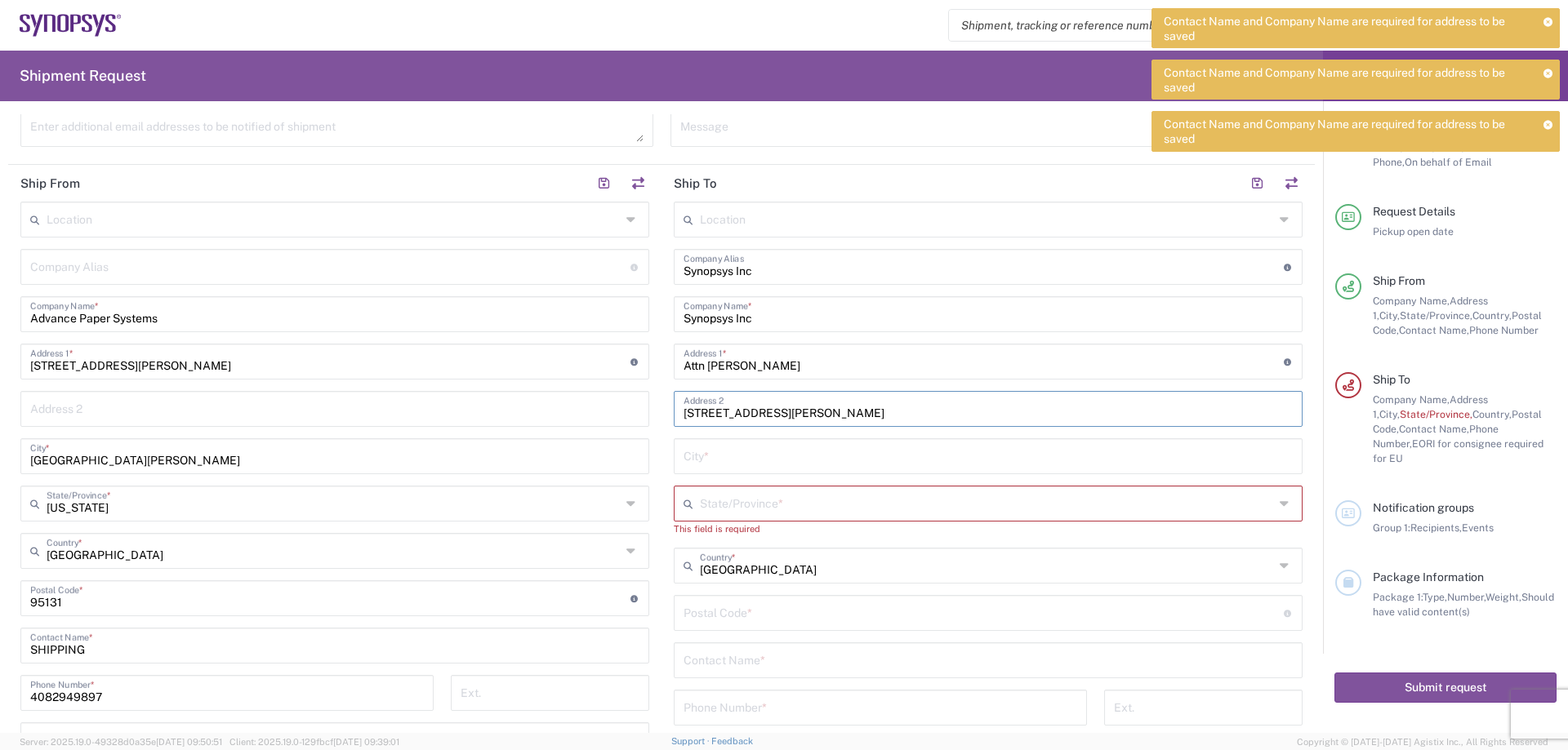
click at [751, 462] on input "text" at bounding box center [988, 455] width 609 height 28
paste input "[GEOGRAPHIC_DATA], [GEOGRAPHIC_DATA] 97124"
drag, startPoint x: 803, startPoint y: 454, endPoint x: 729, endPoint y: 483, distance: 79.5
click at [729, 483] on div "Location [GEOGRAPHIC_DATA] DE04 Agrate Brianza IT01 [GEOGRAPHIC_DATA] DE02 [GEO…" at bounding box center [988, 538] width 629 height 674
type input "Hillsboro"
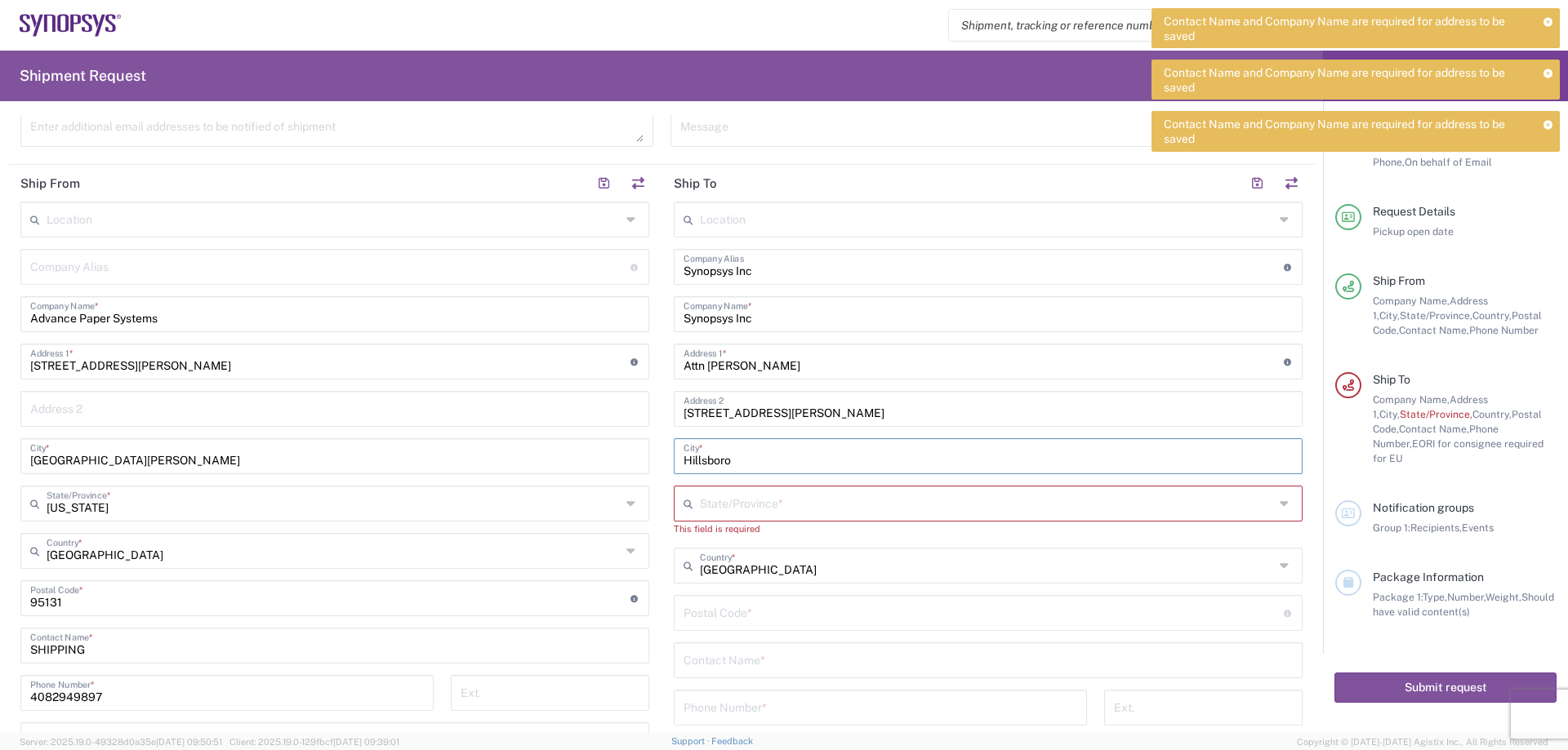
click at [740, 501] on input "text" at bounding box center [987, 502] width 574 height 28
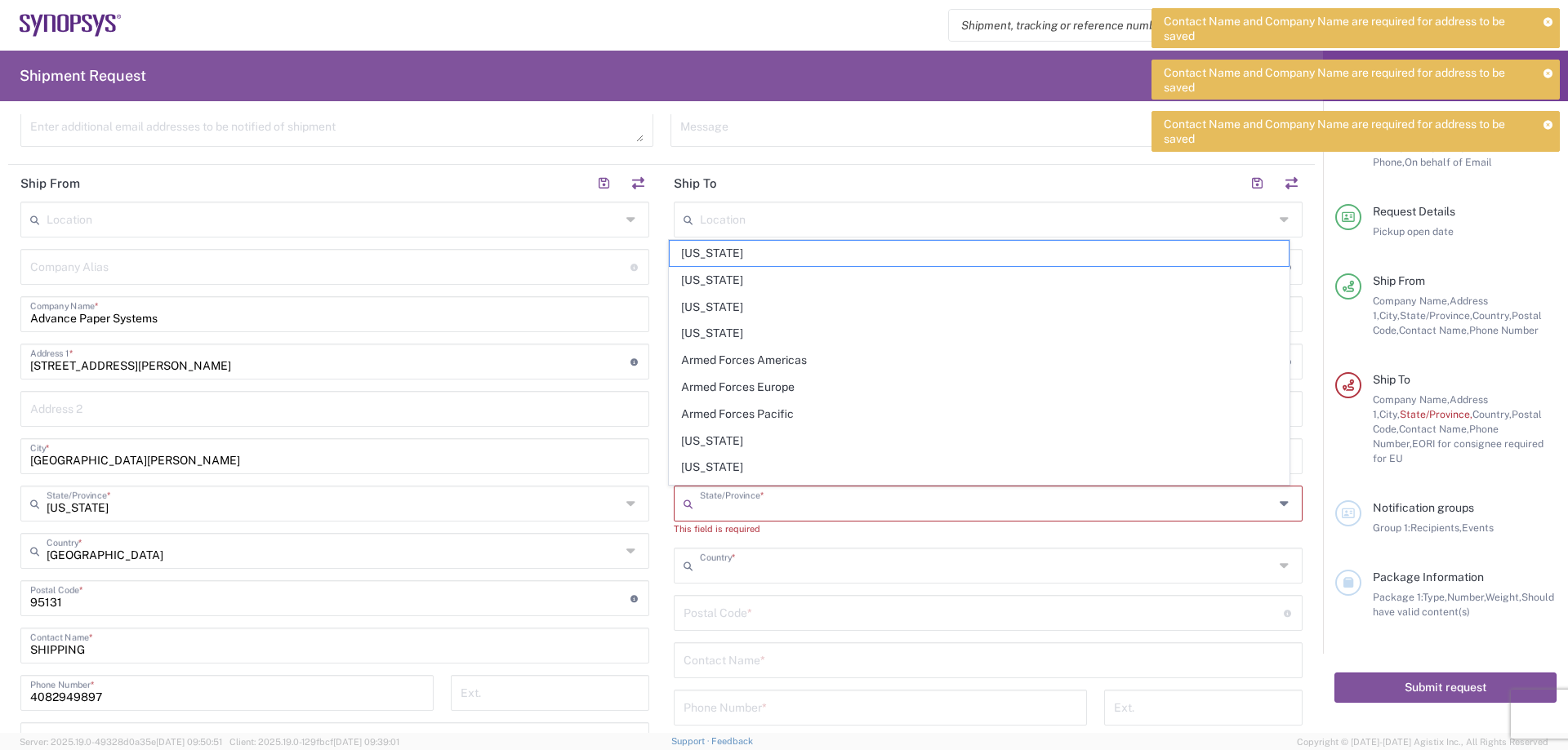
click at [804, 551] on input "text" at bounding box center [987, 564] width 574 height 28
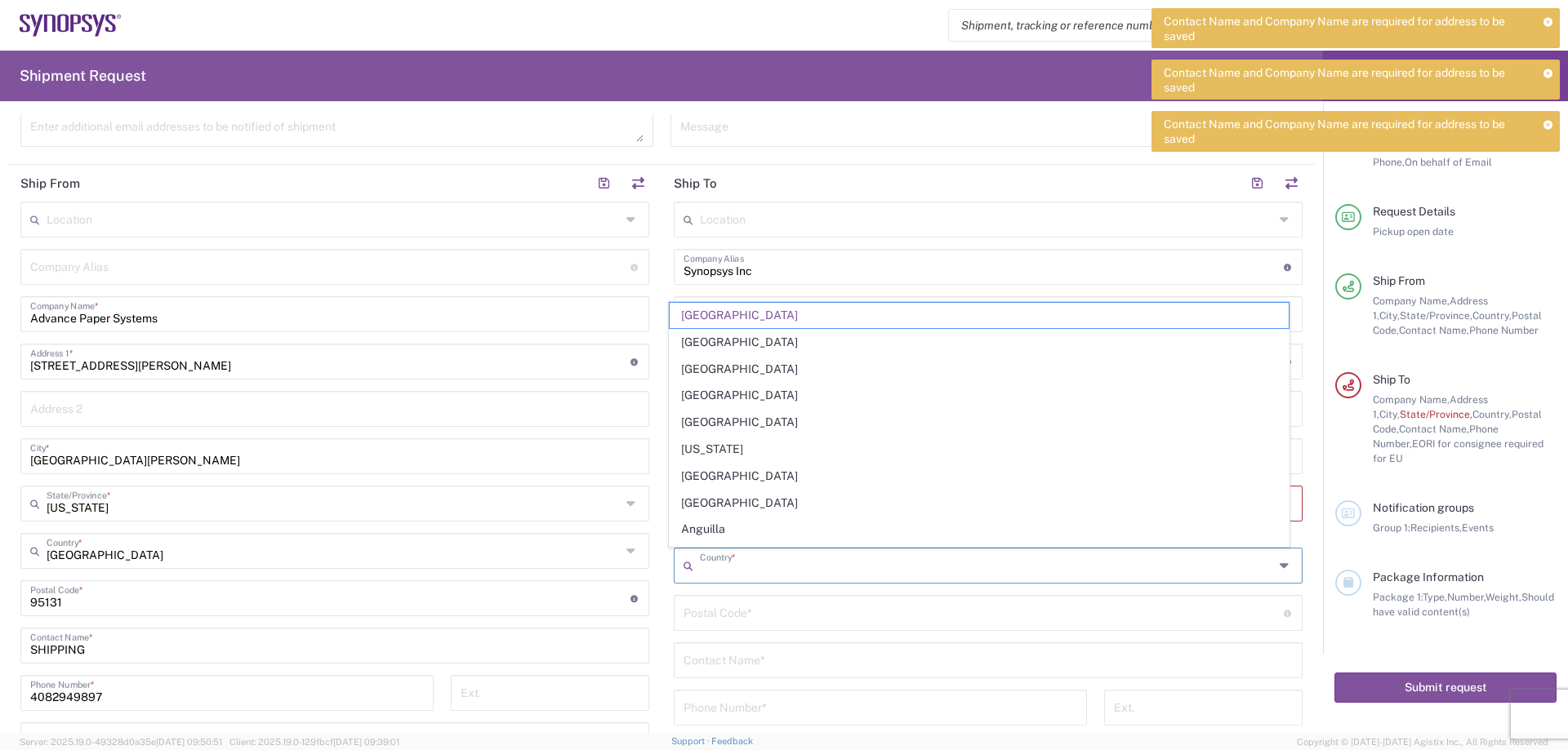
click at [789, 598] on input "undefined" at bounding box center [983, 611] width 600 height 28
type input "[GEOGRAPHIC_DATA]"
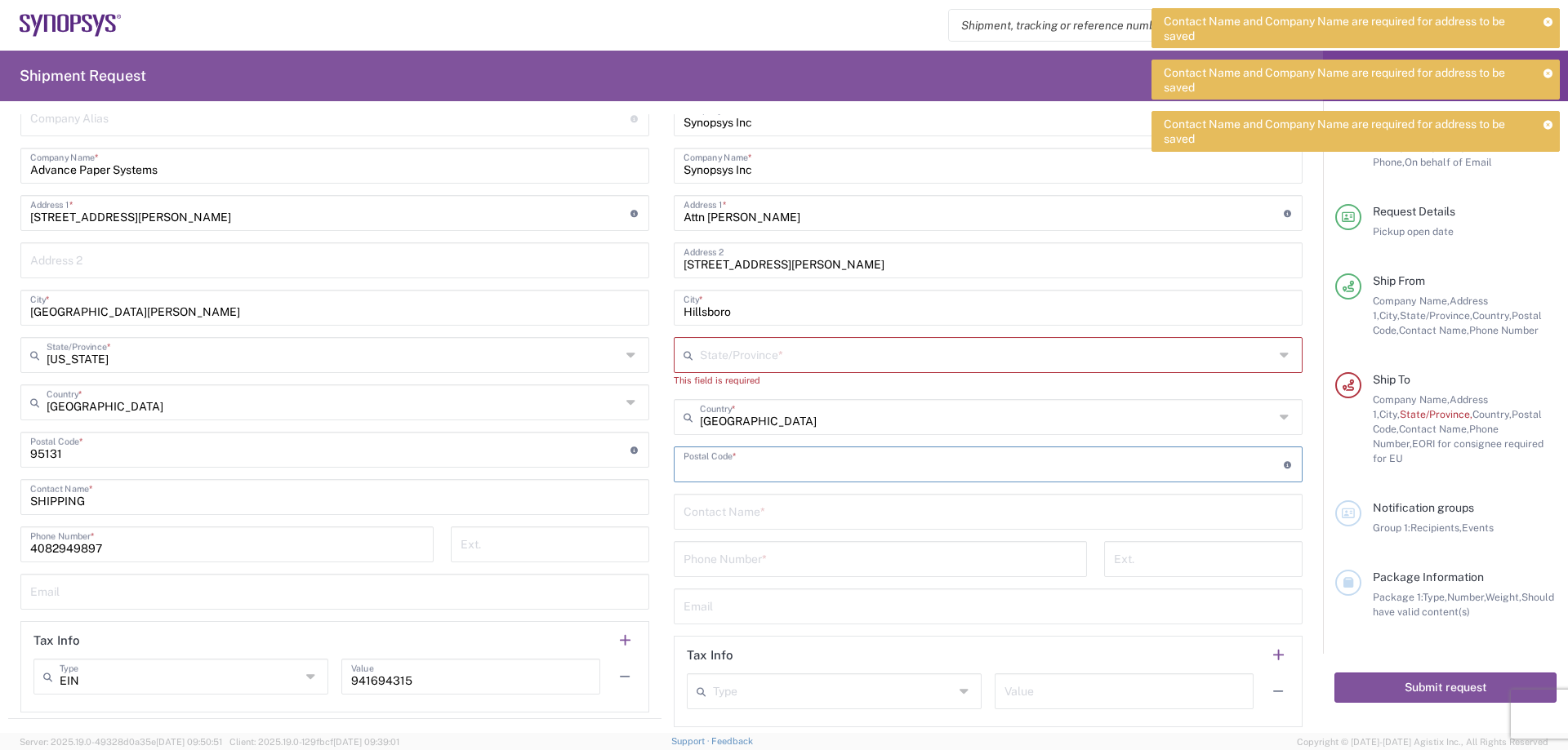
scroll to position [668, 0]
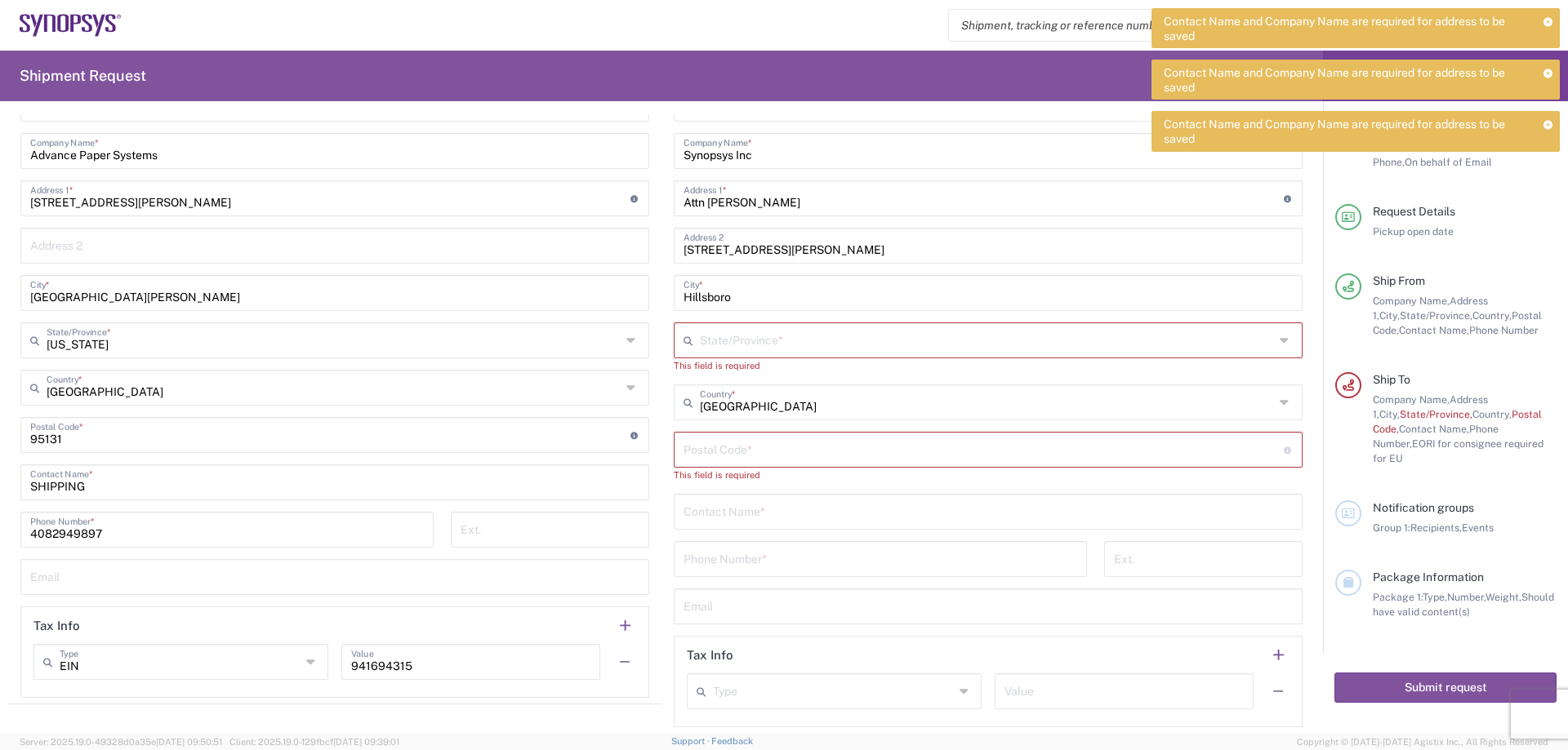
click at [756, 385] on div "United States Country *" at bounding box center [988, 403] width 629 height 36
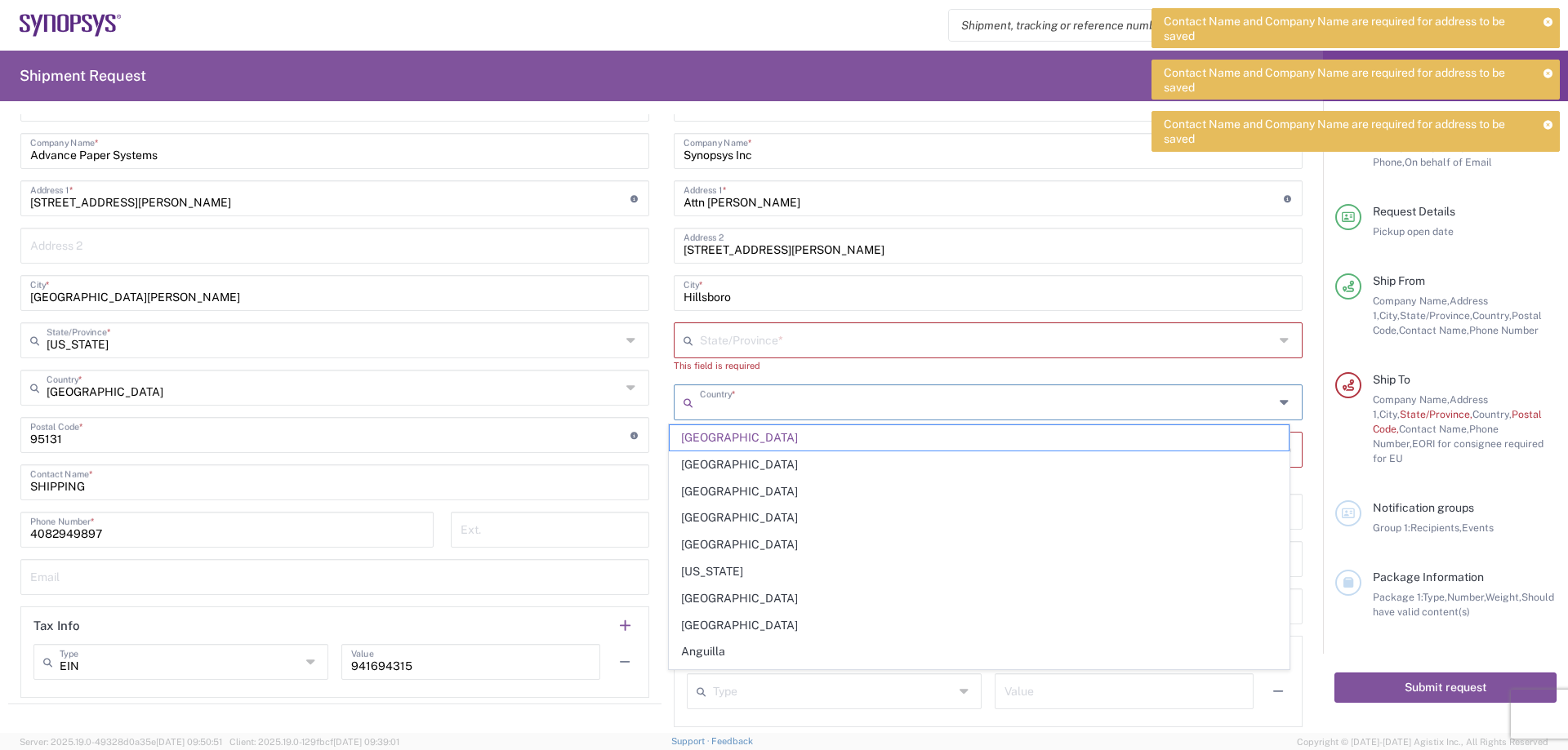
click at [775, 344] on input "text" at bounding box center [987, 339] width 574 height 28
type input "[GEOGRAPHIC_DATA]"
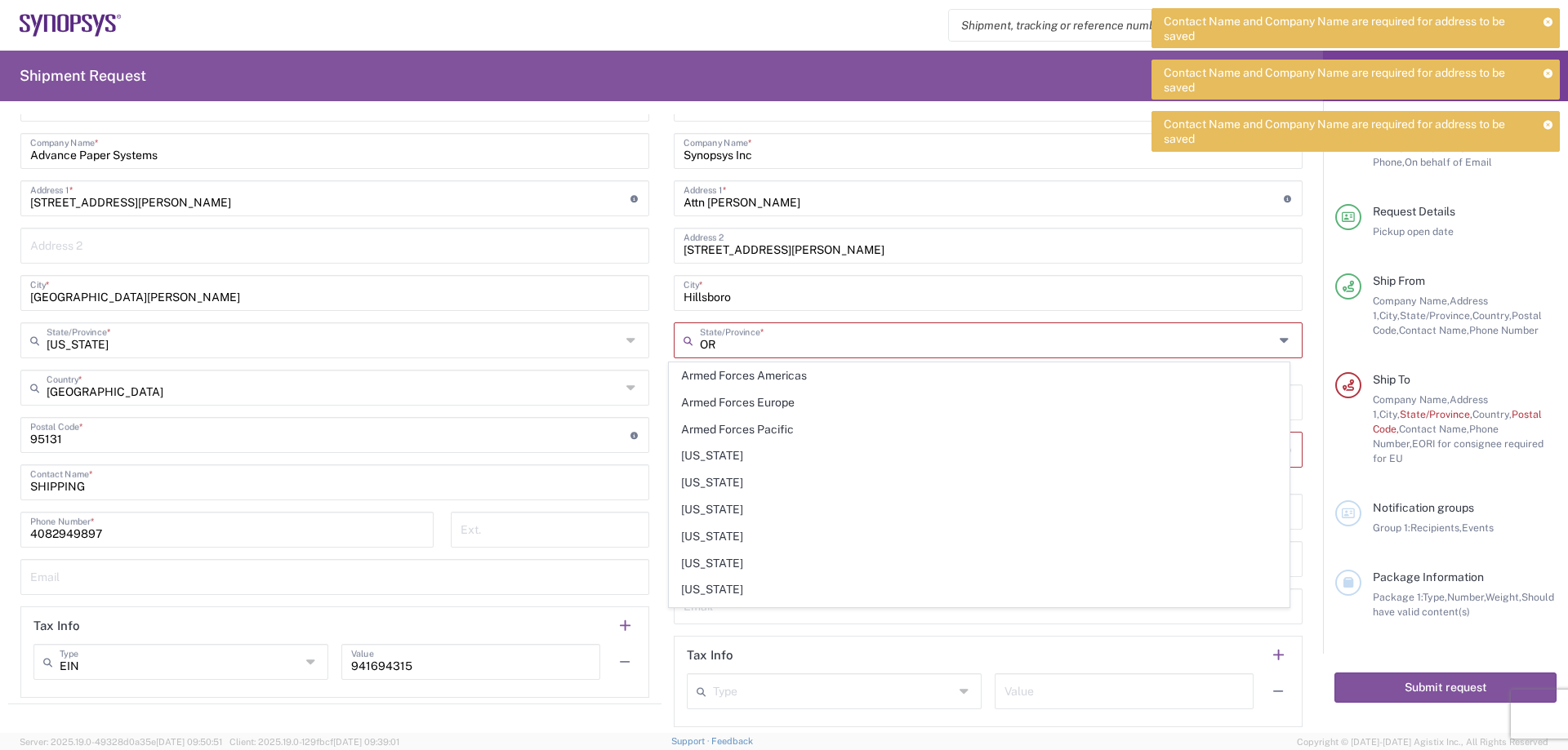
type input "OR"
click at [823, 646] on header "Tax Info" at bounding box center [988, 654] width 627 height 37
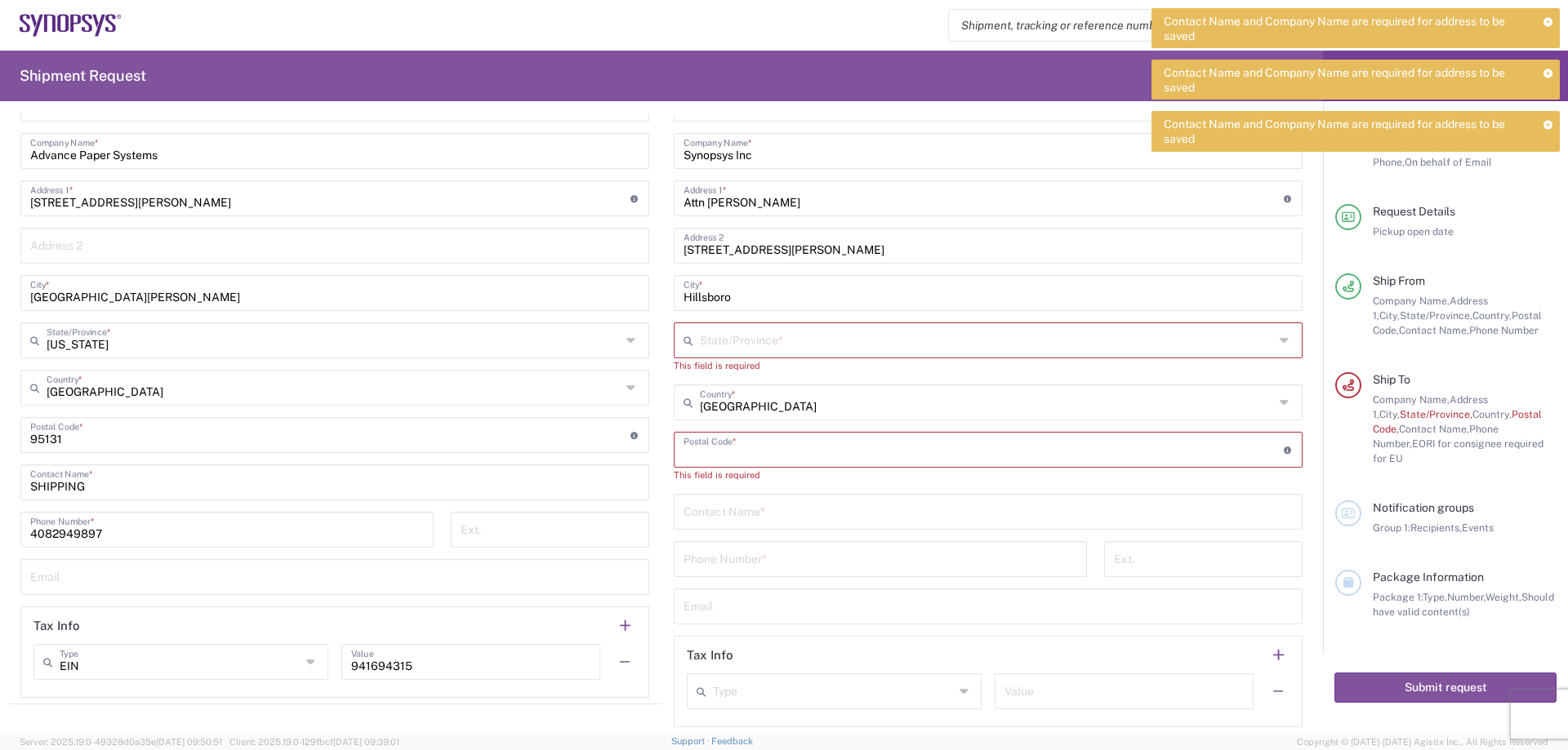
click at [747, 447] on input "undefined" at bounding box center [983, 448] width 600 height 28
type input "97124"
click at [774, 513] on div "Contact Name *" at bounding box center [988, 497] width 629 height 36
click at [791, 344] on input "text" at bounding box center [987, 339] width 574 height 28
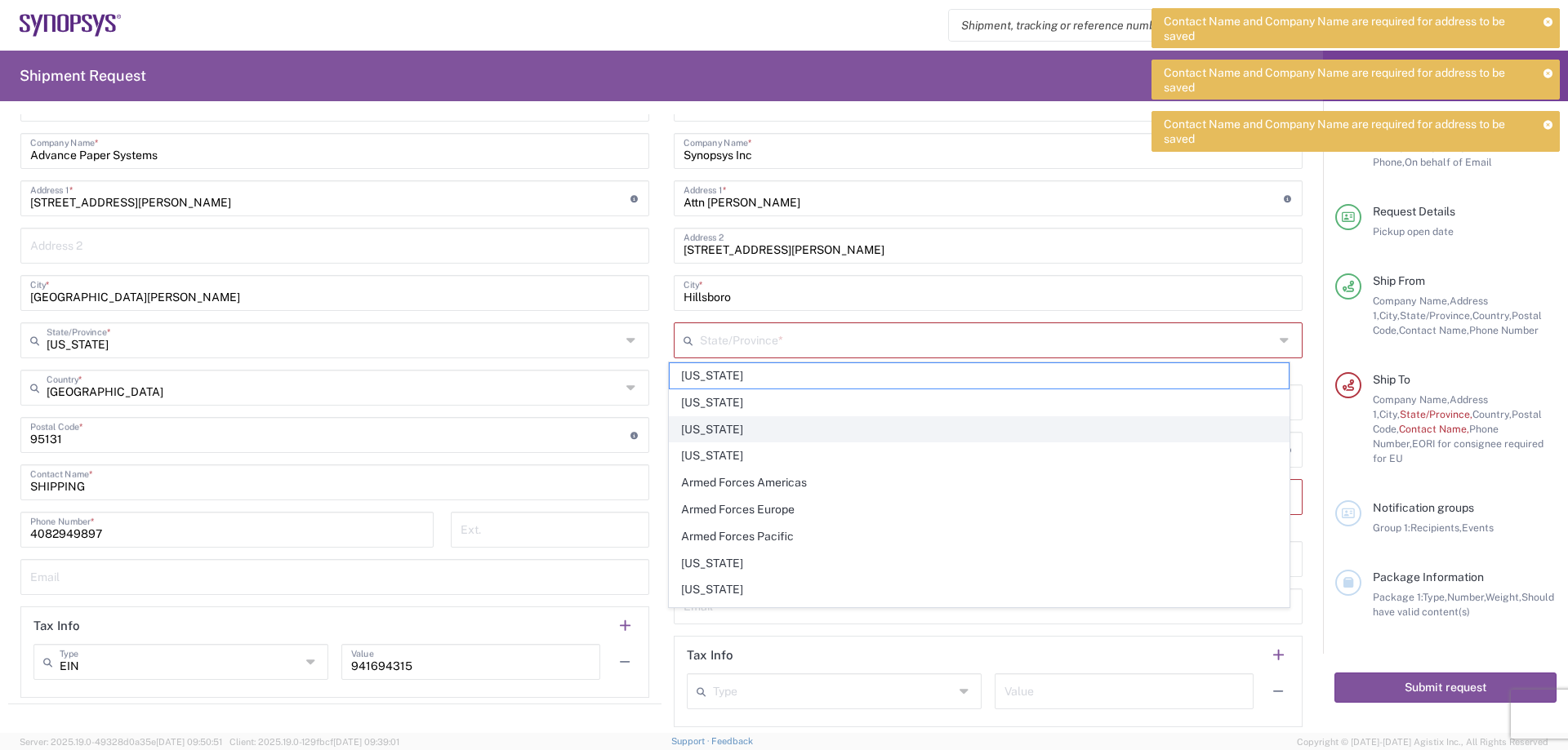
click at [749, 433] on span "[US_STATE]" at bounding box center [980, 430] width 620 height 26
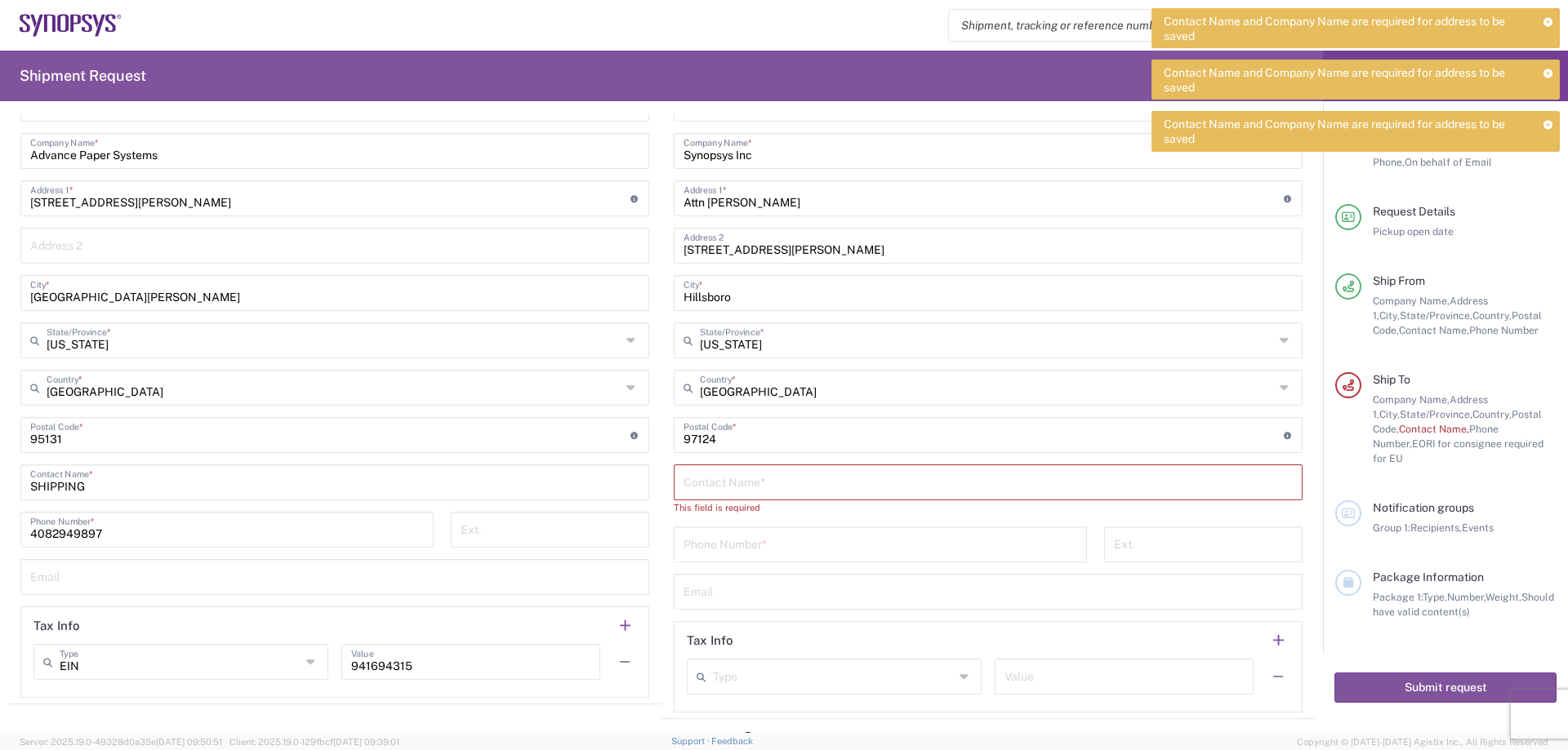
click at [771, 523] on div "Location [GEOGRAPHIC_DATA] DE04 Agrate Brianza IT01 [GEOGRAPHIC_DATA] DE02 [GEO…" at bounding box center [988, 375] width 629 height 674
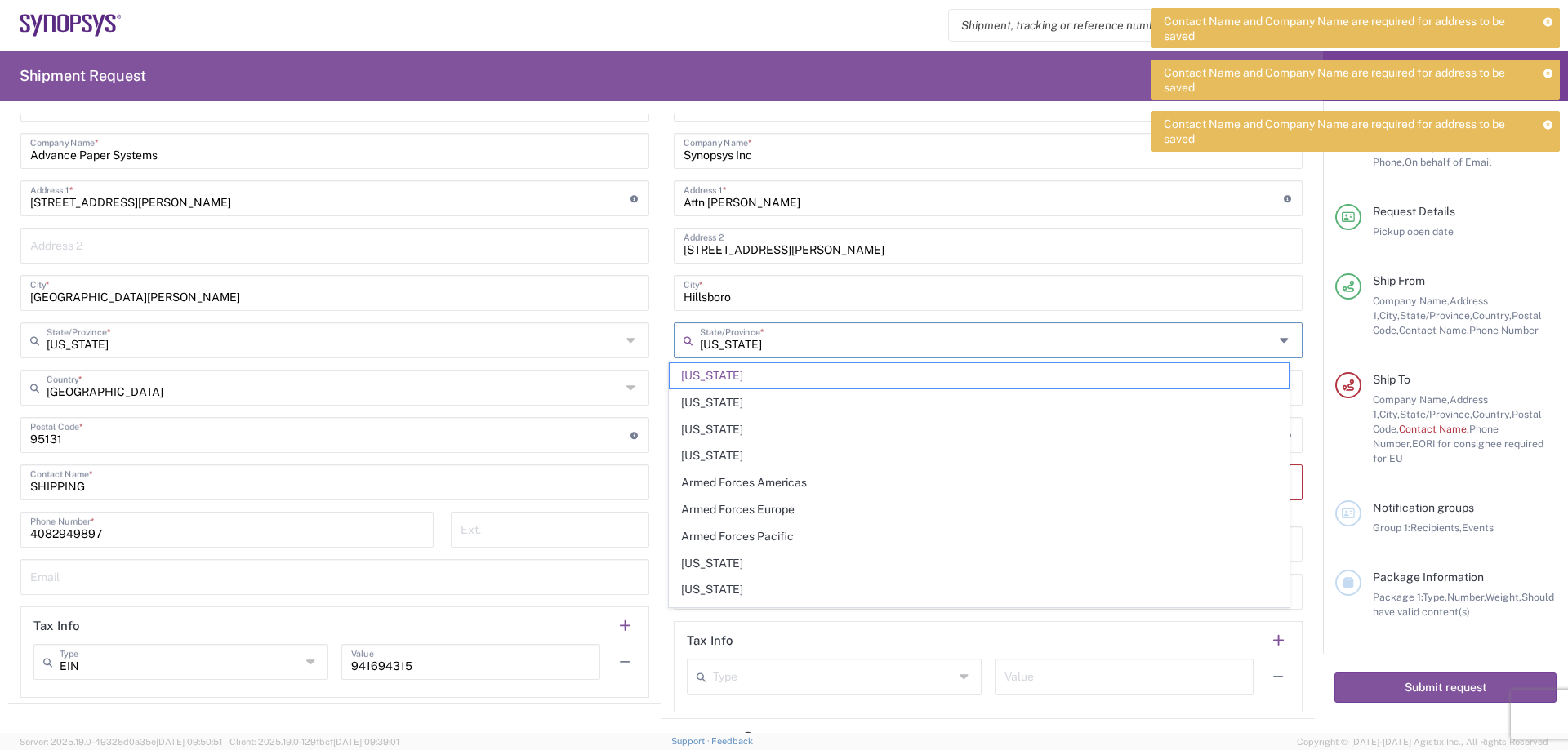
click at [793, 346] on input "[US_STATE]" at bounding box center [987, 339] width 574 height 28
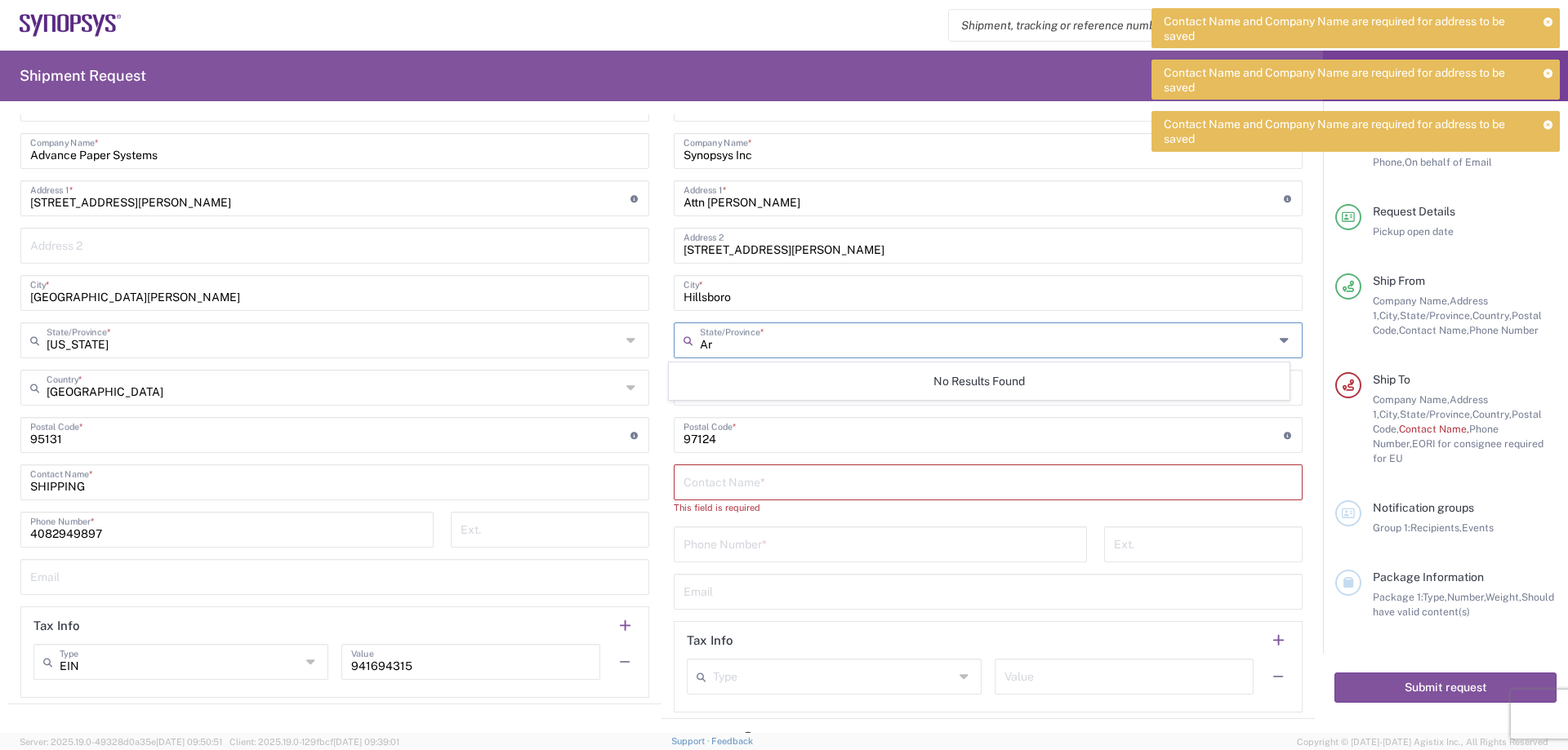
type input "A"
click at [702, 374] on span "[US_STATE]" at bounding box center [980, 376] width 620 height 26
type input "[US_STATE]"
click at [836, 487] on input "text" at bounding box center [988, 480] width 609 height 28
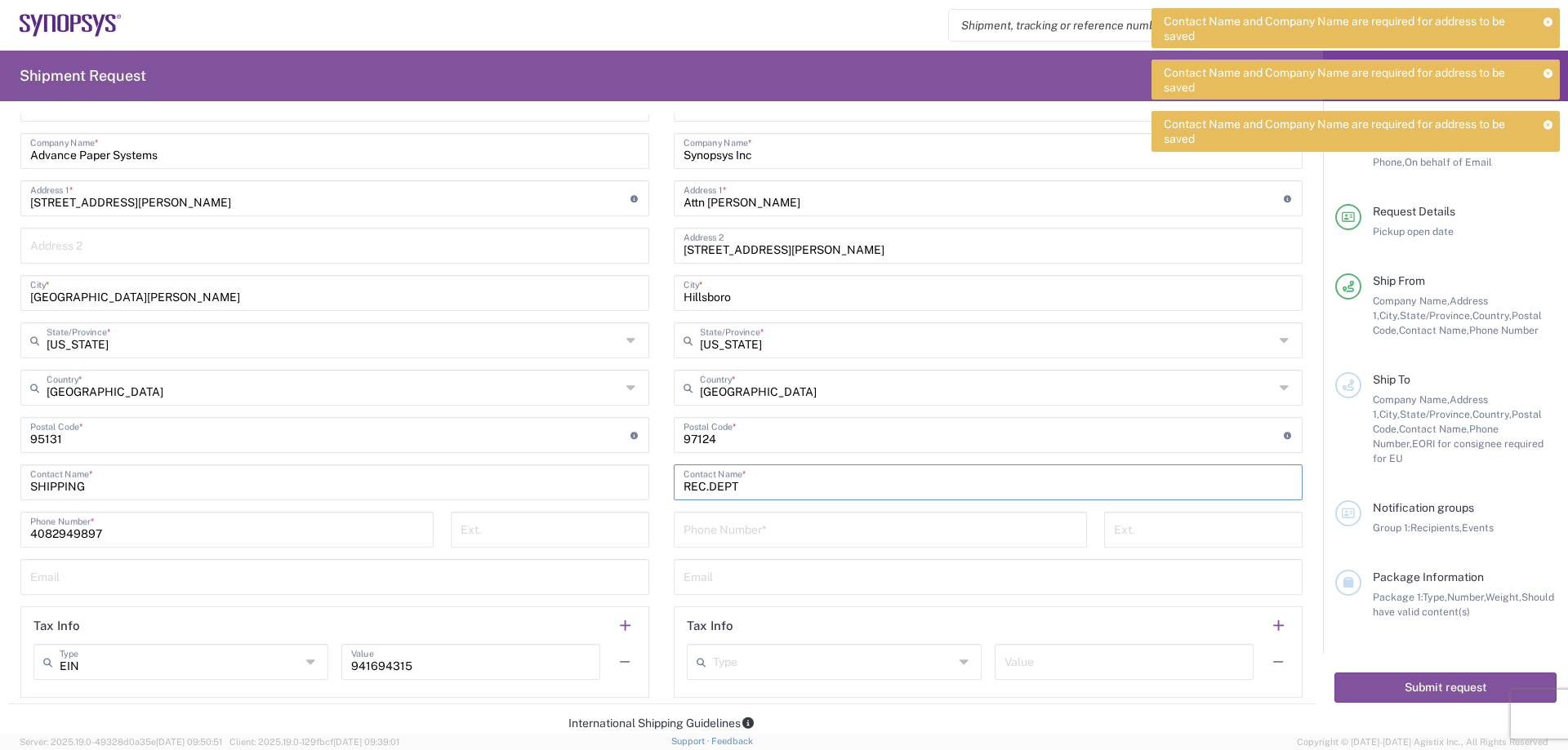
type input "REC.DEPT"
click at [838, 522] on input "tel" at bounding box center [880, 528] width 393 height 28
paste input "Direct cell: [PHONE_NUMBER]"
click at [750, 588] on input "text" at bounding box center [988, 590] width 609 height 28
drag, startPoint x: 735, startPoint y: 539, endPoint x: 631, endPoint y: 538, distance: 104.0
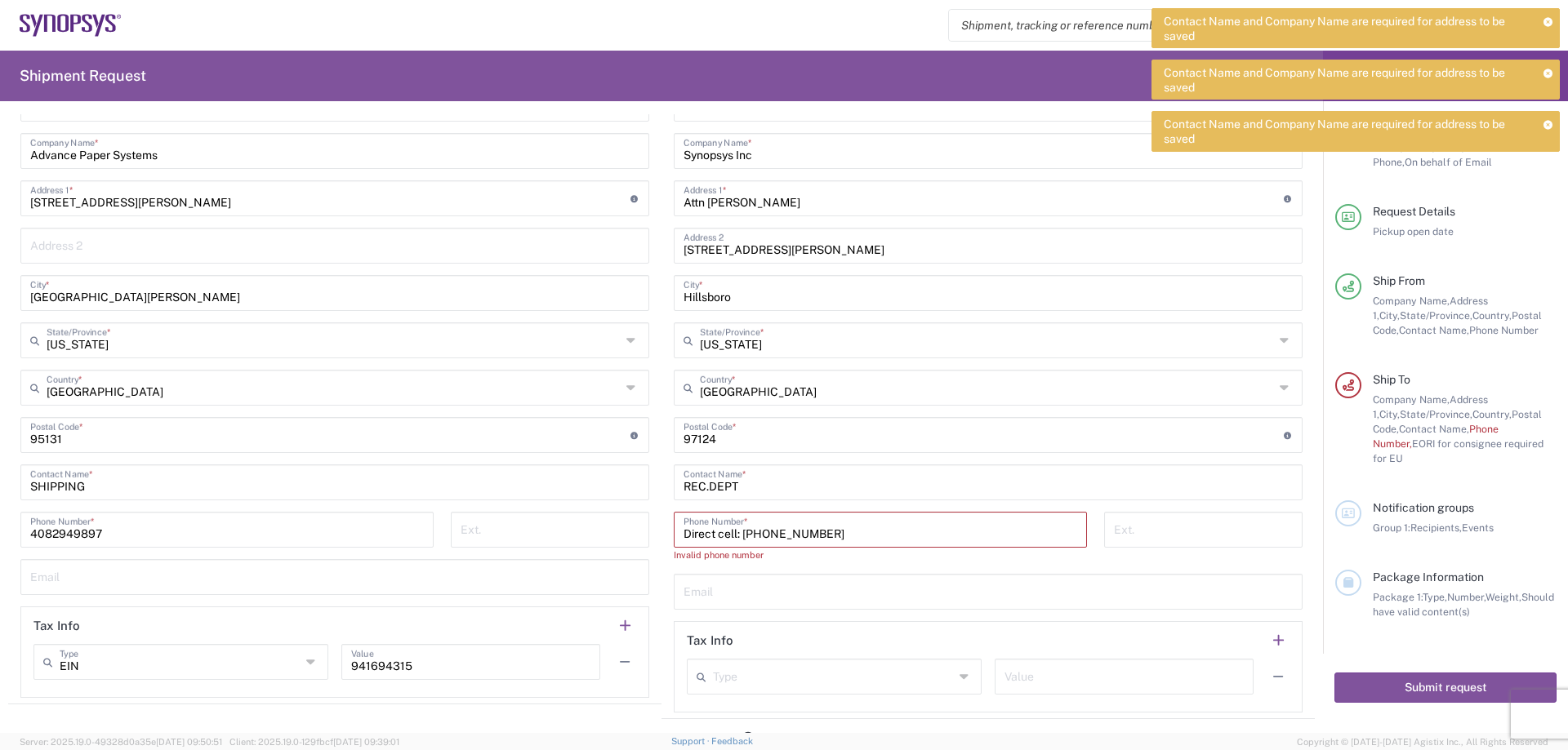
click at [631, 538] on div "Ship From Location [GEOGRAPHIC_DATA] DE04 Agrate Brianza IT01 [GEOGRAPHIC_DATA]…" at bounding box center [662, 360] width 1307 height 718
type input "[PHONE_NUMBER]"
click at [757, 575] on input "text" at bounding box center [988, 575] width 609 height 28
paste input "[PERSON_NAME][EMAIL_ADDRESS][PERSON_NAME][DOMAIN_NAME]"
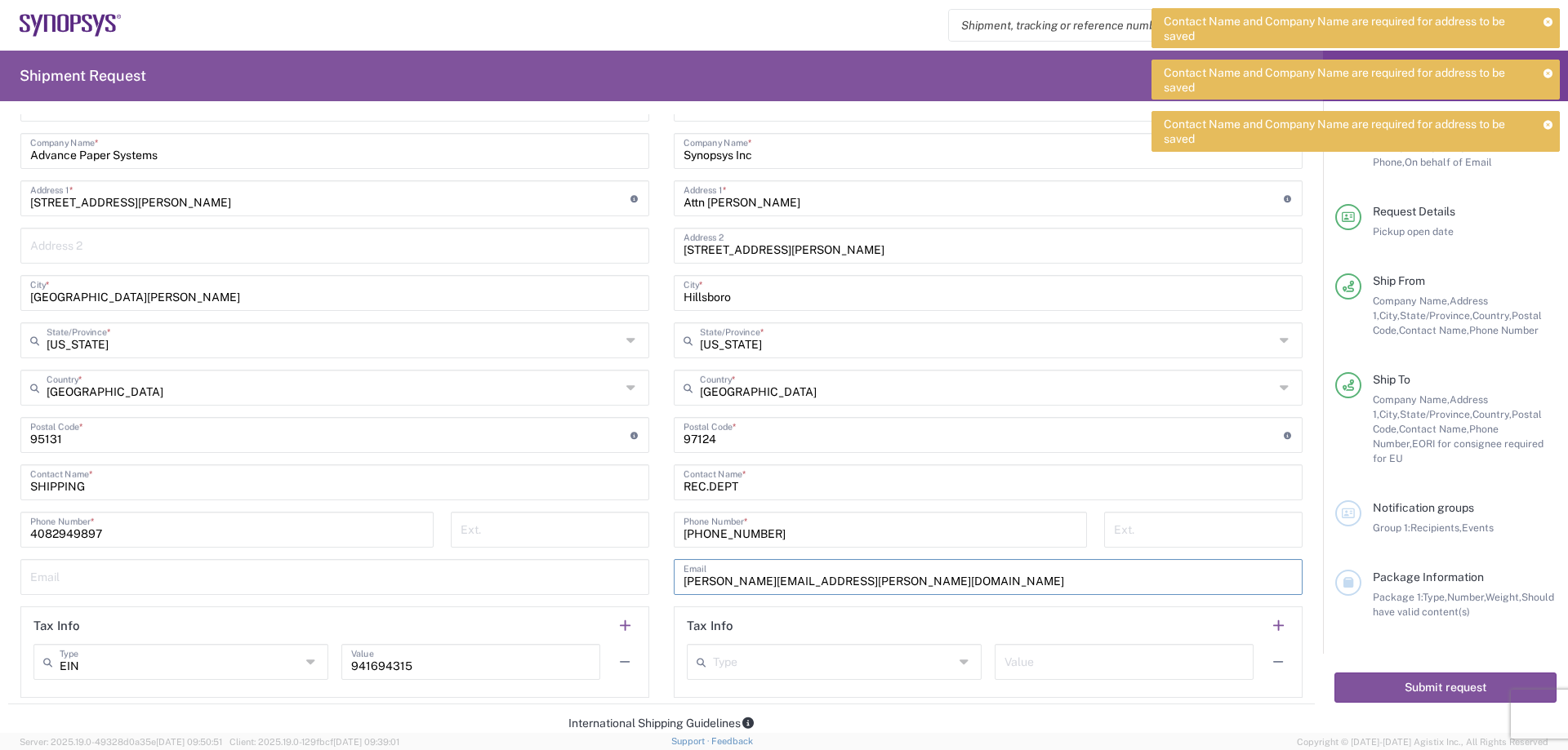
scroll to position [504, 0]
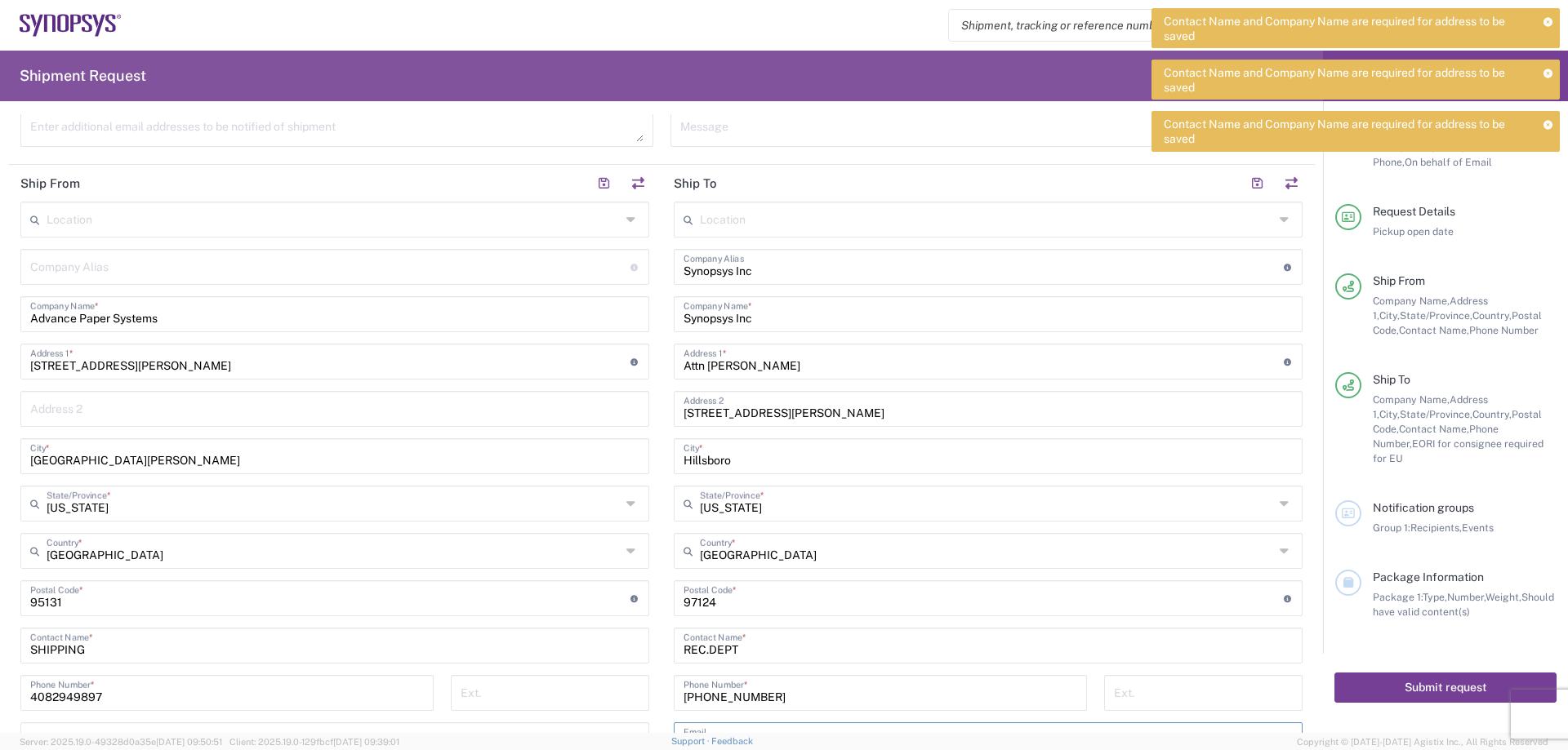
type input "[PERSON_NAME][EMAIL_ADDRESS][PERSON_NAME][DOMAIN_NAME]"
click at [1460, 675] on button "Submit request" at bounding box center [1445, 687] width 222 height 30
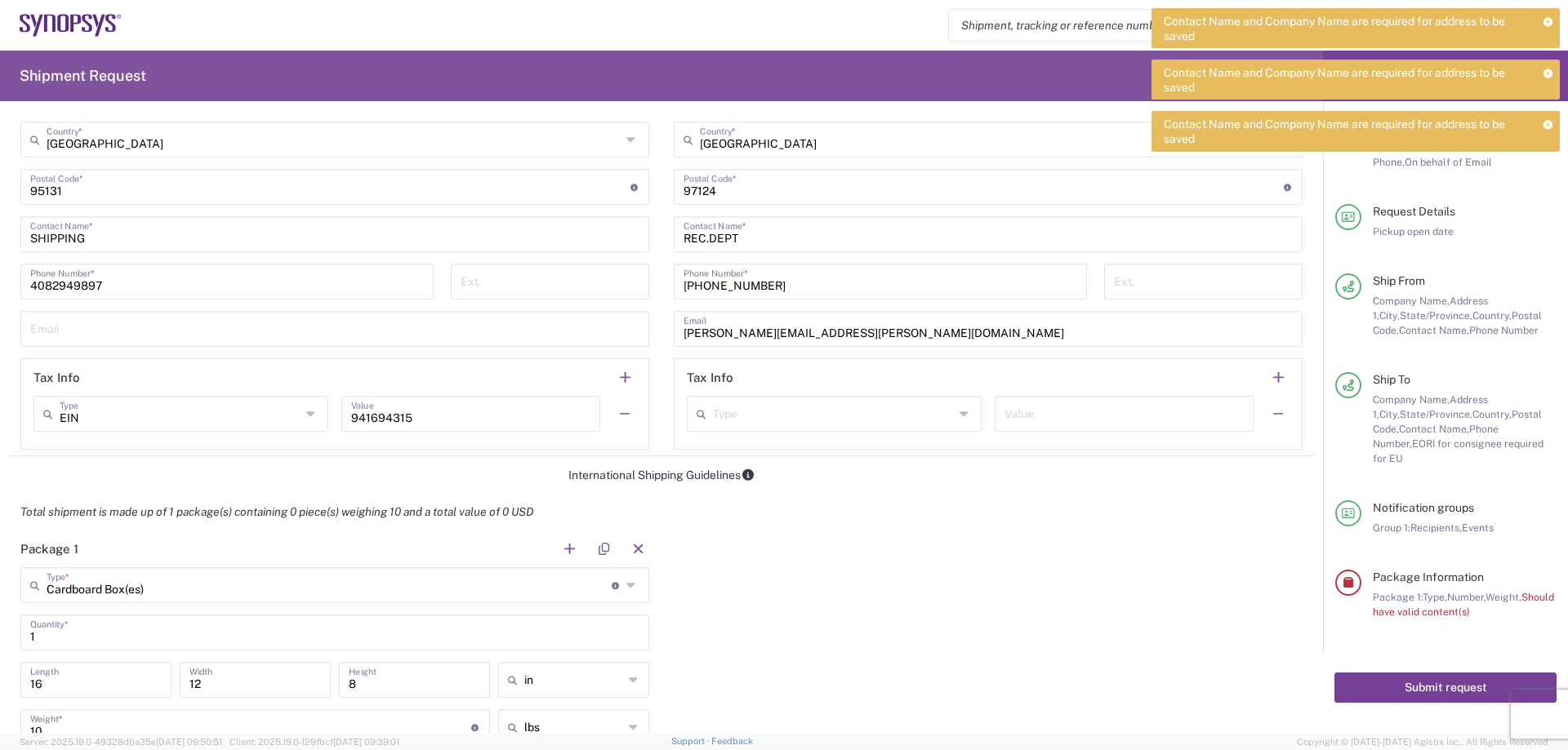
scroll to position [831, 0]
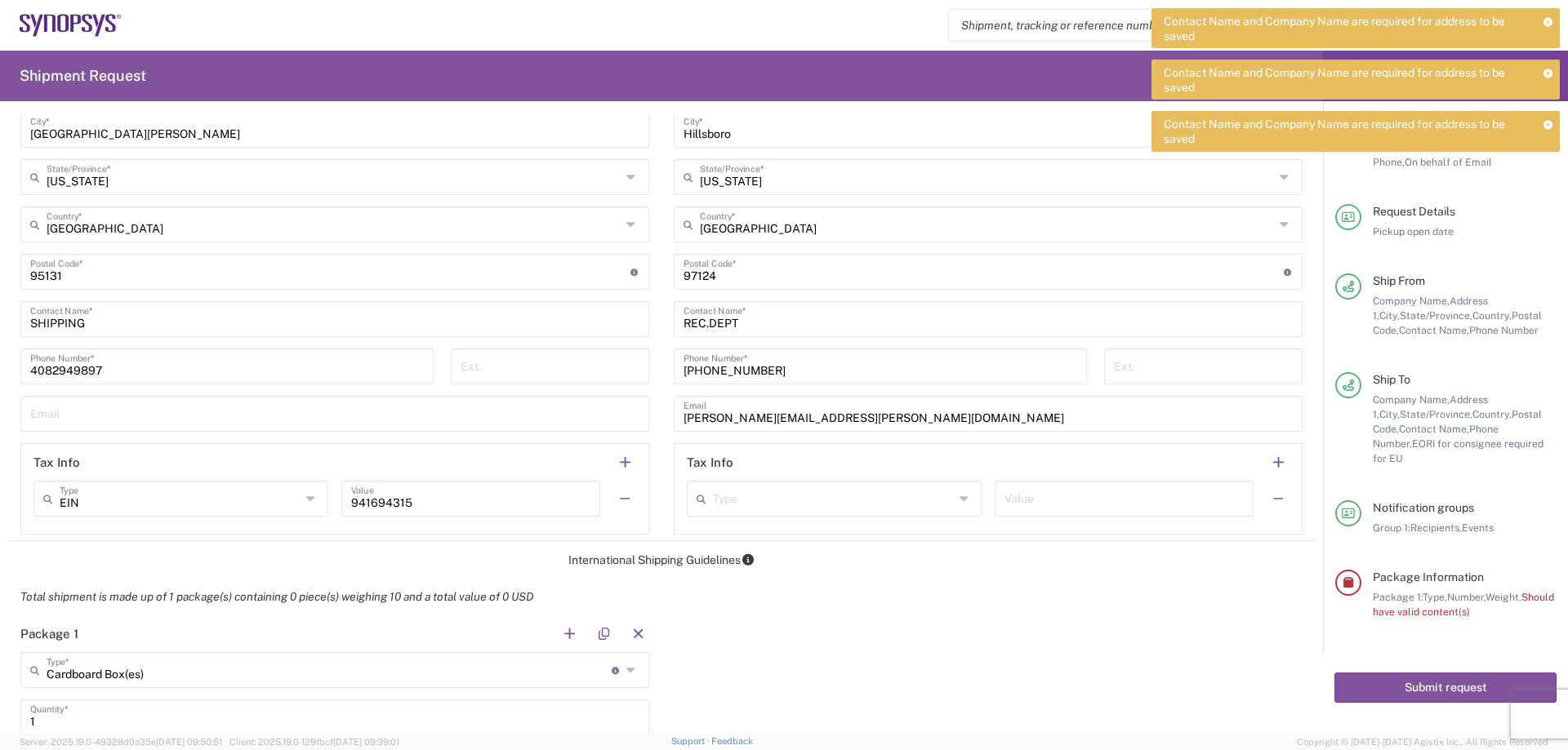
click at [1450, 600] on span "Should have valid content(s)" at bounding box center [1463, 605] width 181 height 27
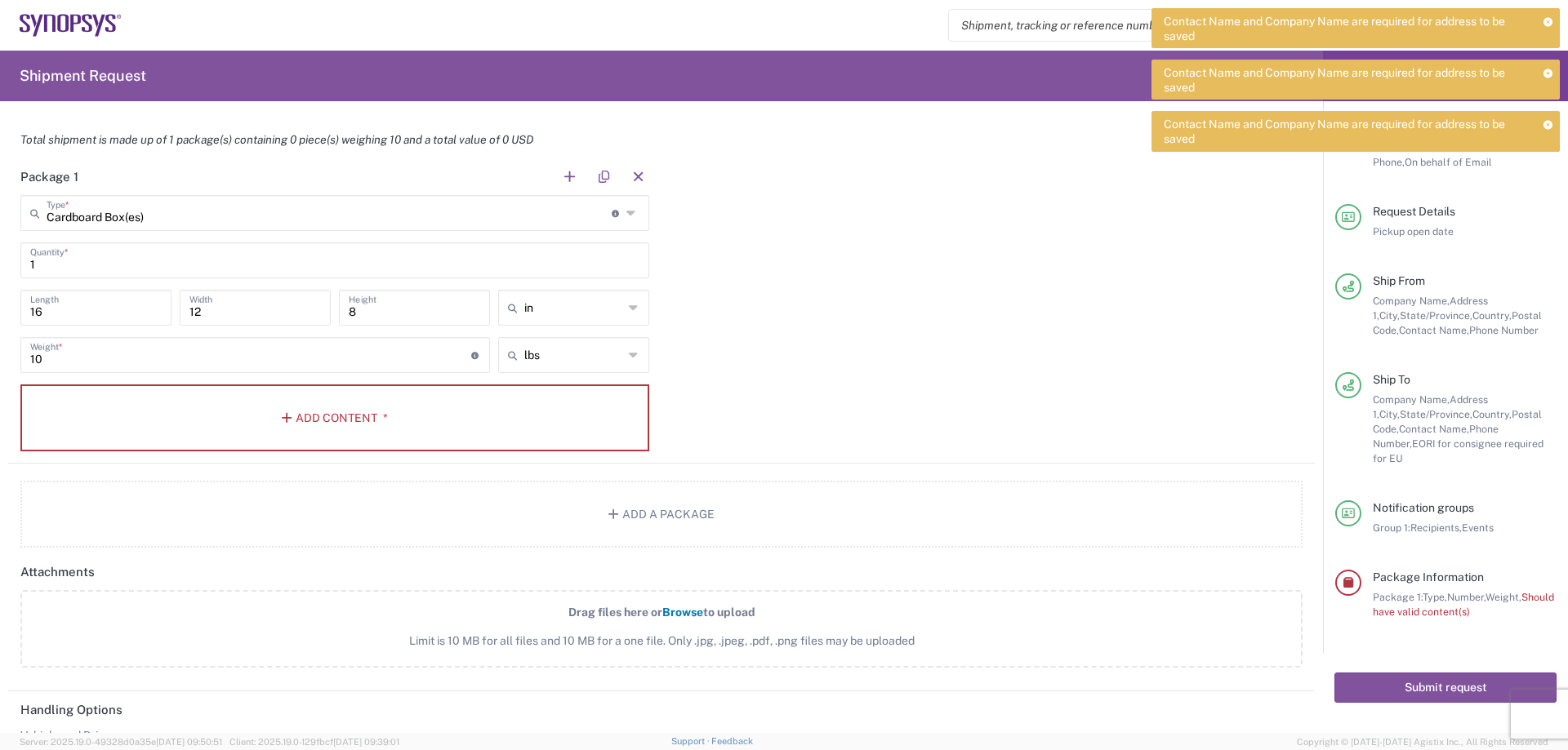
scroll to position [1388, 0]
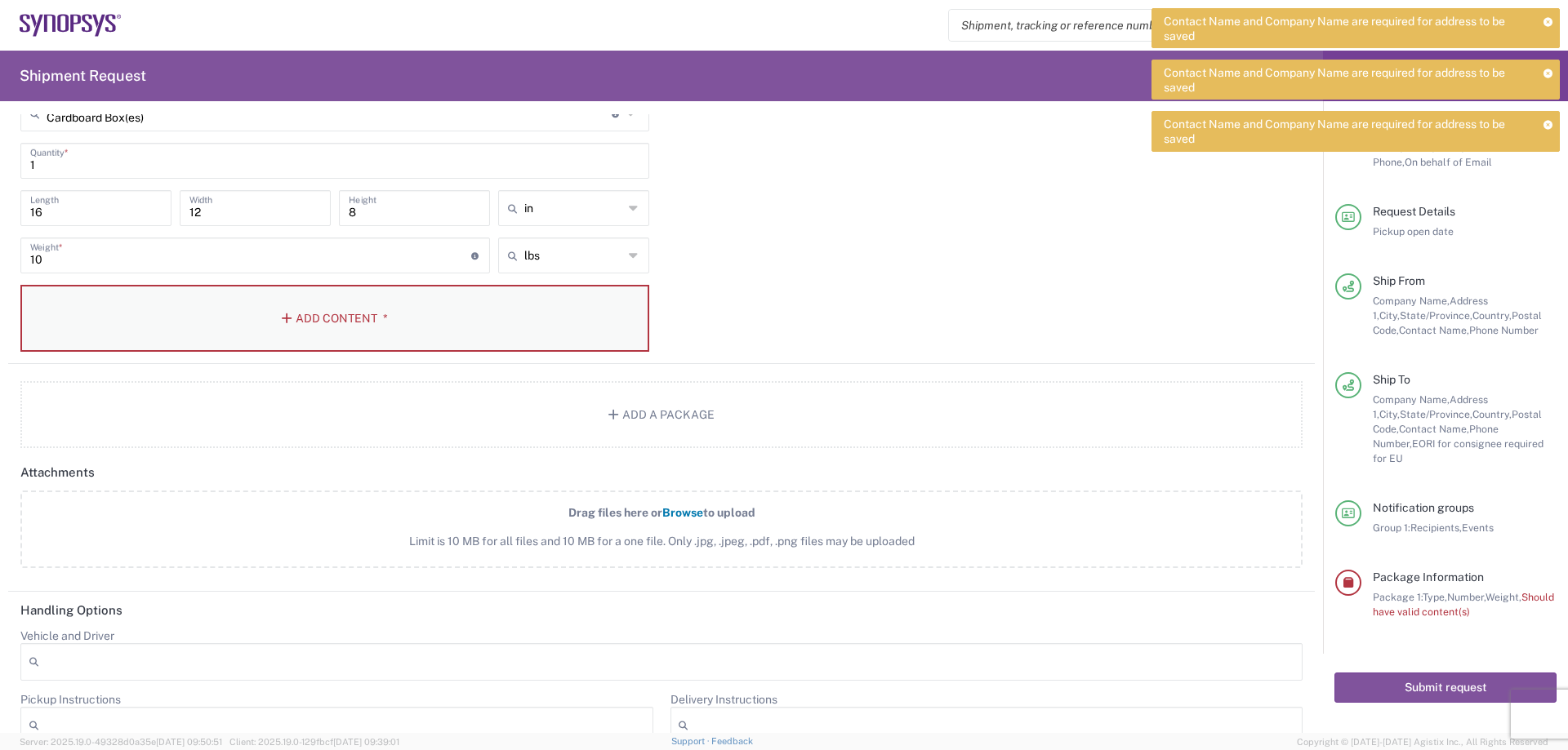
click at [297, 321] on button "Add Content *" at bounding box center [335, 318] width 629 height 67
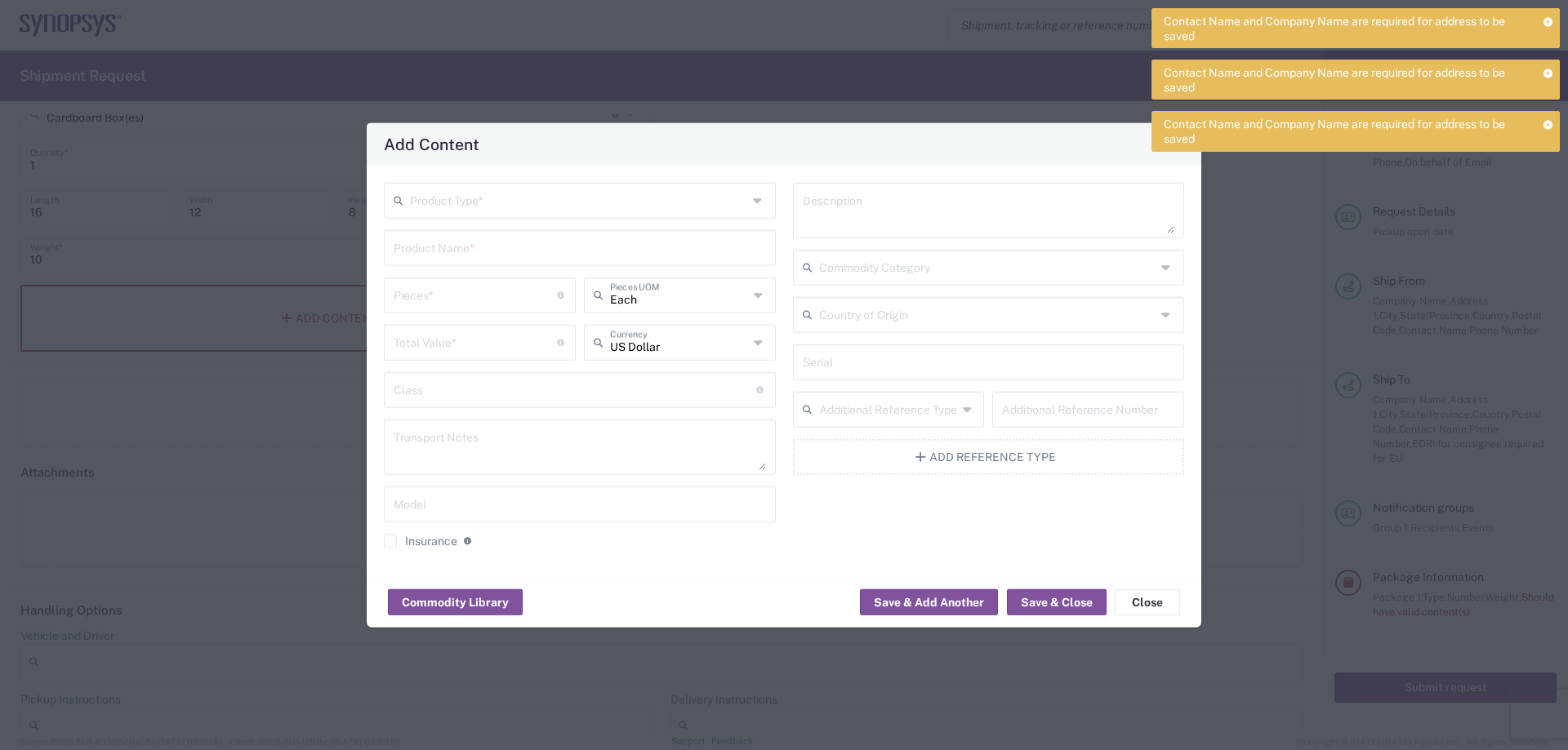
click at [536, 441] on textarea at bounding box center [580, 447] width 372 height 46
click at [511, 350] on input "number" at bounding box center [475, 340] width 163 height 28
click at [500, 296] on input "number" at bounding box center [475, 293] width 163 height 28
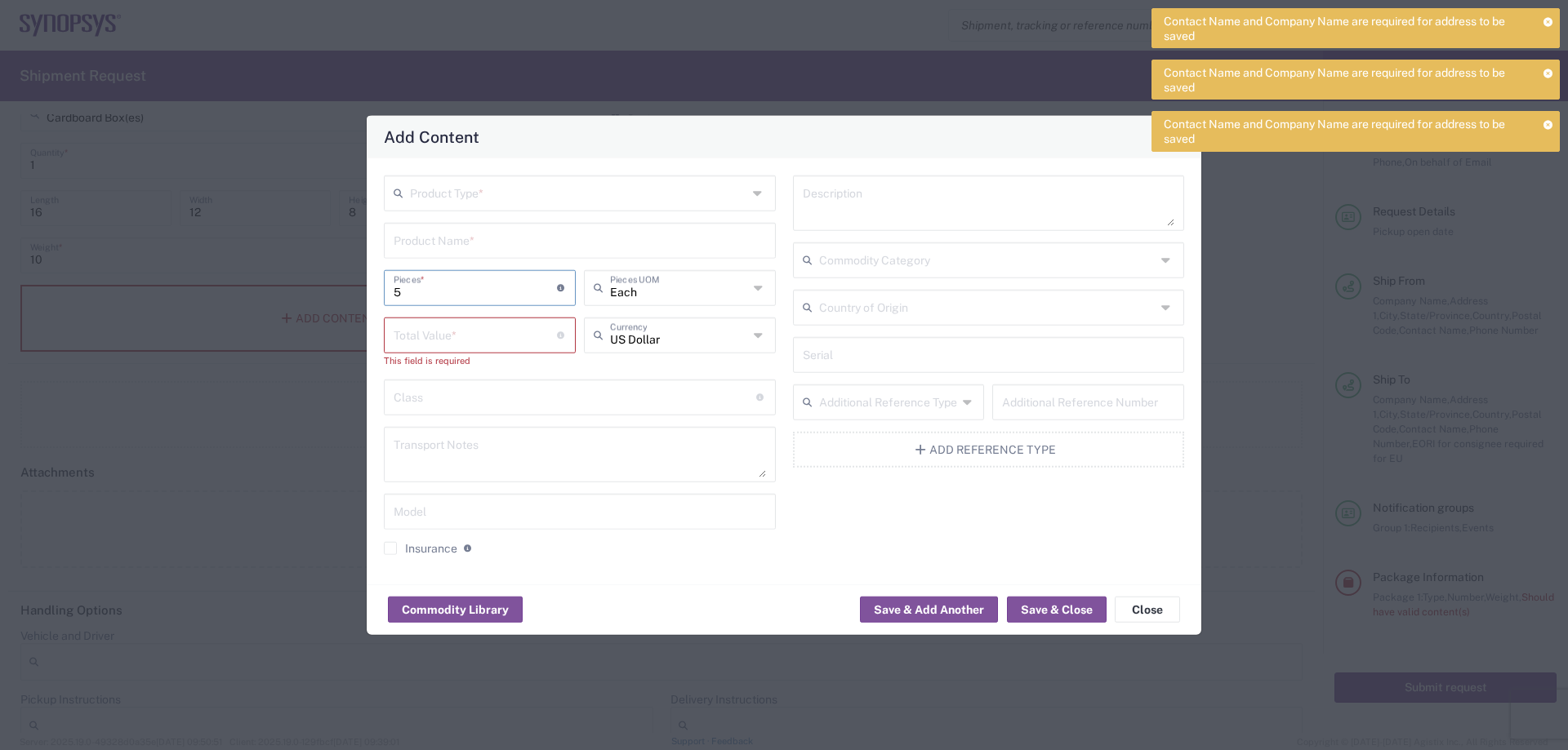
type input "5"
click at [522, 411] on div "Class 18 standardized commodity classifications indicating transportability" at bounding box center [580, 397] width 392 height 36
click at [453, 340] on input "number" at bounding box center [475, 333] width 163 height 28
paste input "30003.92"
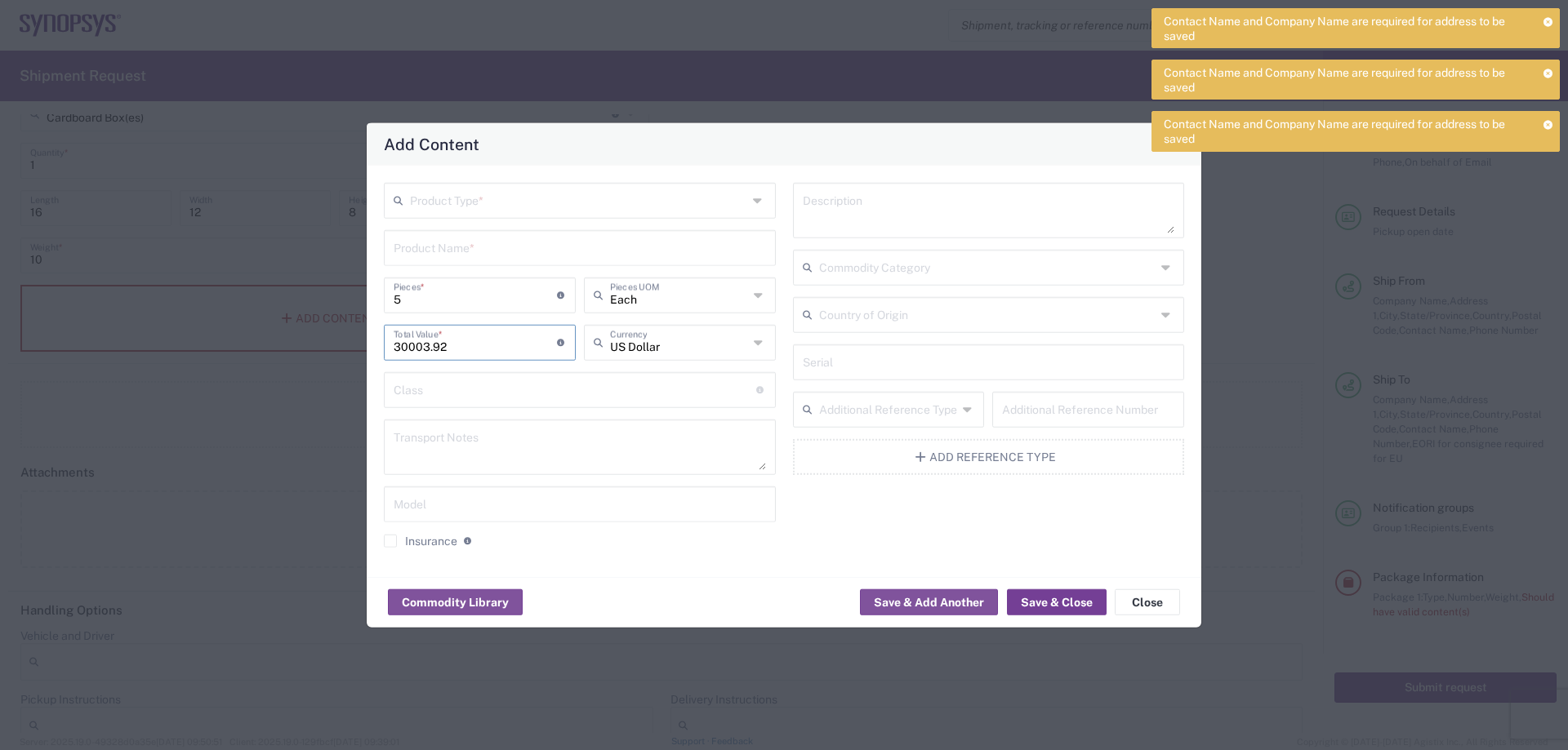
type input "30003.92"
click at [1054, 600] on button "Save & Close" at bounding box center [1057, 602] width 100 height 26
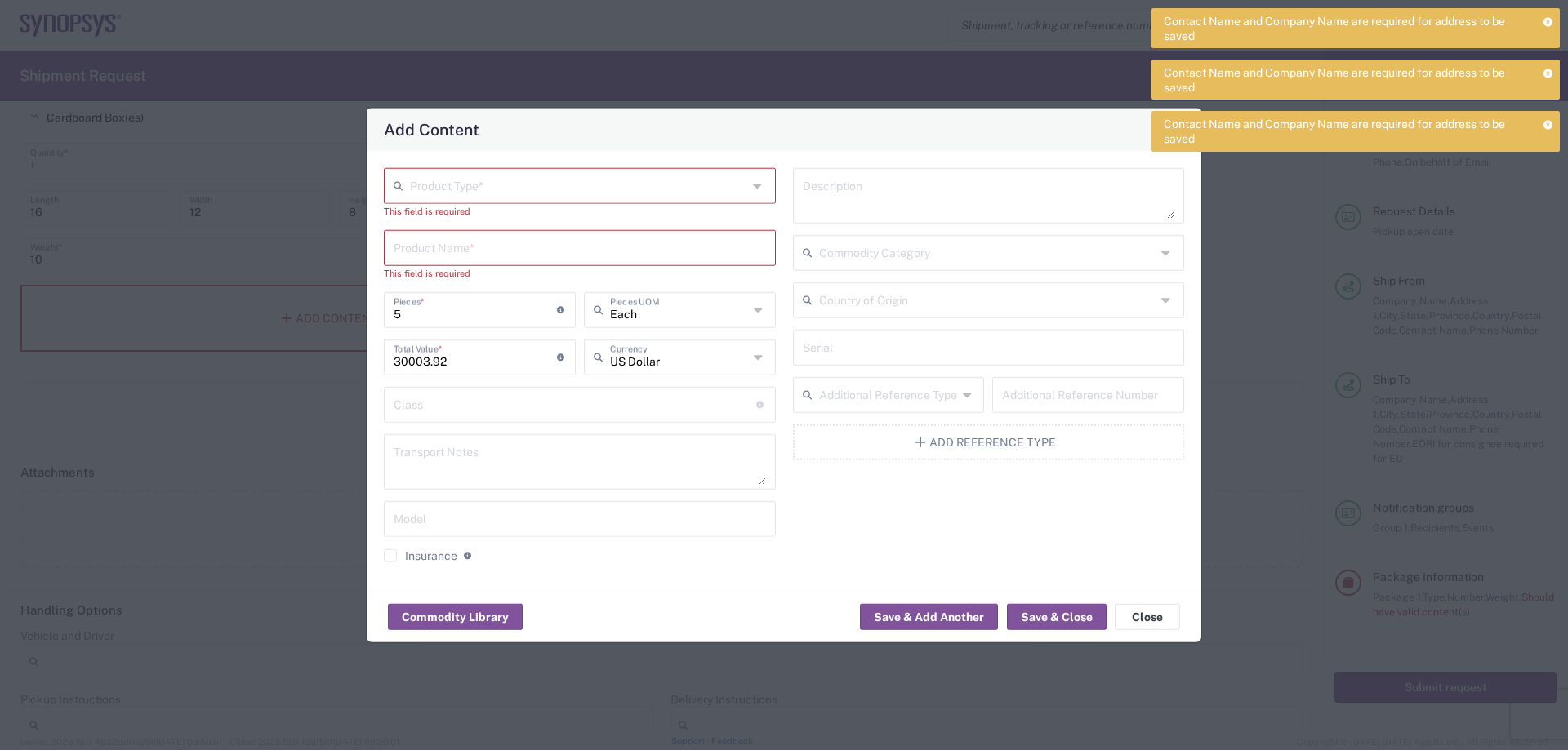
click at [495, 180] on input "text" at bounding box center [578, 183] width 337 height 28
type input "P"
type input "p"
type input "PC BOARD"
click at [574, 330] on div "5 Pieces * Number of pieces inside all the packages" at bounding box center [480, 315] width 200 height 47
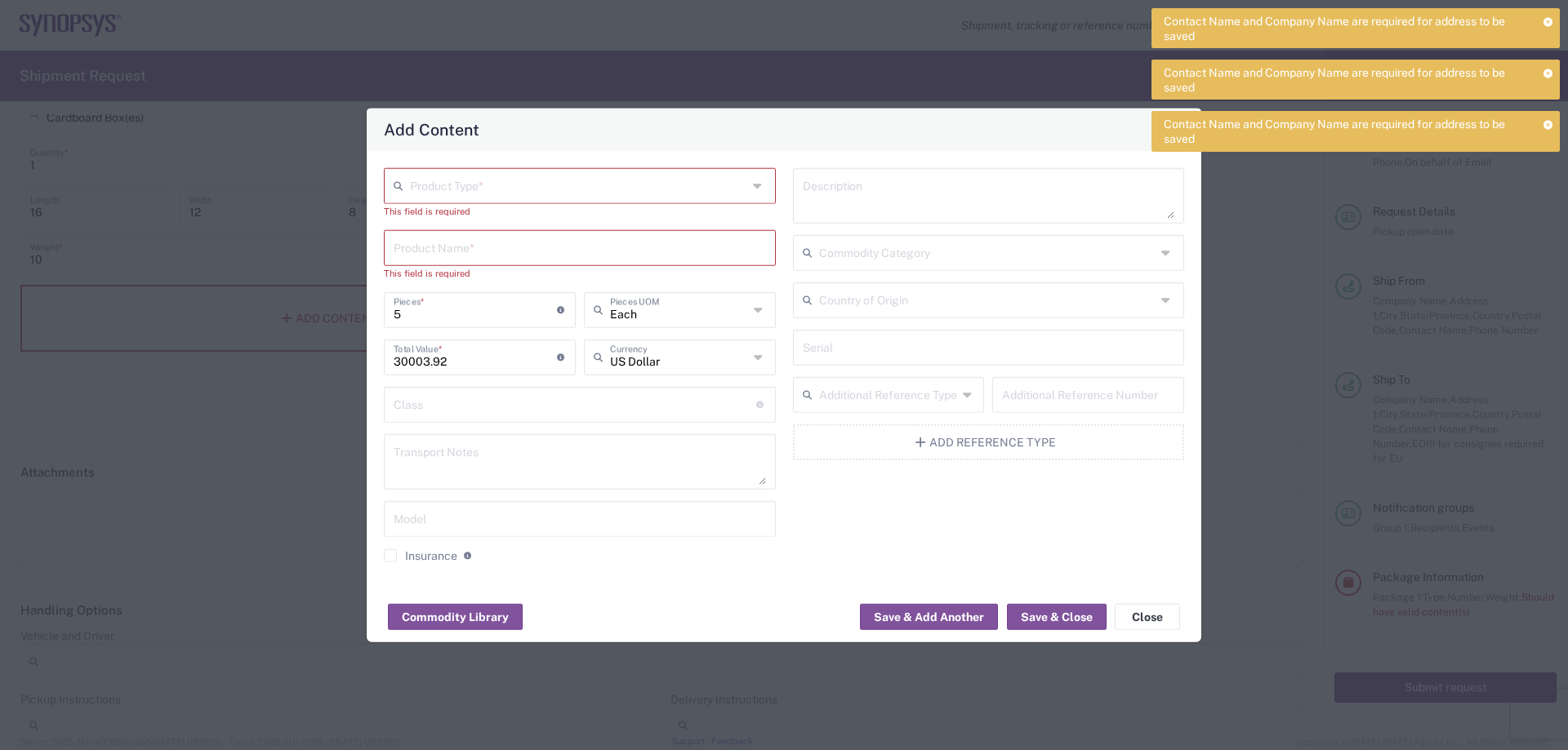
click at [481, 252] on input "text" at bounding box center [580, 246] width 372 height 28
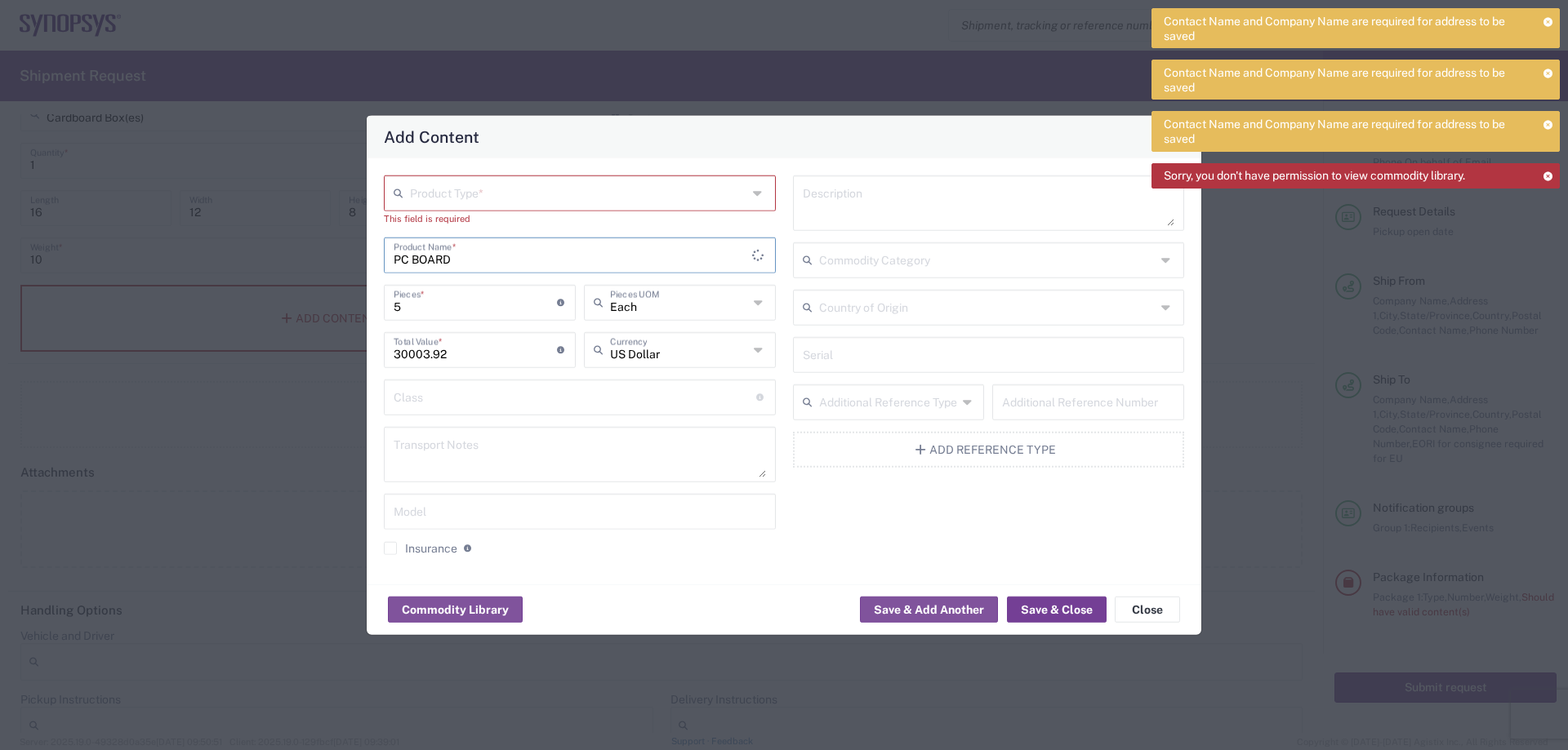
type input "PC BOARD"
click at [1038, 611] on button "Save & Close" at bounding box center [1057, 609] width 100 height 26
click at [501, 253] on input "PC BOARD" at bounding box center [573, 253] width 358 height 28
click at [510, 182] on input "text" at bounding box center [578, 191] width 337 height 28
click at [766, 191] on icon at bounding box center [759, 192] width 13 height 26
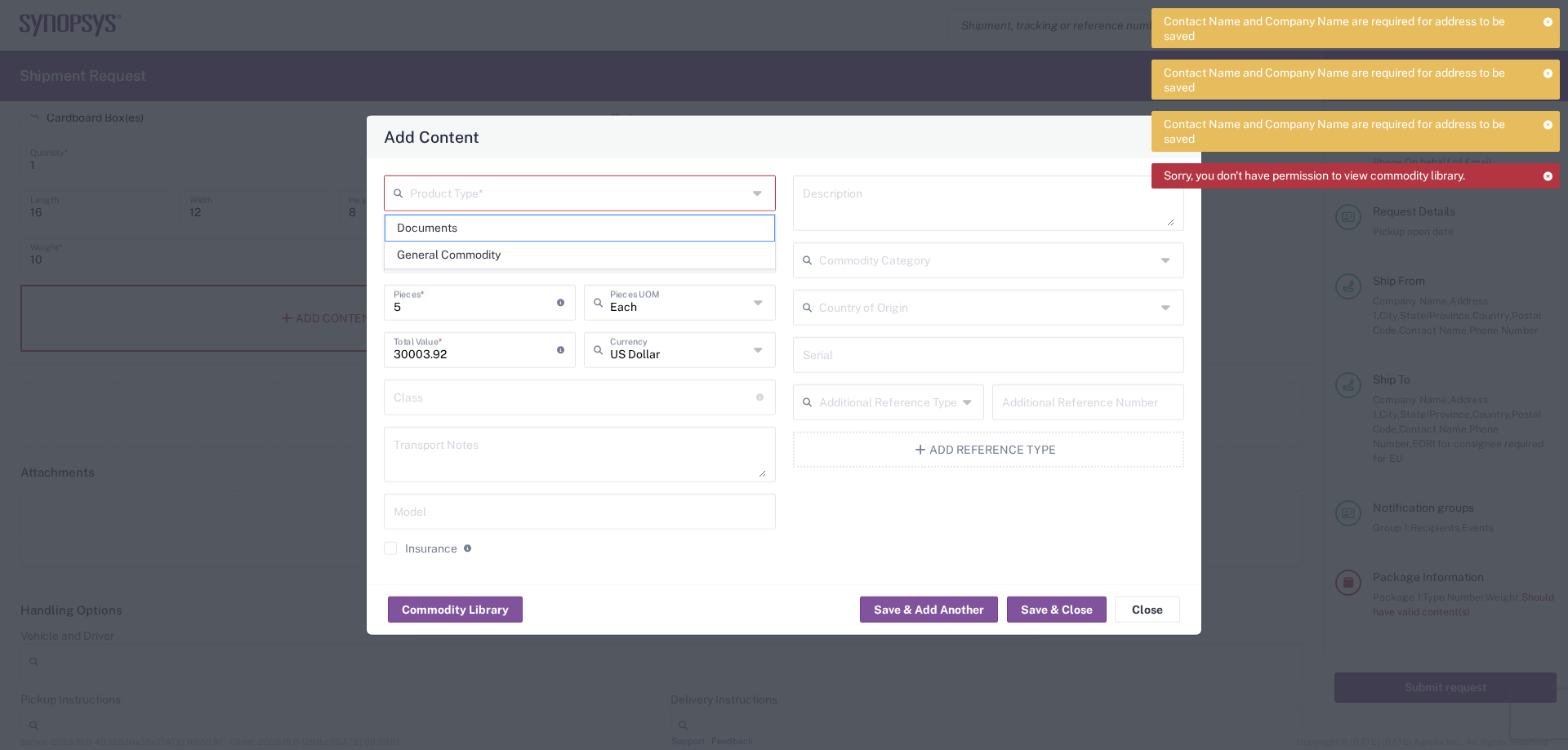
click at [759, 191] on icon at bounding box center [759, 192] width 13 height 26
click at [407, 192] on icon at bounding box center [401, 192] width 16 height 26
click at [399, 189] on icon at bounding box center [401, 192] width 16 height 26
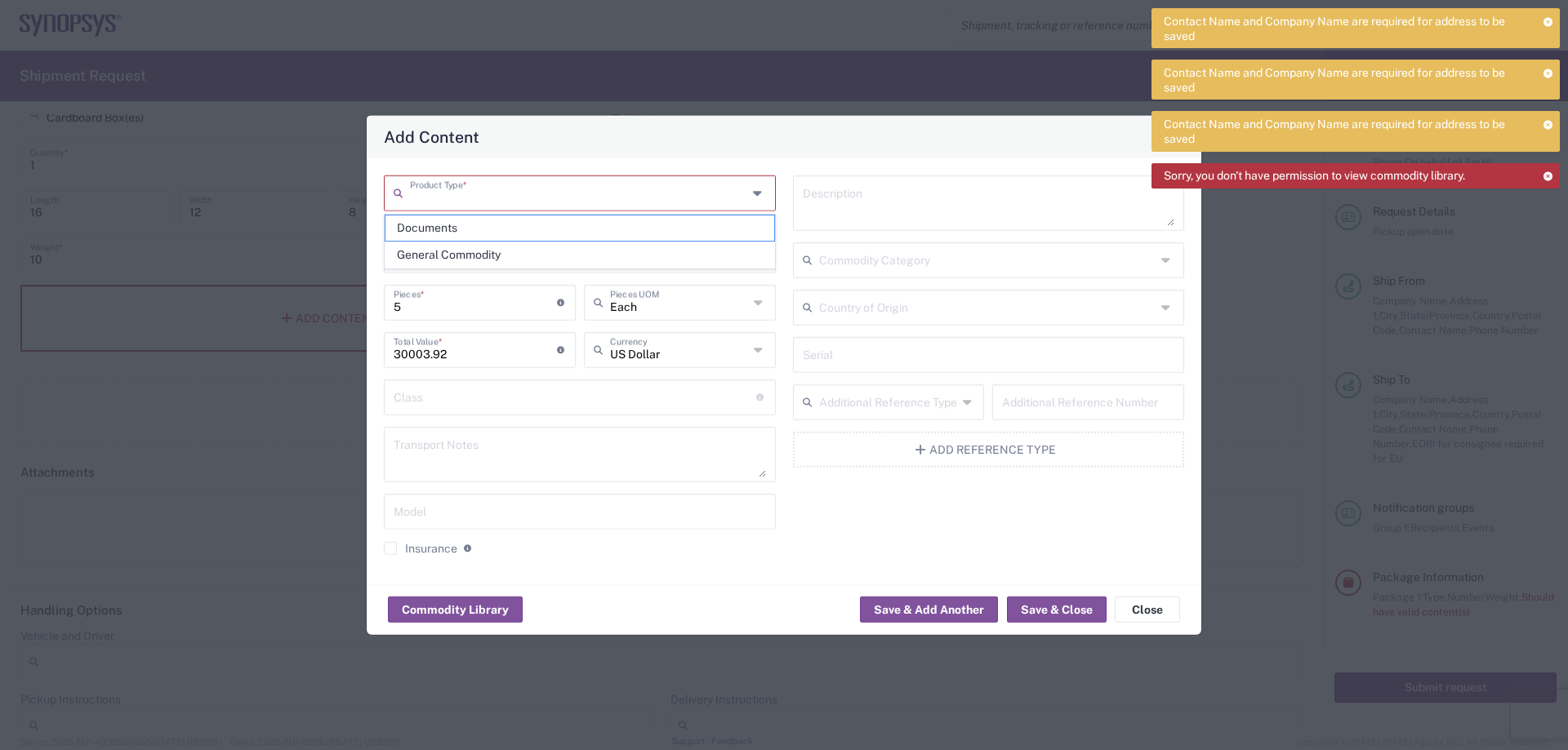
click at [399, 189] on icon at bounding box center [401, 192] width 16 height 26
click at [754, 192] on icon at bounding box center [759, 192] width 13 height 26
click at [566, 194] on input "text" at bounding box center [578, 191] width 337 height 28
click at [468, 253] on span "General Commodity" at bounding box center [580, 255] width 388 height 26
type input "General Commodity"
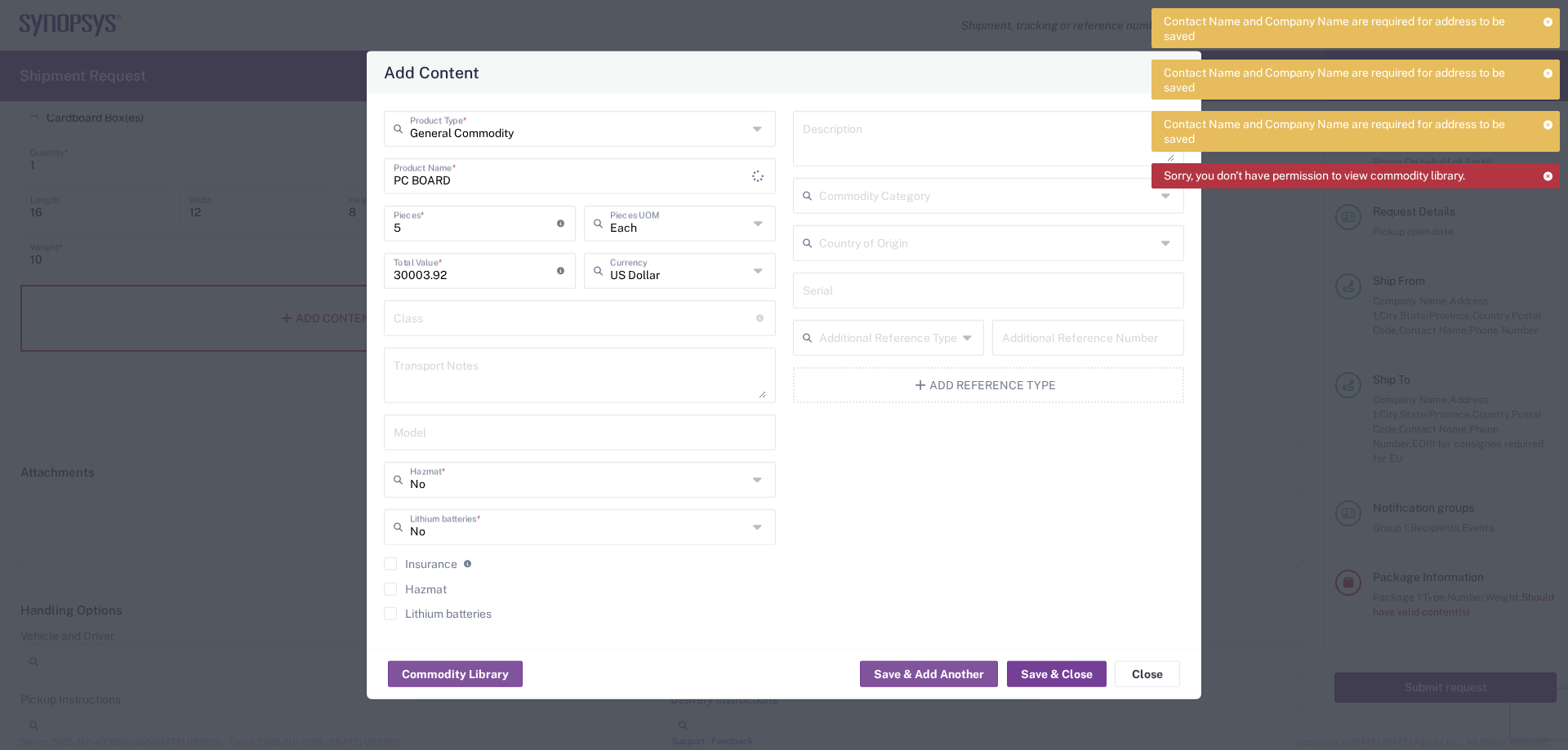
click at [1050, 672] on button "Save & Close" at bounding box center [1057, 674] width 100 height 26
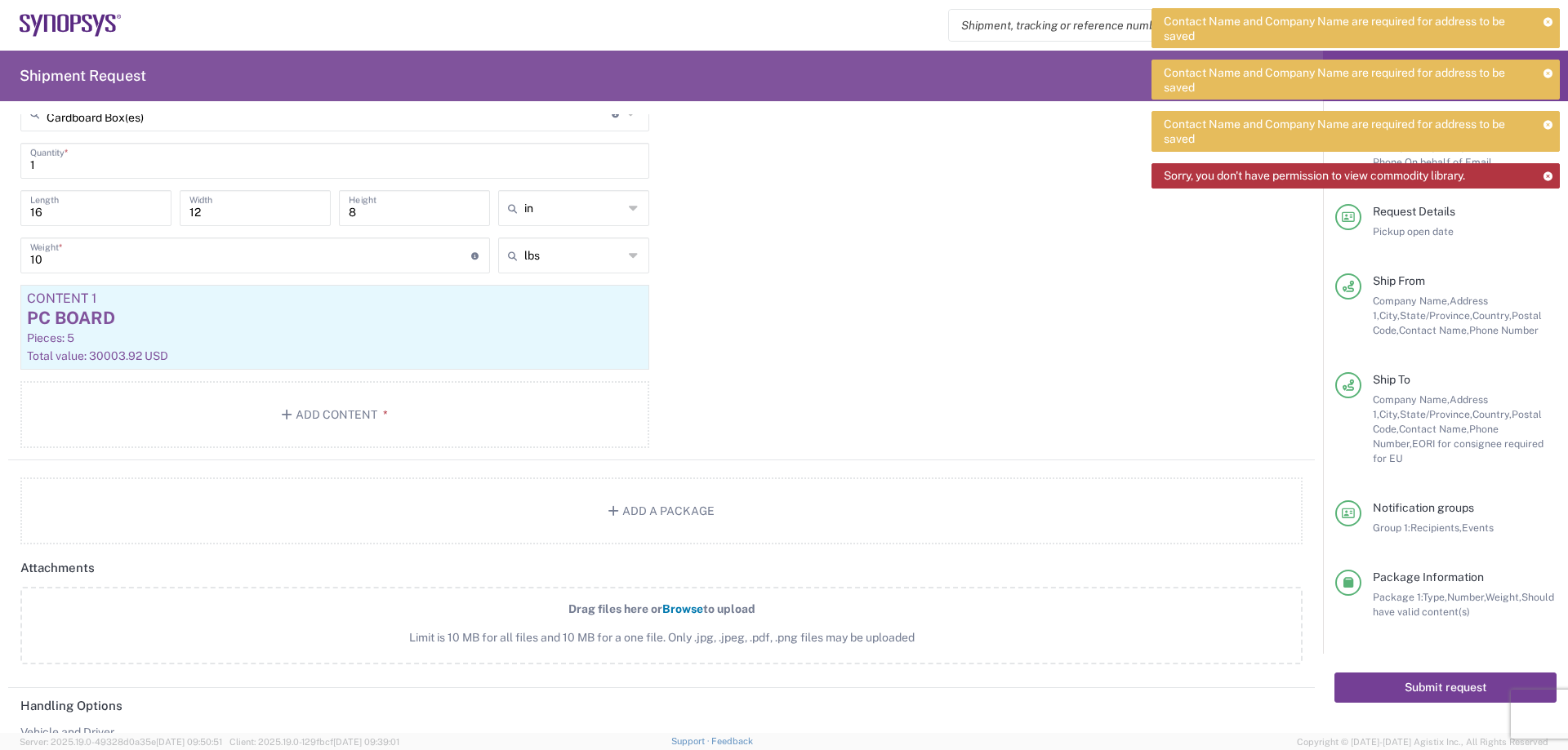
click at [1444, 675] on button "Submit request" at bounding box center [1445, 687] width 222 height 30
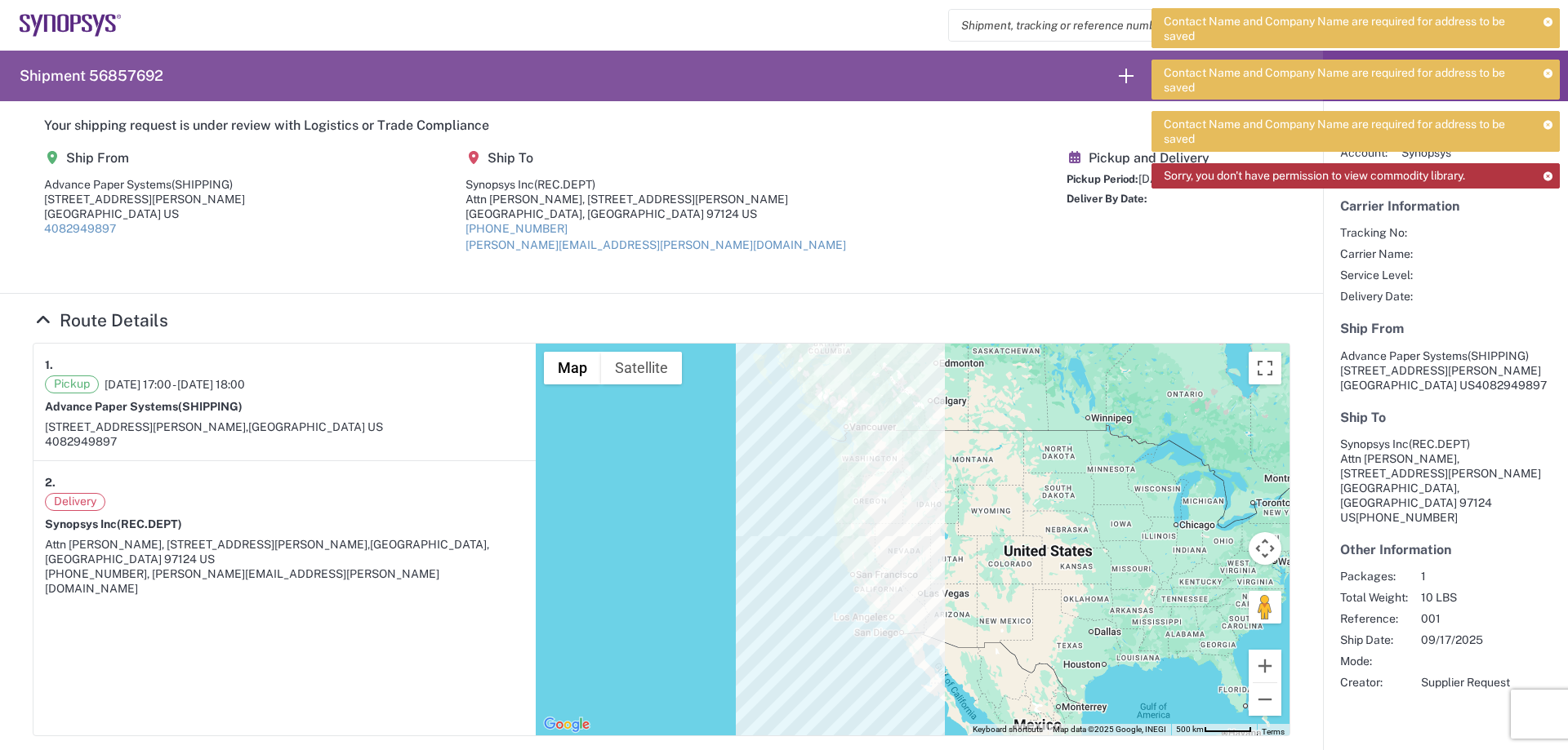
click at [143, 685] on article "1. Pickup [DATE] 17:00 - [DATE] 18:00 Advance Paper Systems (SHIPPING) [STREET_…" at bounding box center [284, 539] width 502 height 392
